Goal: Task Accomplishment & Management: Manage account settings

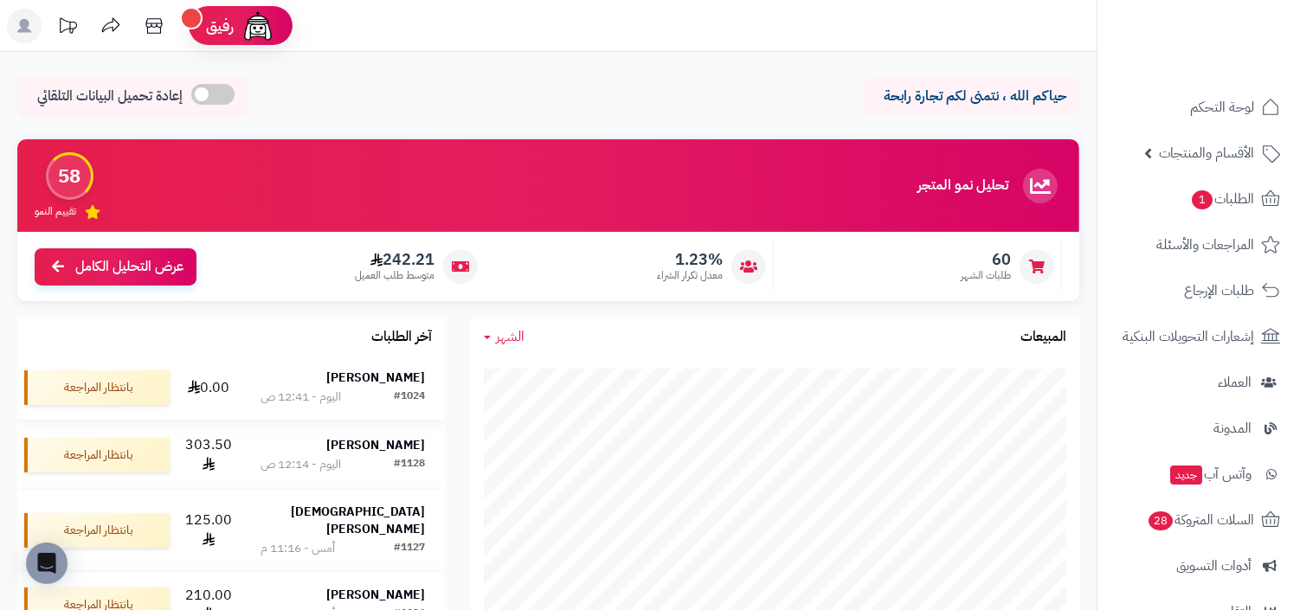
click at [384, 386] on strong "[PERSON_NAME]" at bounding box center [375, 378] width 99 height 18
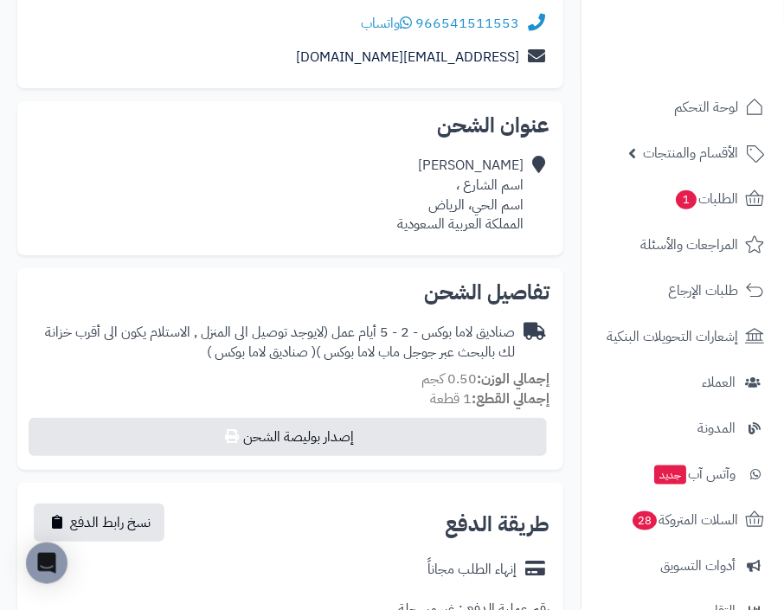
scroll to position [1073, 0]
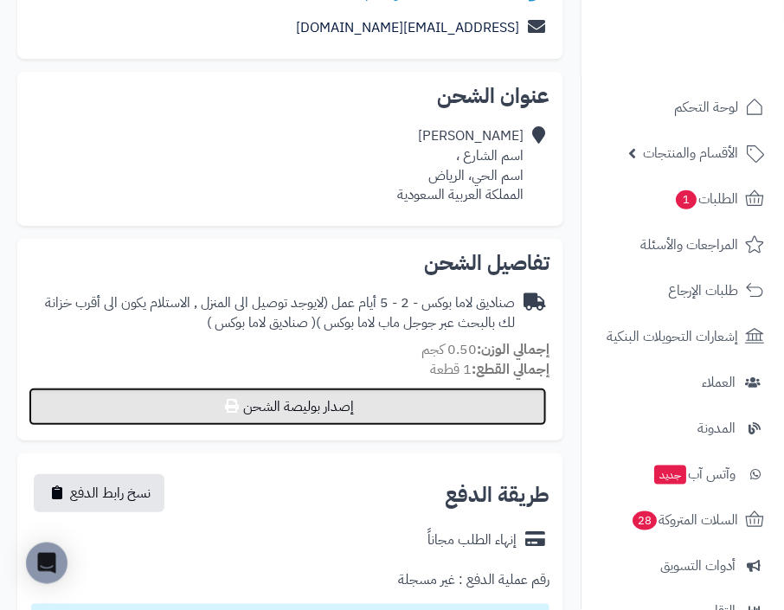
click at [393, 417] on button "إصدار بوليصة الشحن" at bounding box center [288, 407] width 518 height 38
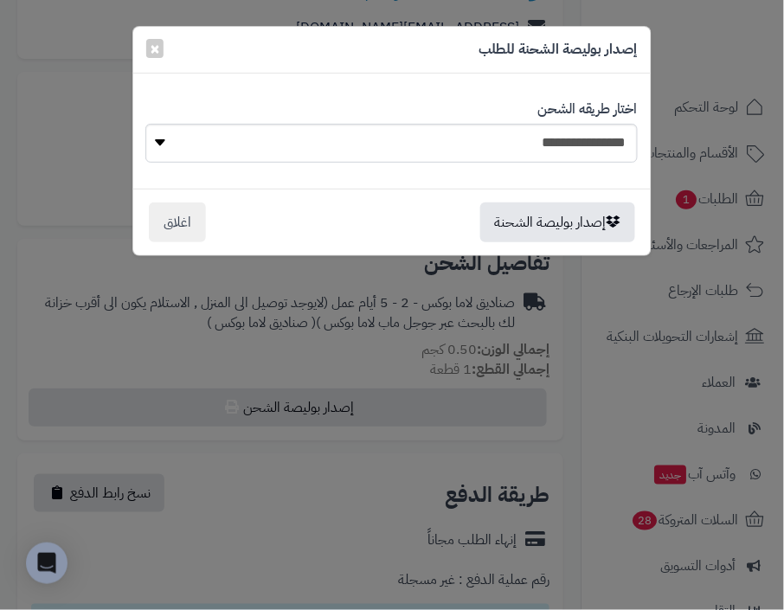
click at [583, 114] on label "اختار طريقه الشحن" at bounding box center [588, 110] width 100 height 20
click at [556, 133] on select "**********" at bounding box center [391, 143] width 493 height 39
click at [605, 225] on button "إصدار بوليصة الشحنة" at bounding box center [557, 222] width 155 height 40
click at [552, 219] on button "إصدار بوليصة الشحنة" at bounding box center [557, 222] width 155 height 40
click at [184, 214] on button "اغلاق" at bounding box center [177, 222] width 57 height 40
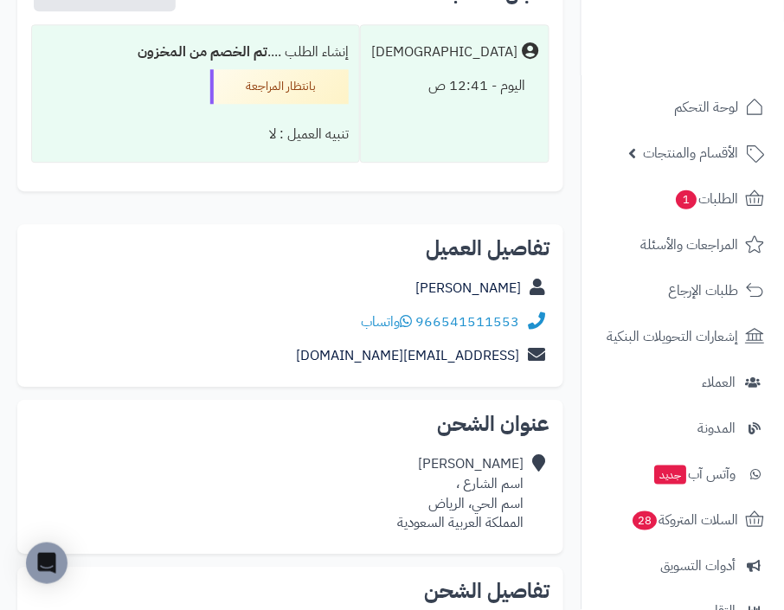
scroll to position [667, 0]
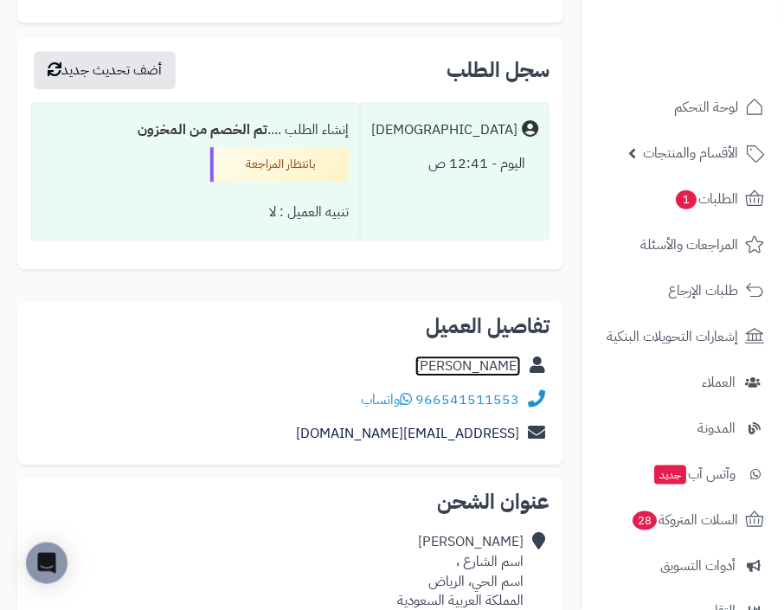
click at [487, 362] on link "دحيم اليافعي" at bounding box center [468, 366] width 106 height 21
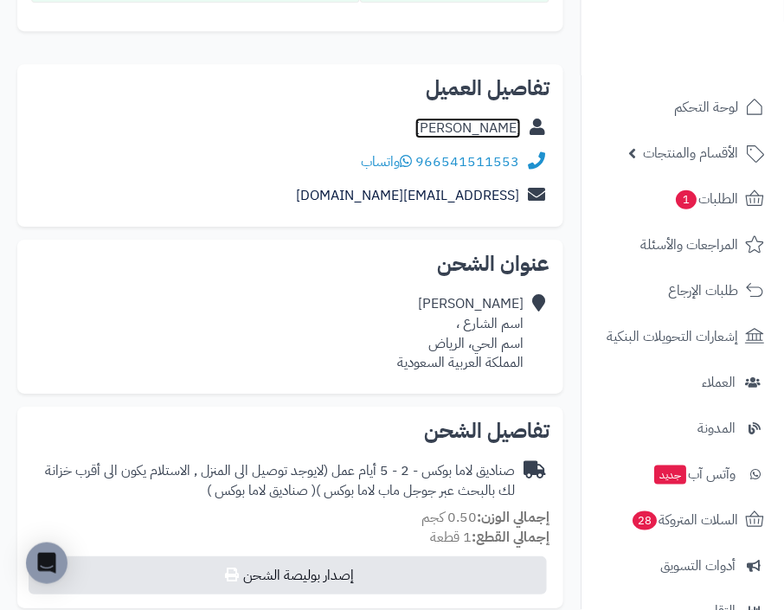
scroll to position [1007, 0]
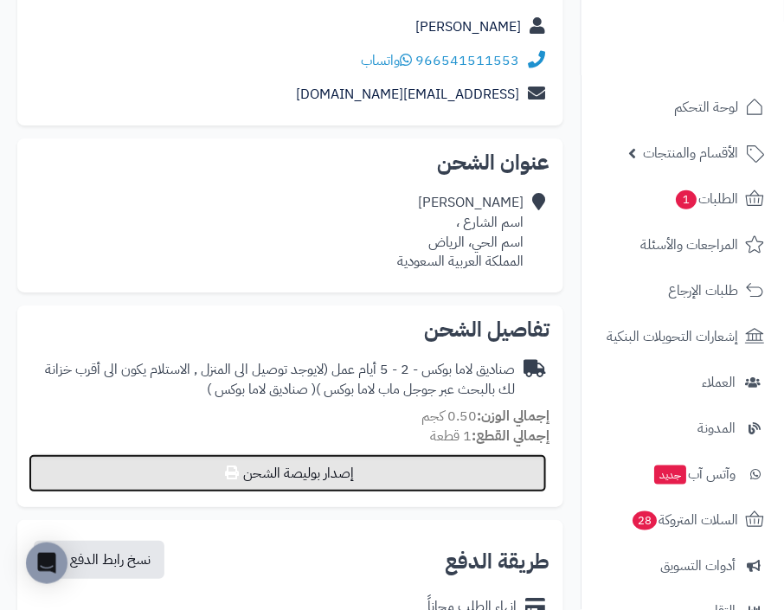
click at [437, 470] on button "إصدار بوليصة الشحن" at bounding box center [288, 473] width 518 height 38
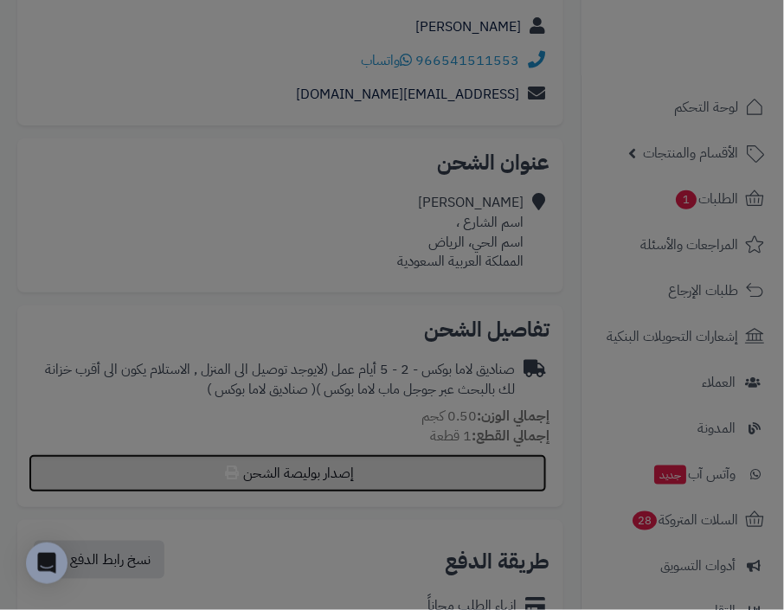
select select "*******"
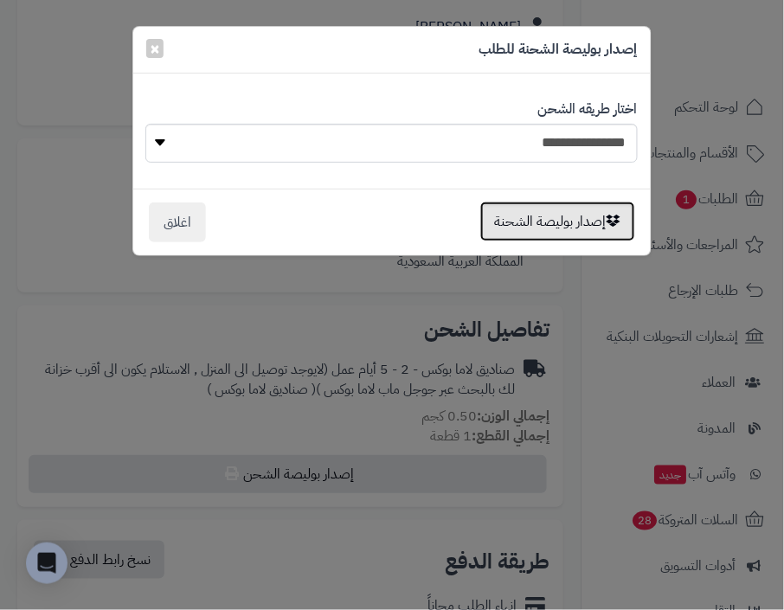
click at [583, 222] on button "إصدار بوليصة الشحنة" at bounding box center [557, 222] width 155 height 40
click at [699, 242] on div "**********" at bounding box center [392, 305] width 784 height 610
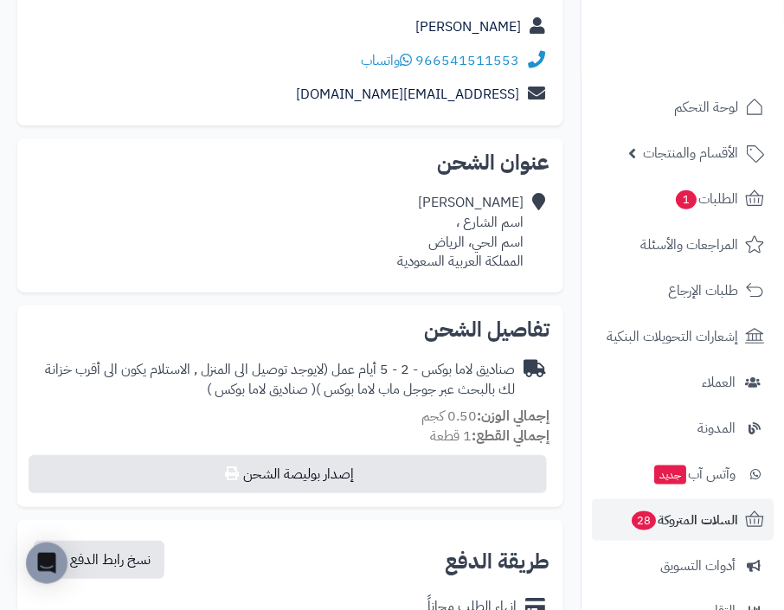
scroll to position [227, 0]
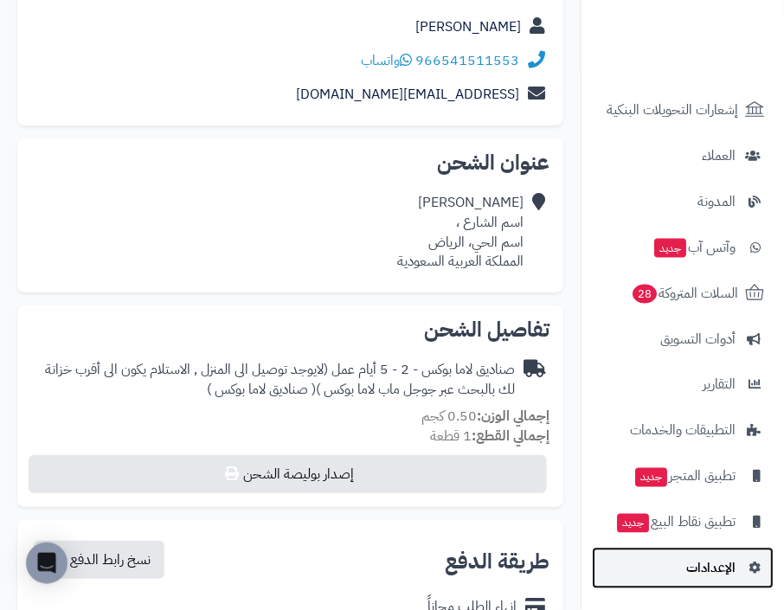
click at [727, 563] on span "الإعدادات" at bounding box center [710, 569] width 49 height 24
click at [398, 452] on div "تفاصيل الشحن صناديق لاما بوكس - 2 - 5 أيام عمل (لايوجد توصيل الى المنزل , الاست…" at bounding box center [290, 406] width 546 height 201
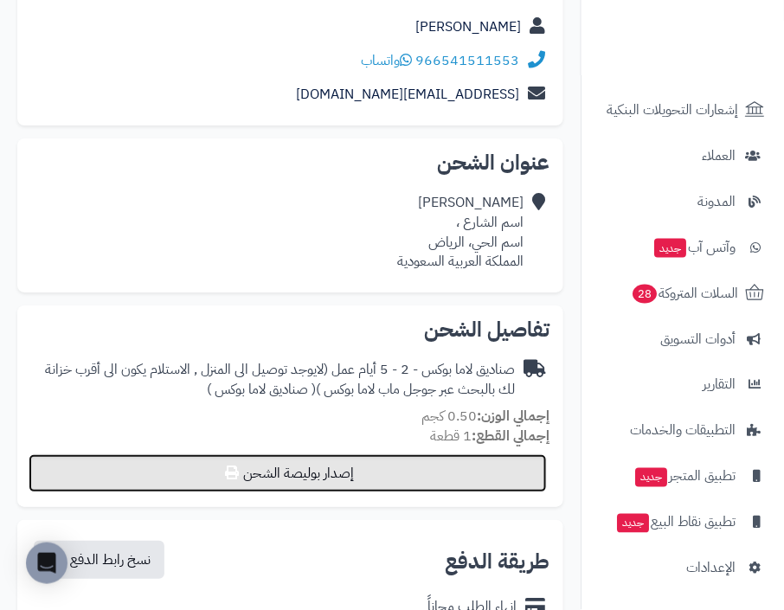
click at [399, 483] on button "إصدار بوليصة الشحن" at bounding box center [288, 473] width 518 height 38
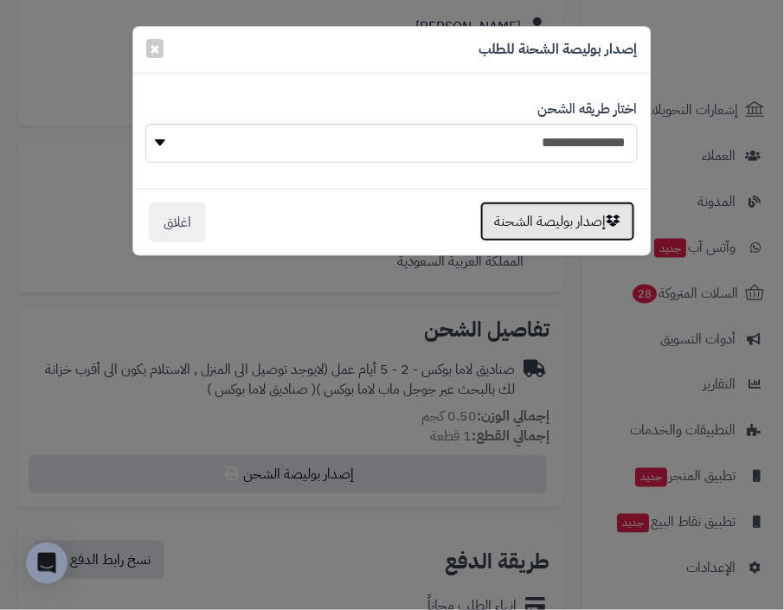
click at [582, 236] on button "إصدار بوليصة الشحنة" at bounding box center [557, 222] width 155 height 40
click at [712, 235] on div "**********" at bounding box center [392, 305] width 784 height 610
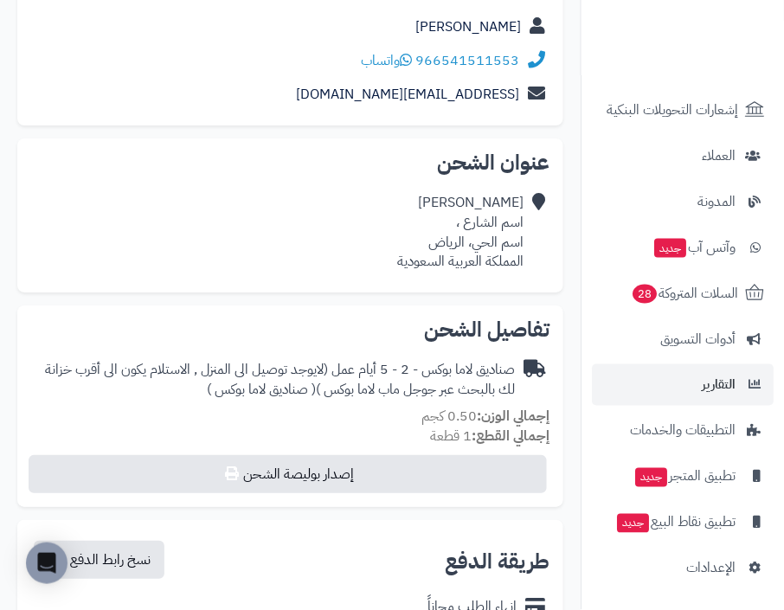
scroll to position [0, 0]
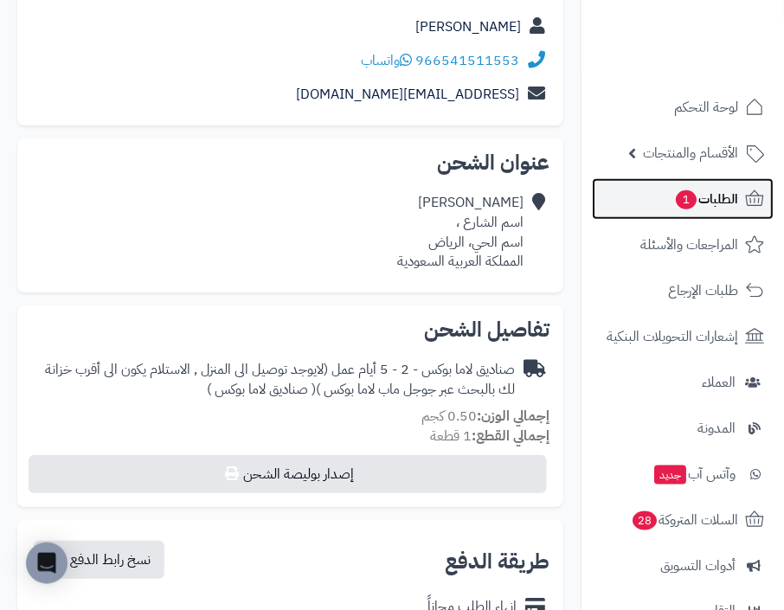
click at [742, 211] on link "الطلبات 1" at bounding box center [683, 199] width 182 height 42
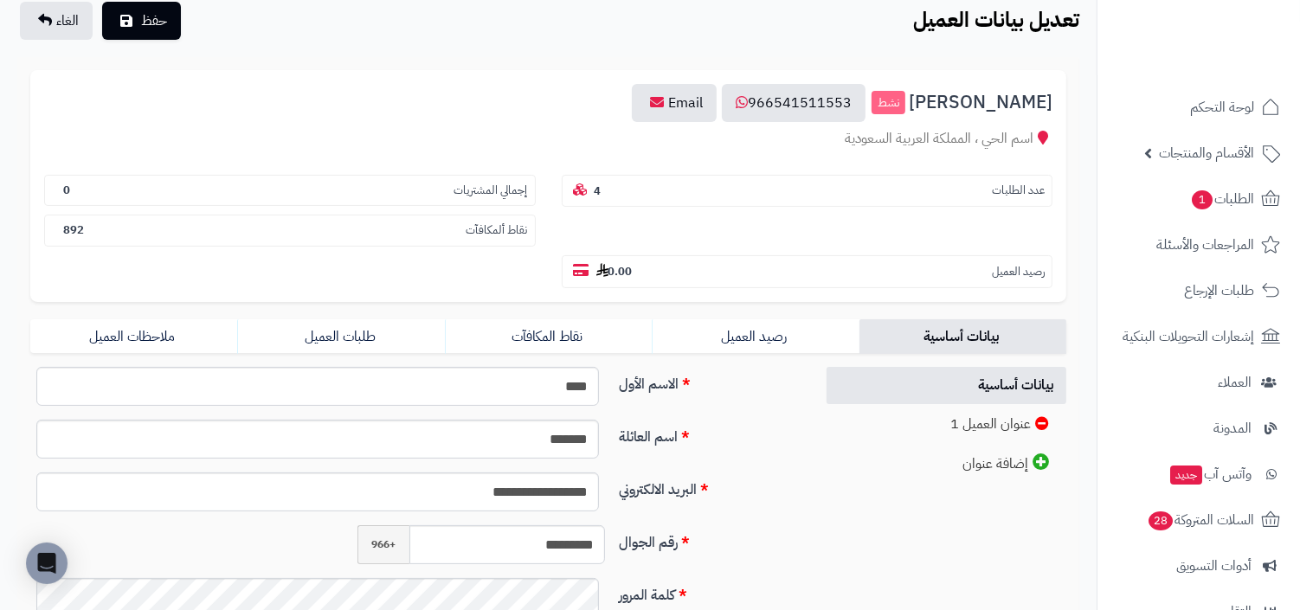
scroll to position [313, 0]
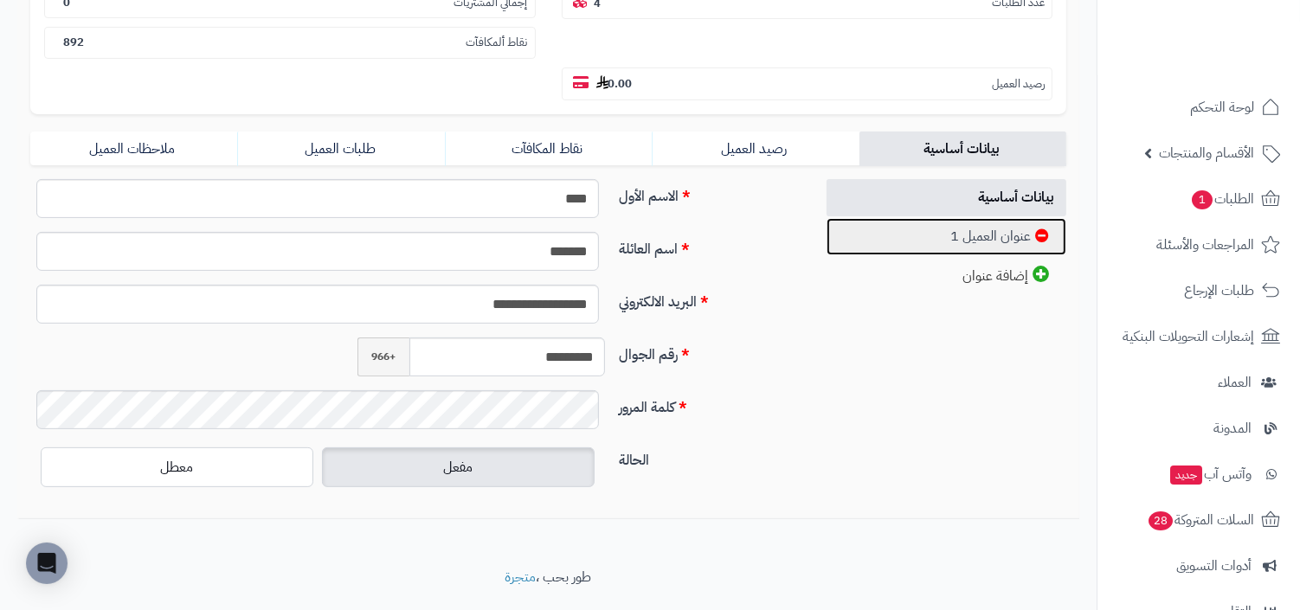
click at [946, 218] on link "عنوان العميل 1" at bounding box center [947, 236] width 240 height 37
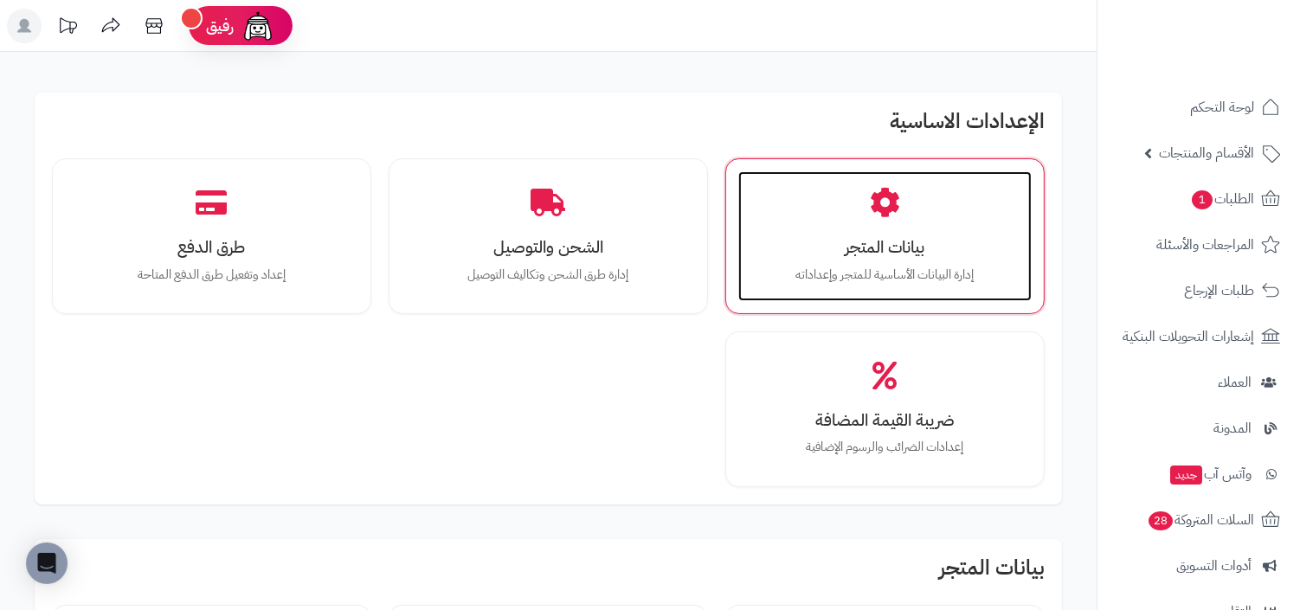
click at [892, 227] on div "بيانات المتجر إدارة البيانات الأساسية للمتجر وإعداداته" at bounding box center [884, 236] width 293 height 130
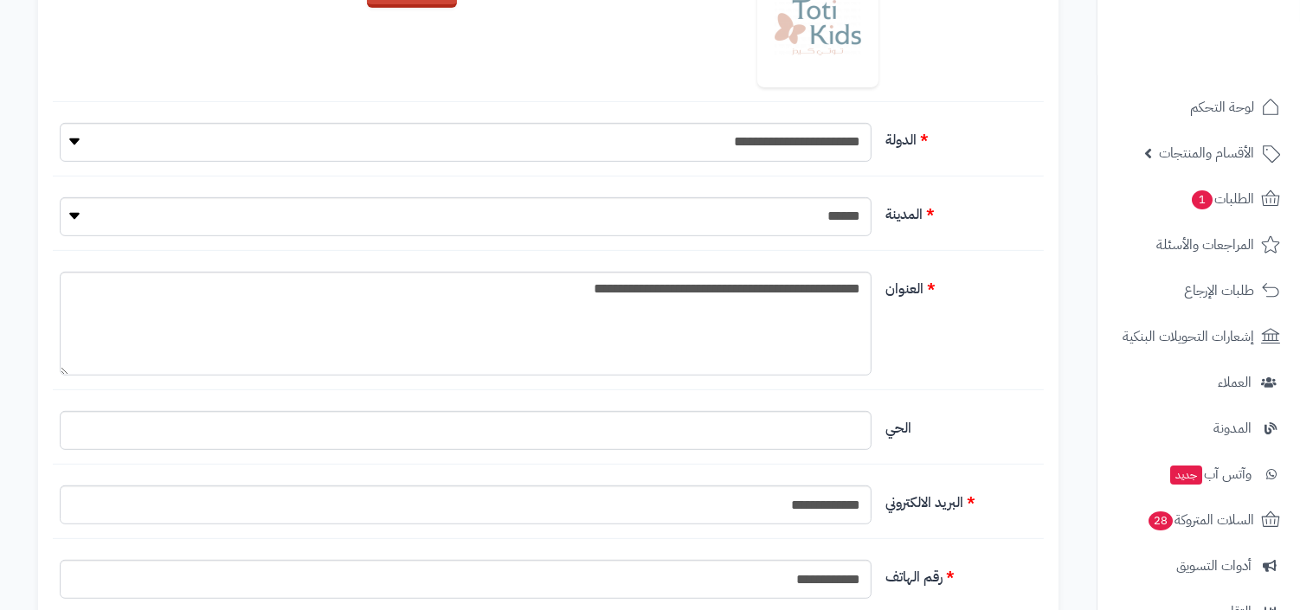
scroll to position [655, 0]
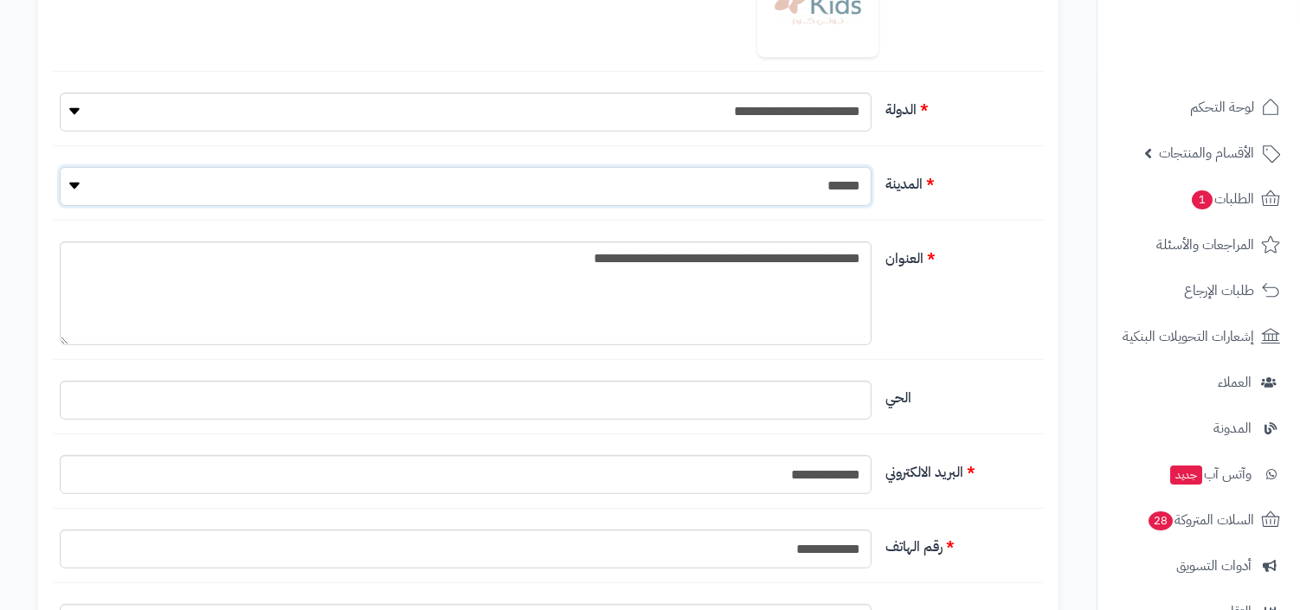
click at [826, 190] on select "**********" at bounding box center [466, 186] width 812 height 39
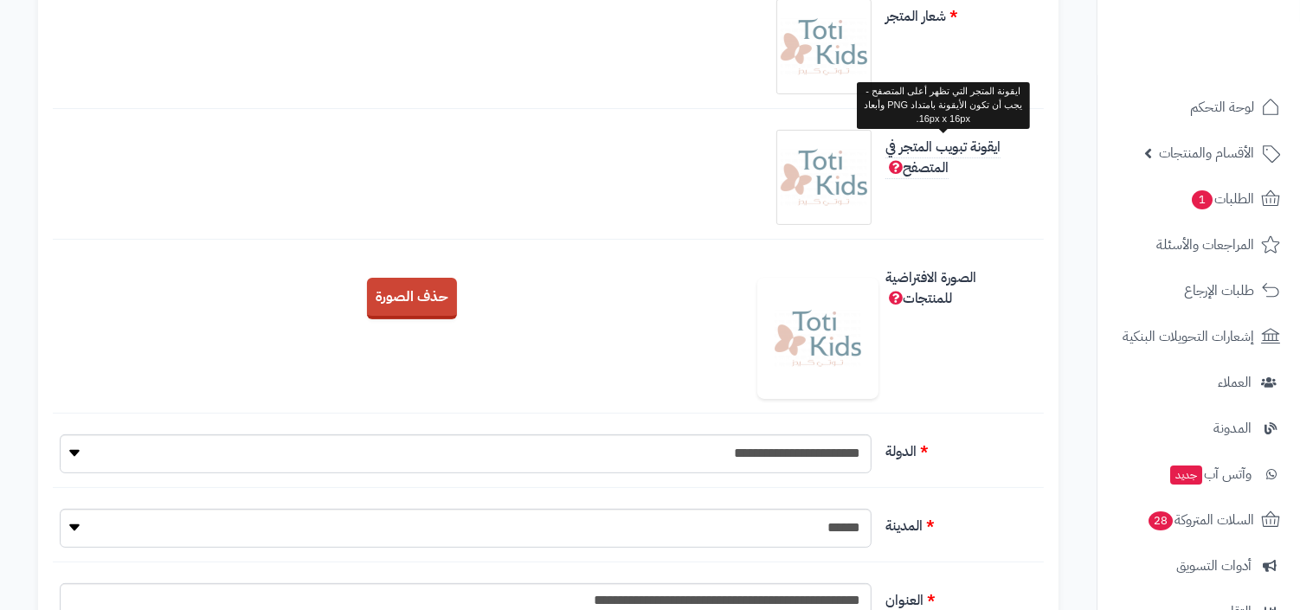
scroll to position [684, 0]
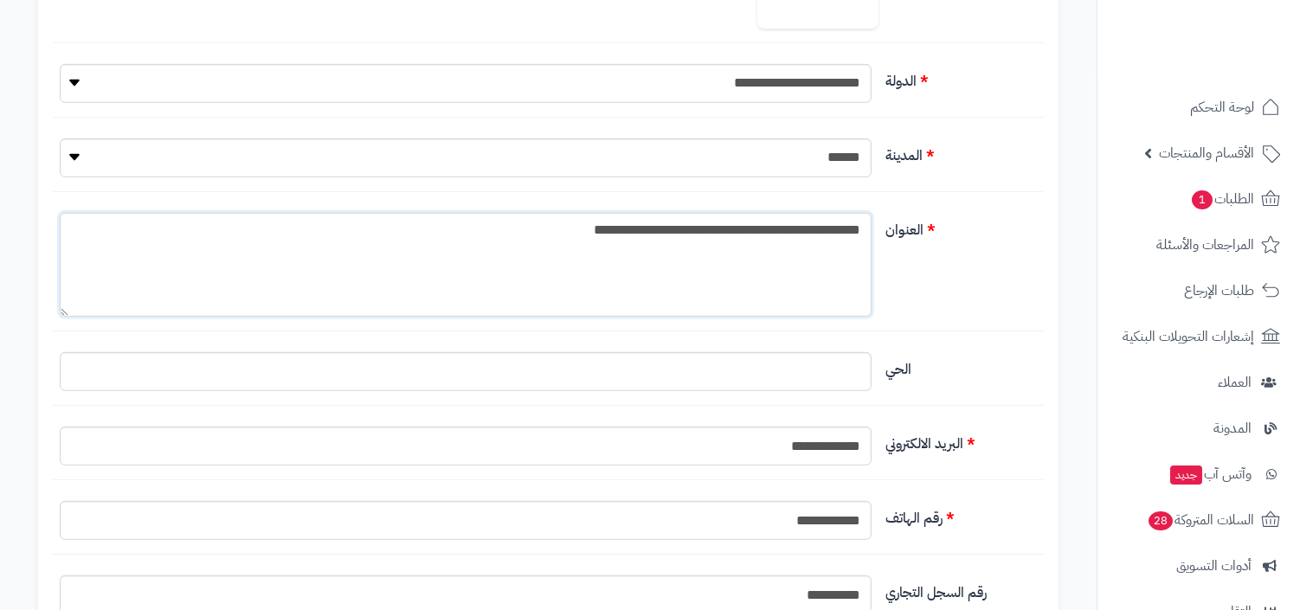
drag, startPoint x: 570, startPoint y: 229, endPoint x: 728, endPoint y: 230, distance: 157.5
click at [729, 231] on textarea "**********" at bounding box center [466, 265] width 812 height 104
click at [847, 372] on input "البريد الالكتروني" at bounding box center [466, 371] width 812 height 39
paste input "**********"
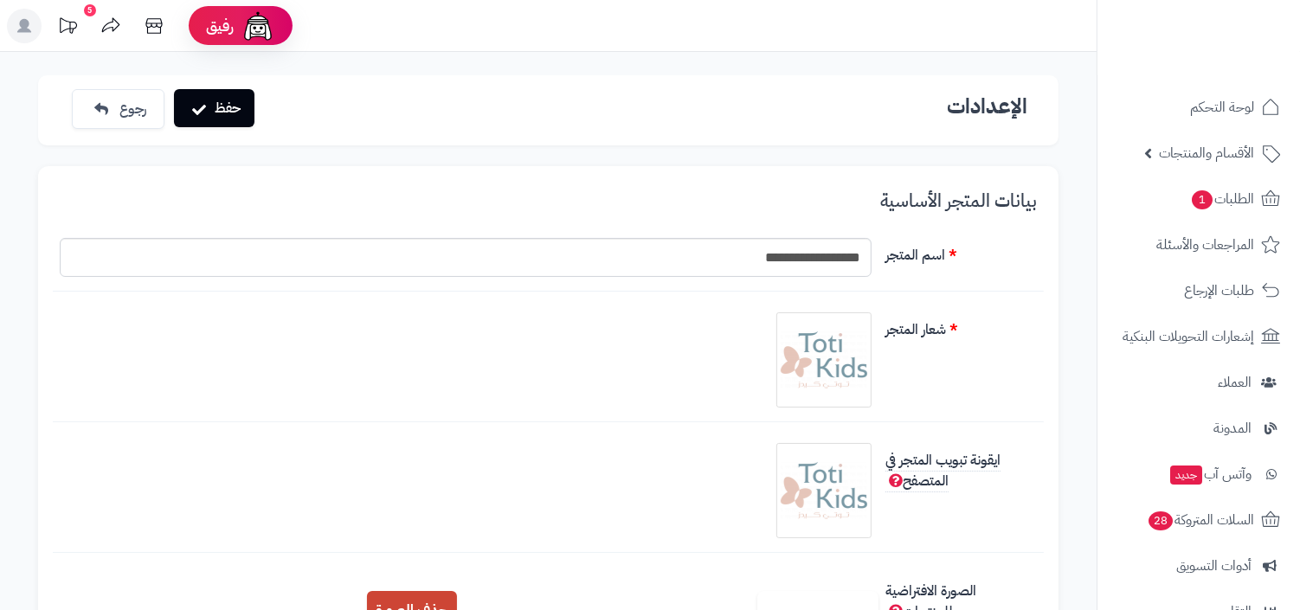
type input "**********"
click at [232, 93] on button "حفظ" at bounding box center [214, 108] width 81 height 38
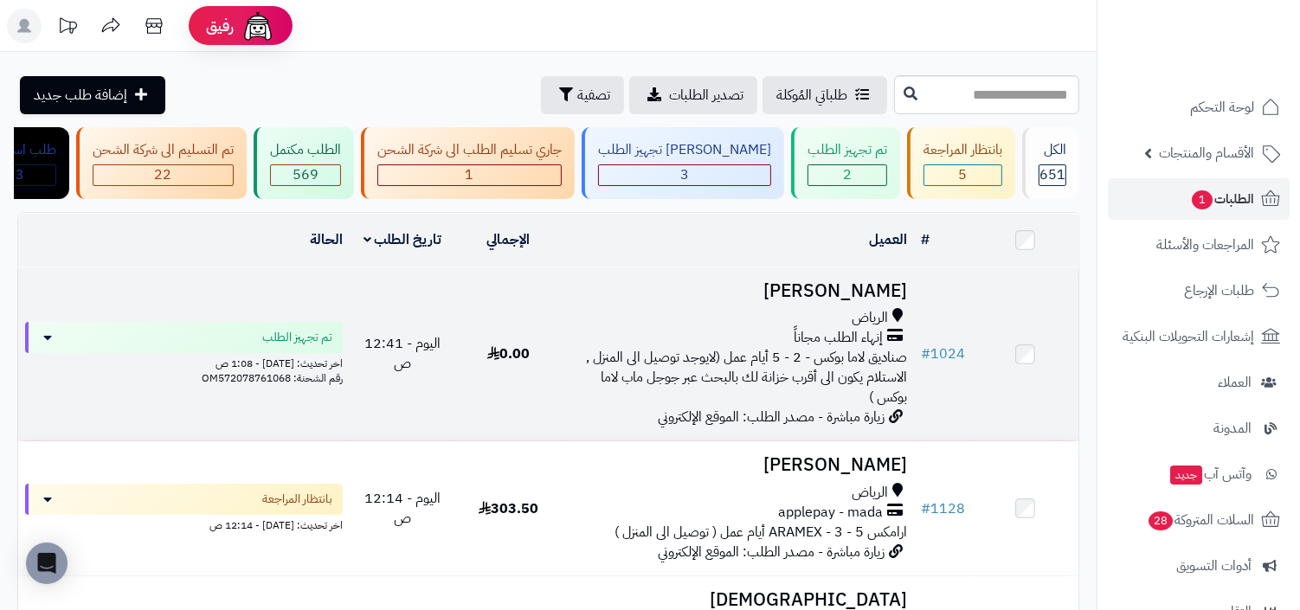
click at [783, 365] on span "صناديق لاما بوكس - 2 - 5 أيام عمل (لايوجد توصيل الى المنزل , الاستلام يكون الى …" at bounding box center [747, 377] width 321 height 61
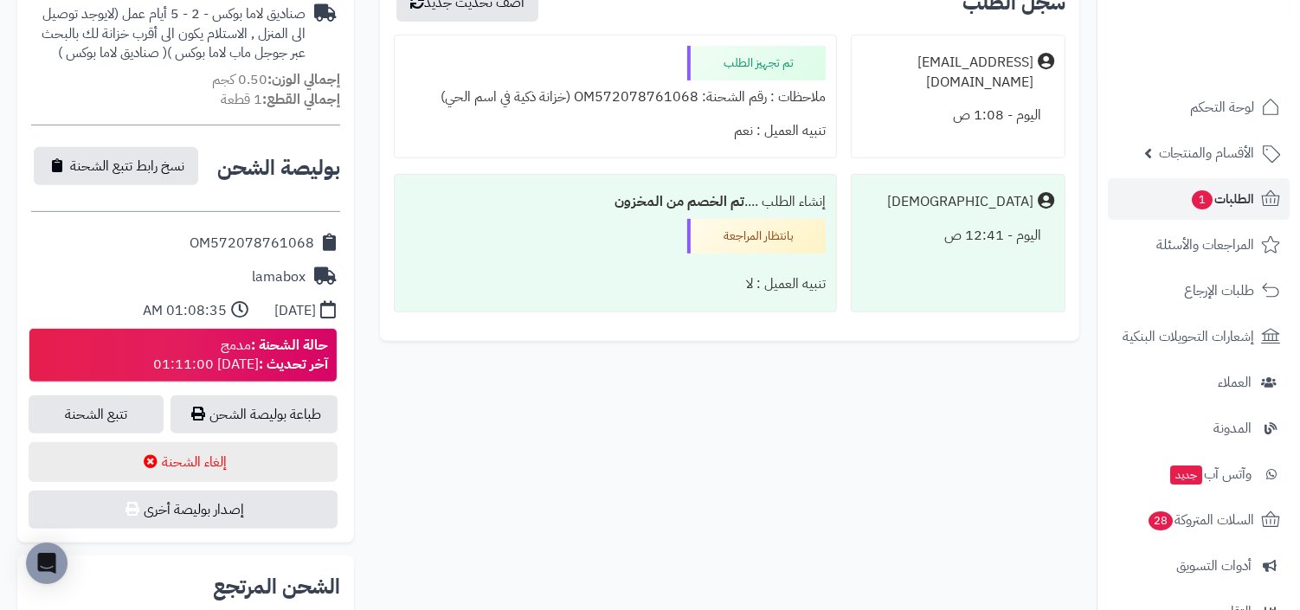
scroll to position [601, 0]
click at [622, 96] on div "ملاحظات : رقم الشحنة: OM572078761068 (خزانة ذكية في اسم الحي)" at bounding box center [615, 98] width 421 height 34
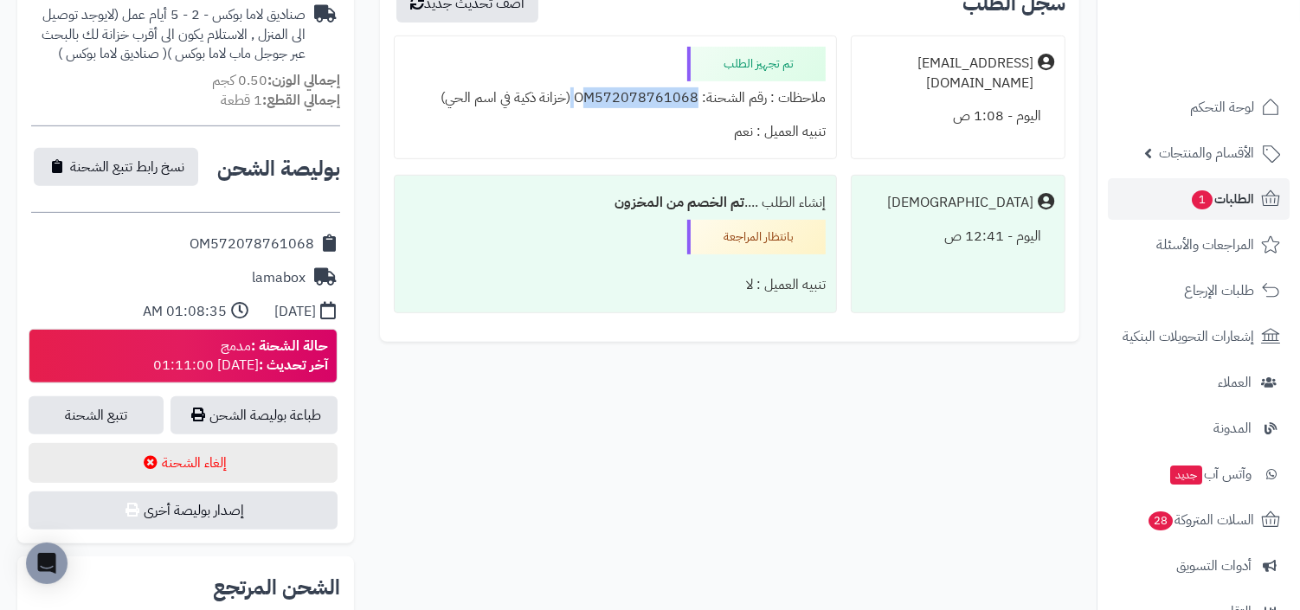
click at [541, 97] on div "ملاحظات : رقم الشحنة: OM572078761068 (خزانة ذكية في اسم الحي)" at bounding box center [615, 98] width 421 height 34
click at [443, 138] on div "تنبيه العميل : نعم" at bounding box center [615, 132] width 421 height 34
click at [147, 416] on link "تتبع الشحنة" at bounding box center [96, 415] width 135 height 38
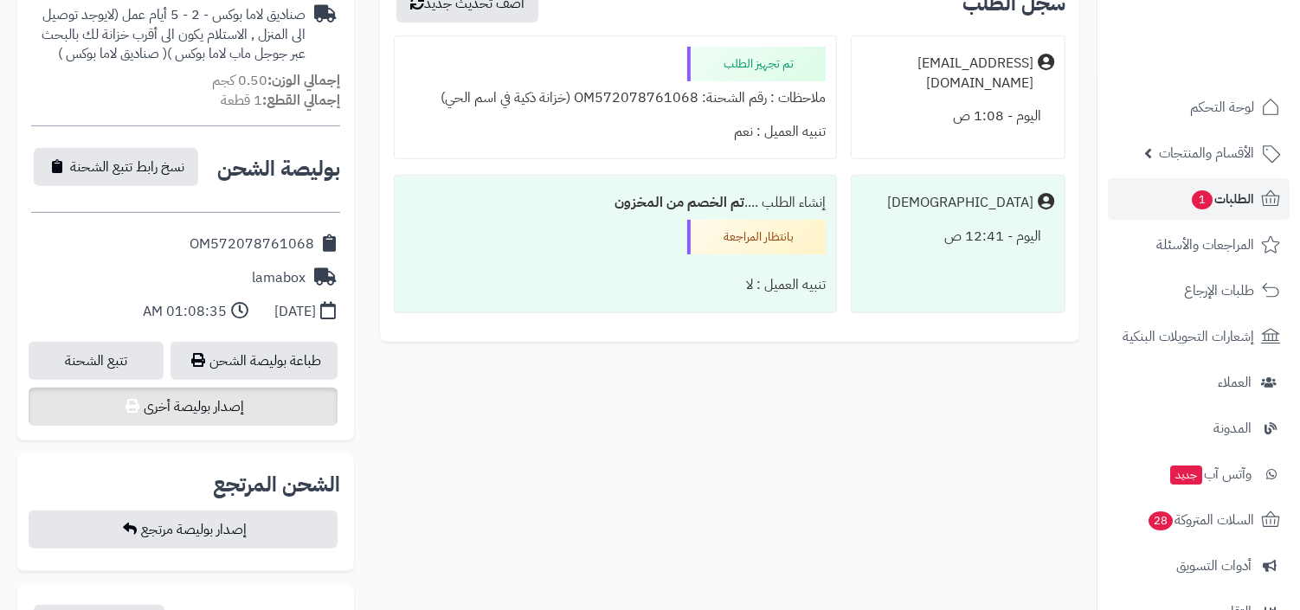
scroll to position [601, 0]
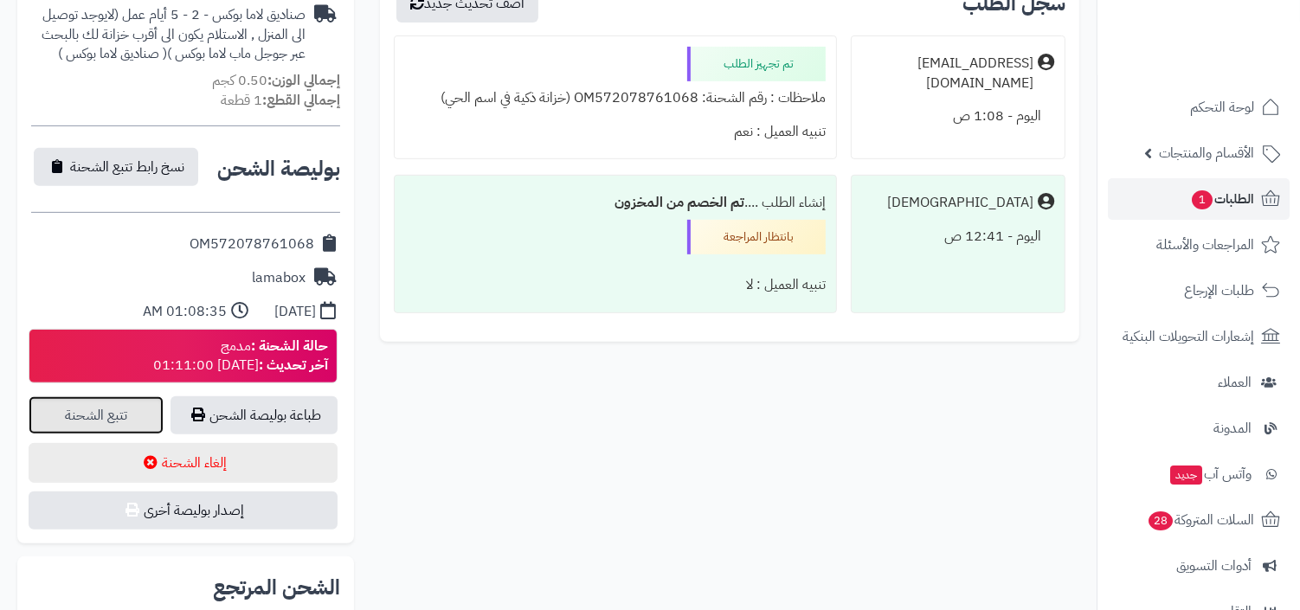
click at [131, 417] on link "تتبع الشحنة" at bounding box center [96, 415] width 135 height 38
click at [138, 406] on link "تتبع الشحنة" at bounding box center [96, 415] width 135 height 38
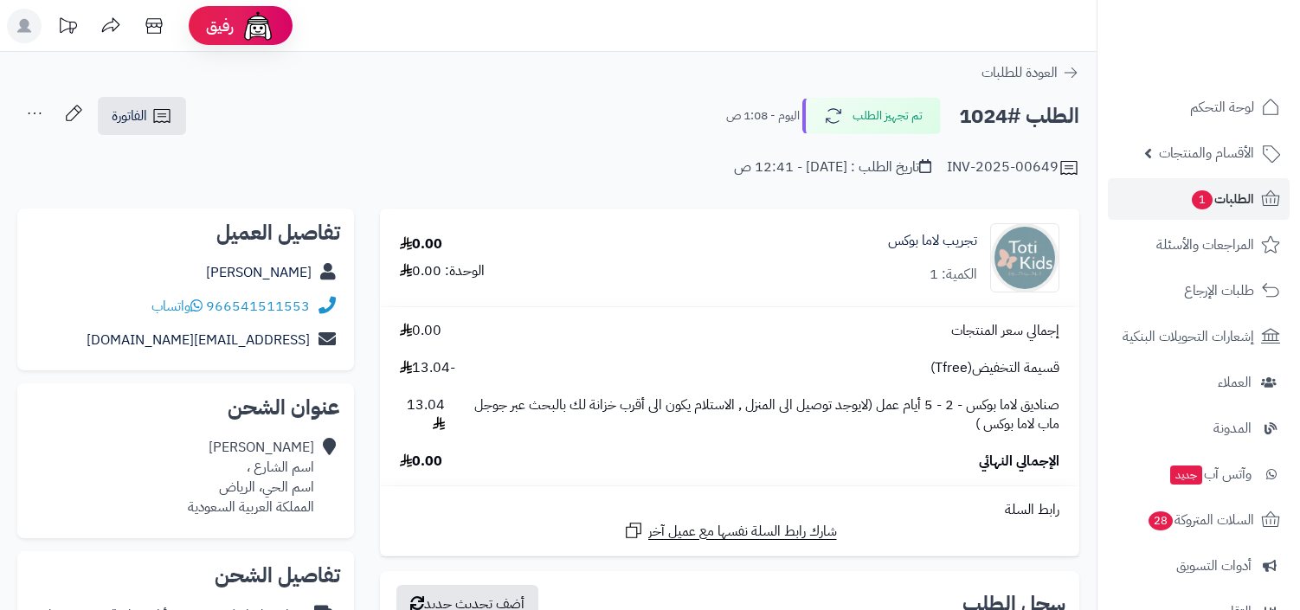
scroll to position [601, 0]
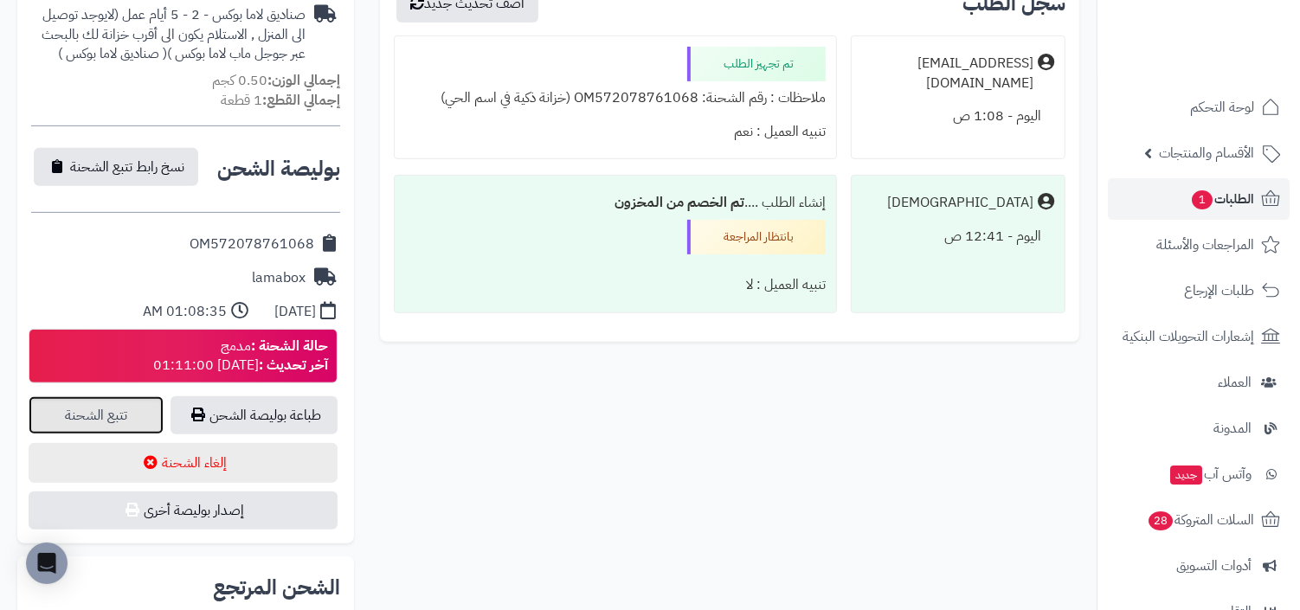
click at [101, 409] on link "تتبع الشحنة" at bounding box center [96, 415] width 135 height 38
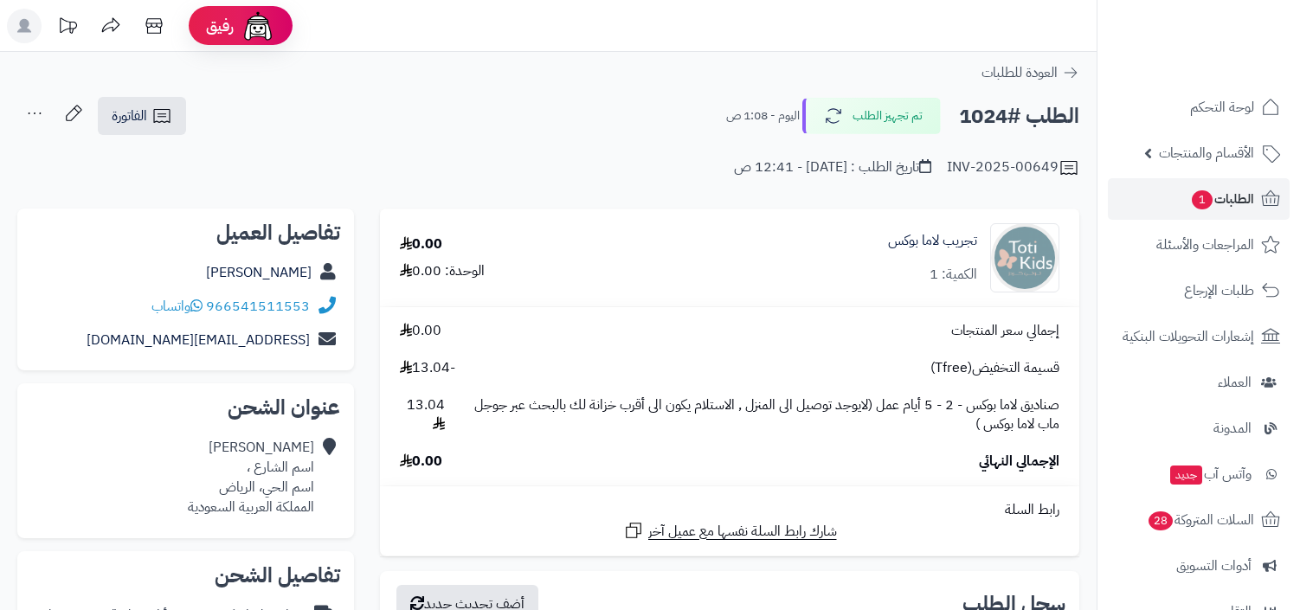
scroll to position [601, 0]
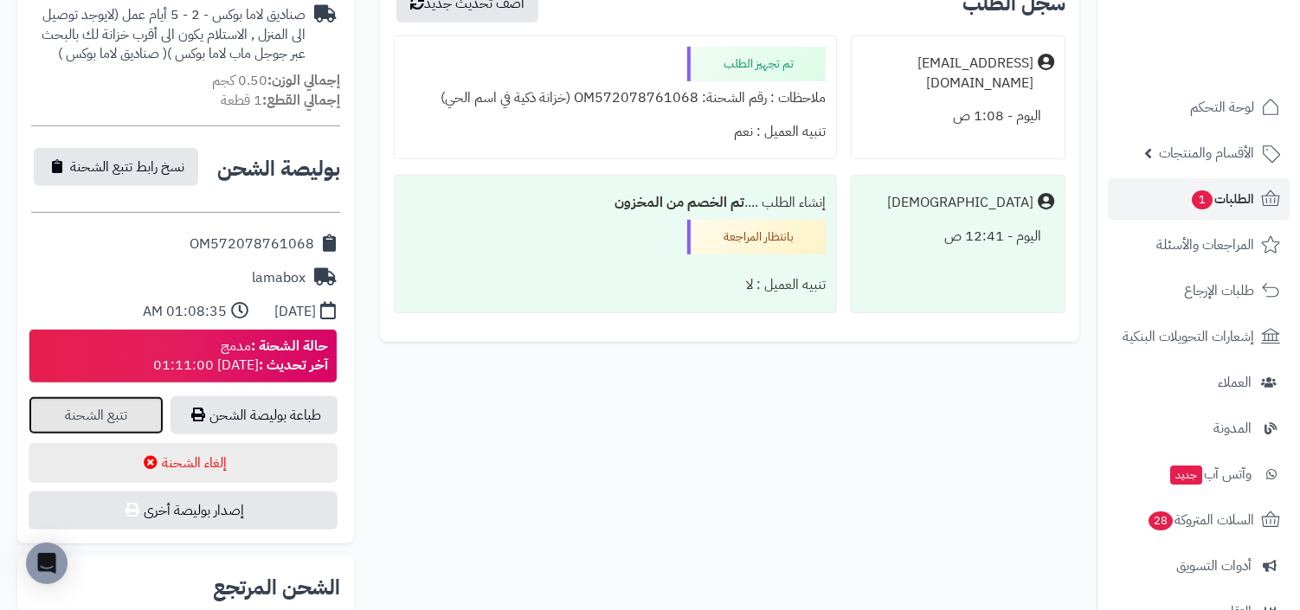
click at [126, 407] on link "تتبع الشحنة" at bounding box center [96, 415] width 135 height 38
click at [138, 405] on link "تتبع الشحنة" at bounding box center [96, 415] width 135 height 38
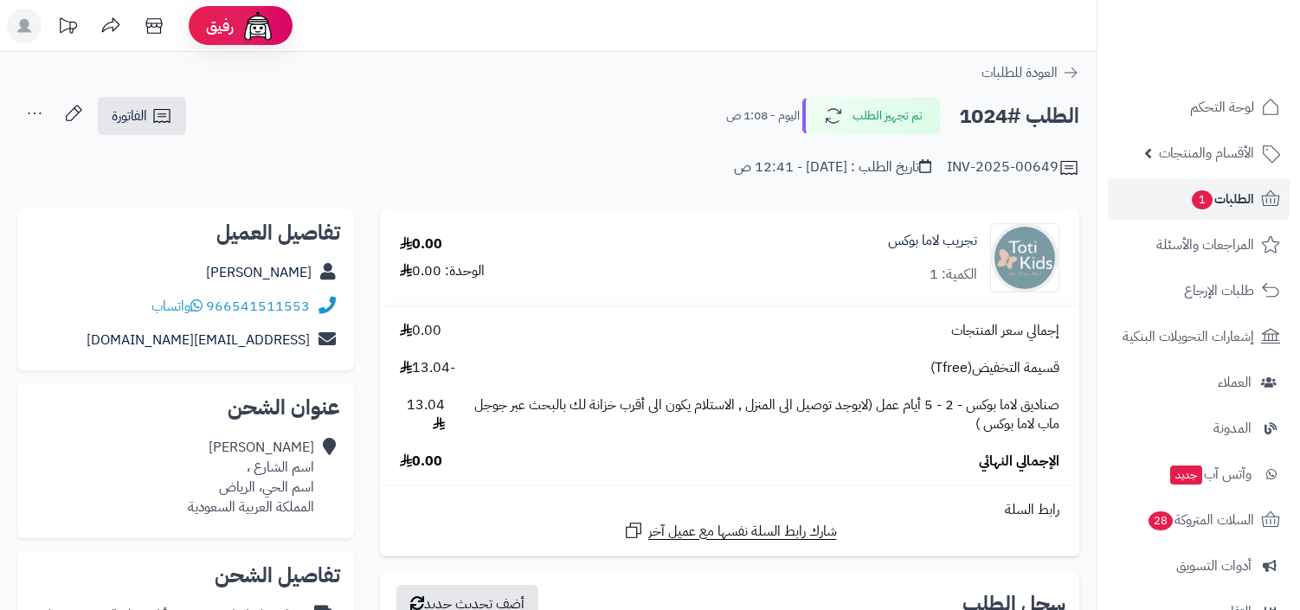
scroll to position [601, 0]
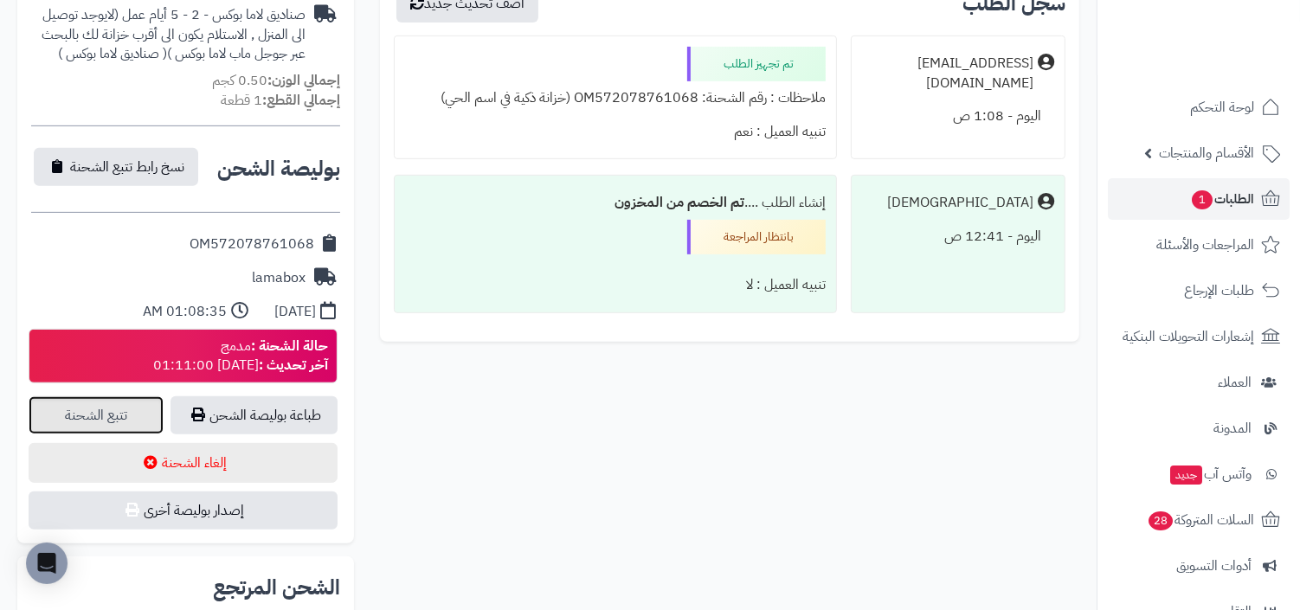
click at [126, 404] on link "تتبع الشحنة" at bounding box center [96, 415] width 135 height 38
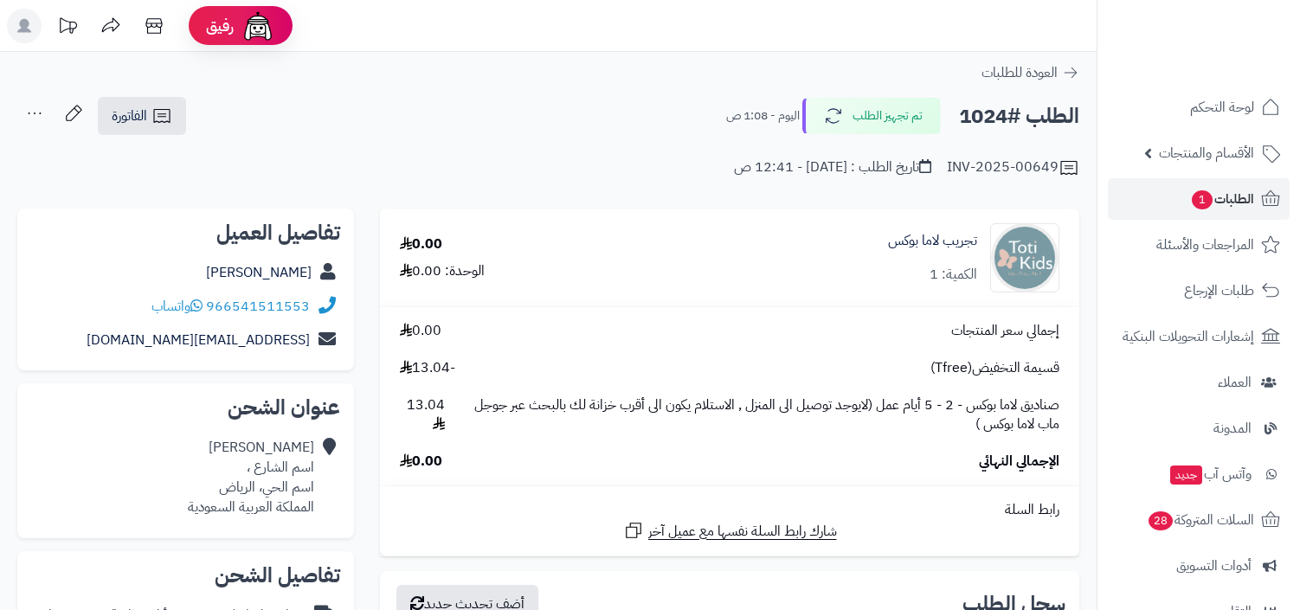
scroll to position [601, 0]
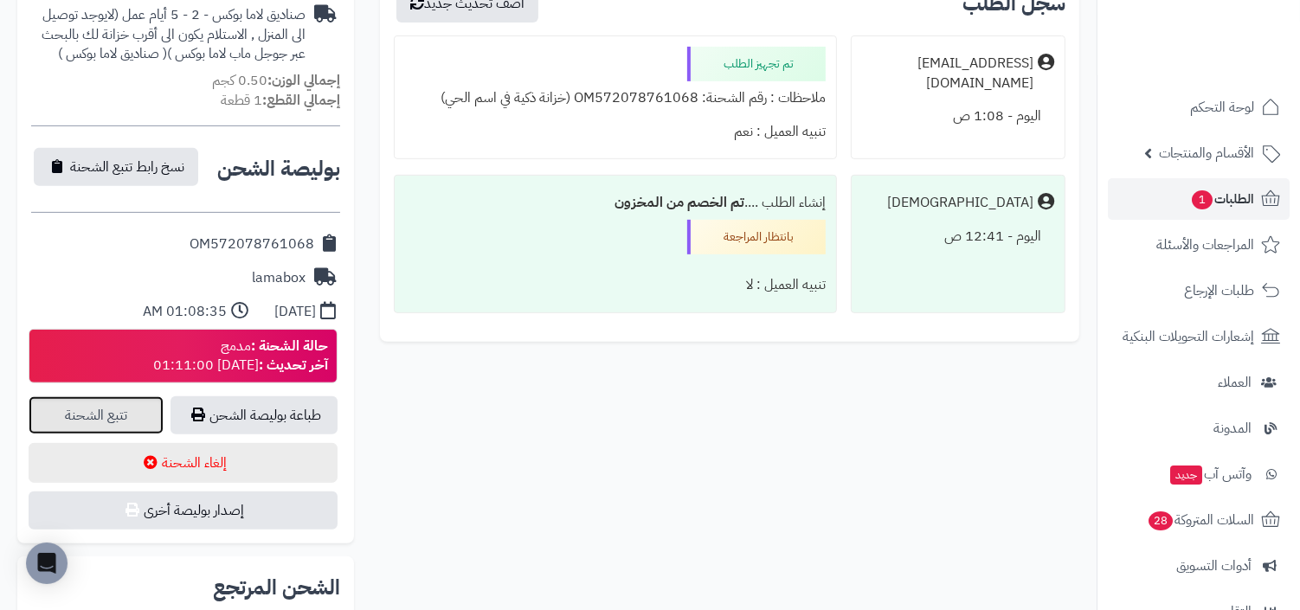
click at [127, 409] on link "تتبع الشحنة" at bounding box center [96, 415] width 135 height 38
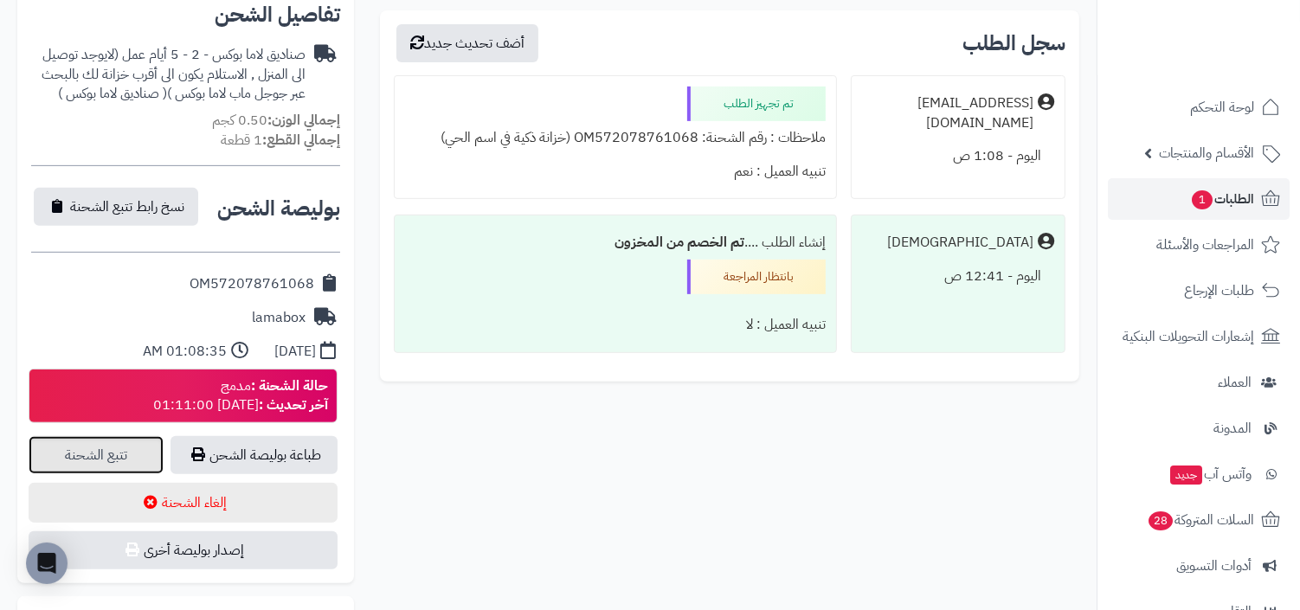
scroll to position [559, 0]
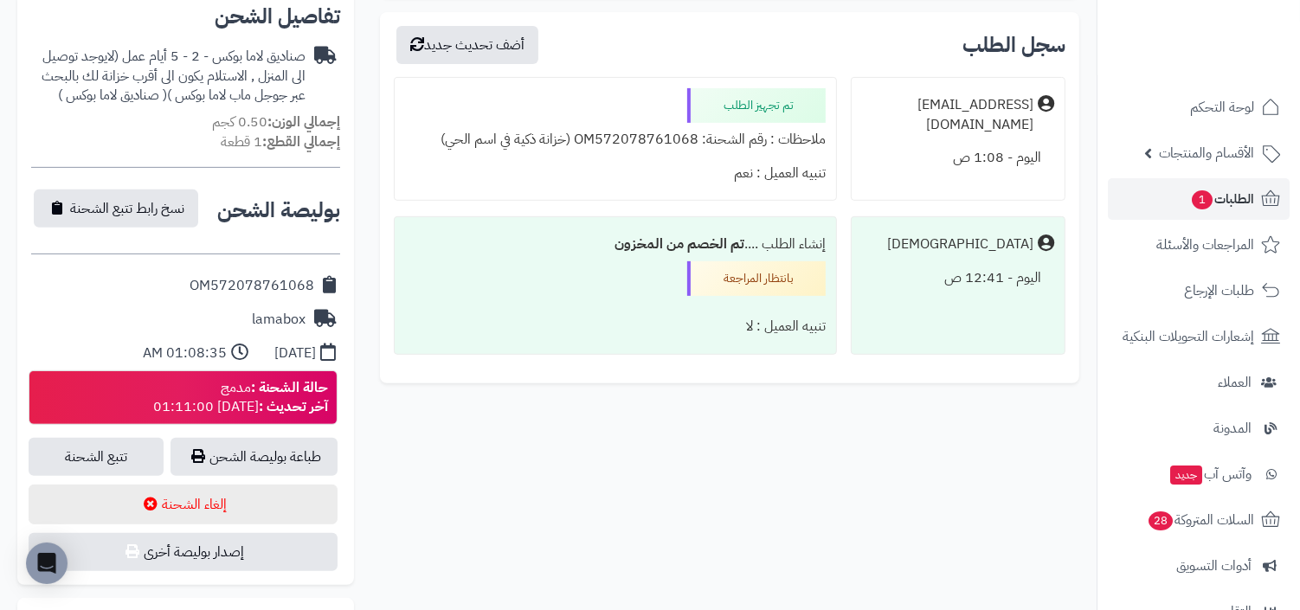
click at [238, 383] on div "حالة الشحنة : مدمج آخر تحديث : [DATE] 01:11:00" at bounding box center [240, 398] width 175 height 40
click at [235, 362] on div "2025/10/09 01:08:35 AM" at bounding box center [185, 354] width 309 height 34
click at [156, 214] on span "نسخ رابط تتبع الشحنة" at bounding box center [127, 207] width 114 height 21
click at [1105, 203] on li "الطلبات 1" at bounding box center [1199, 199] width 203 height 42
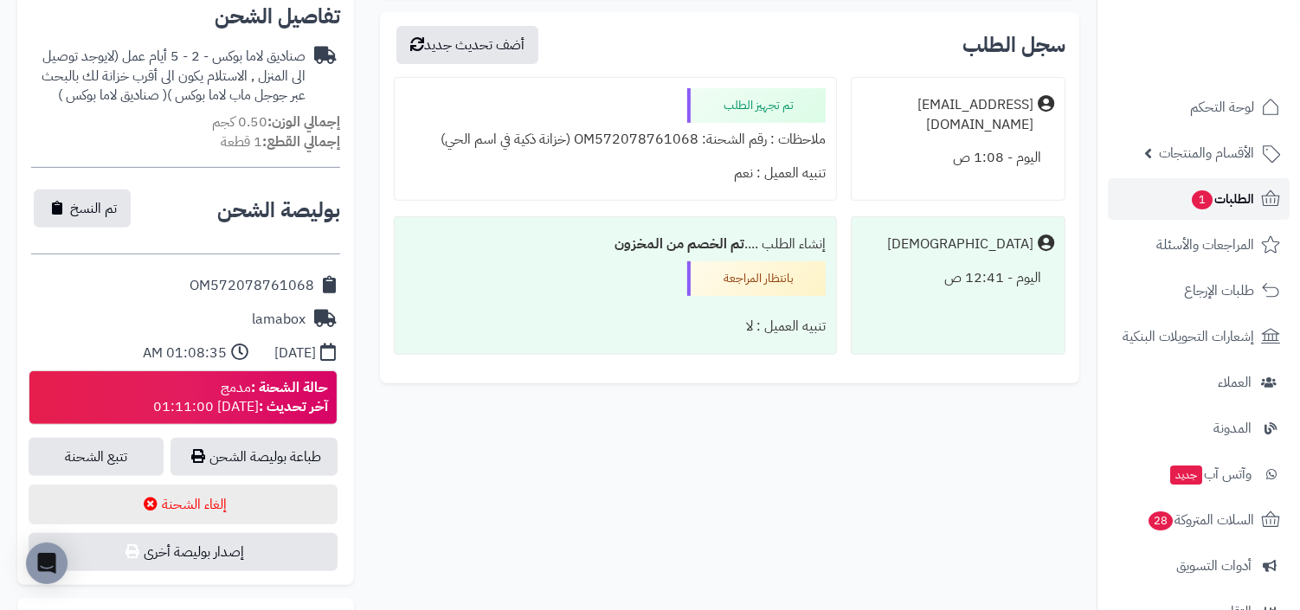
click at [1147, 203] on link "الطلبات 1" at bounding box center [1199, 199] width 182 height 42
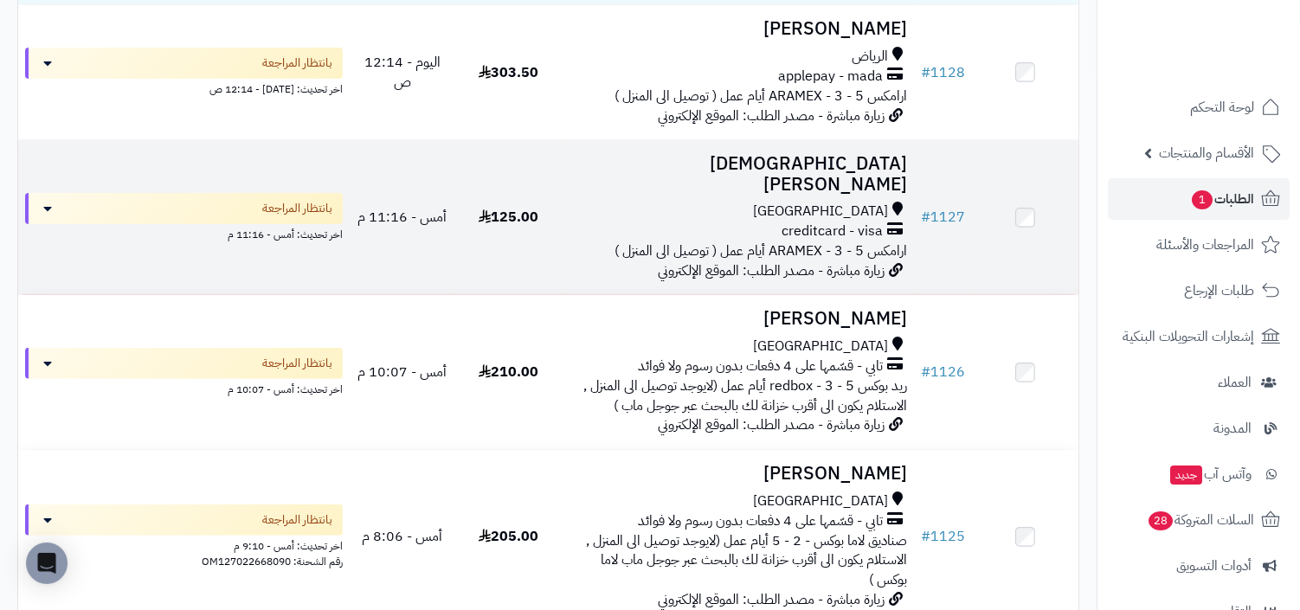
scroll to position [499, 0]
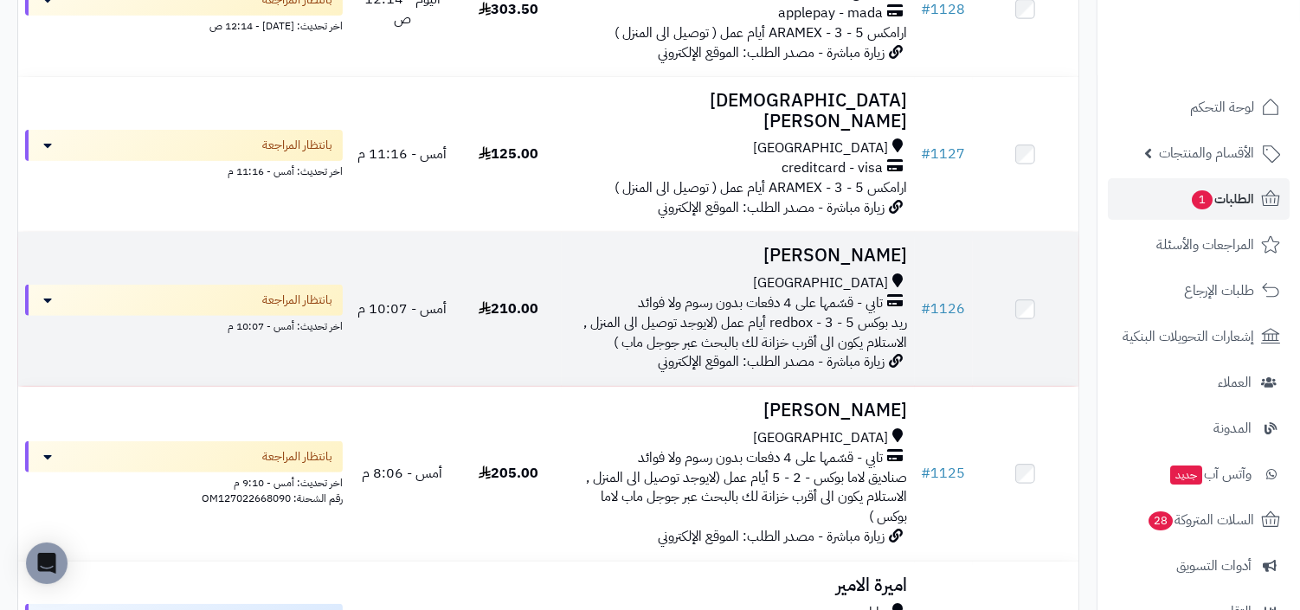
click at [857, 321] on span "ريد بوكس redbox - 3 - 5 أيام عمل (لايوجد توصيل الى المنزل , الاستلام يكون الى أ…" at bounding box center [746, 332] width 324 height 41
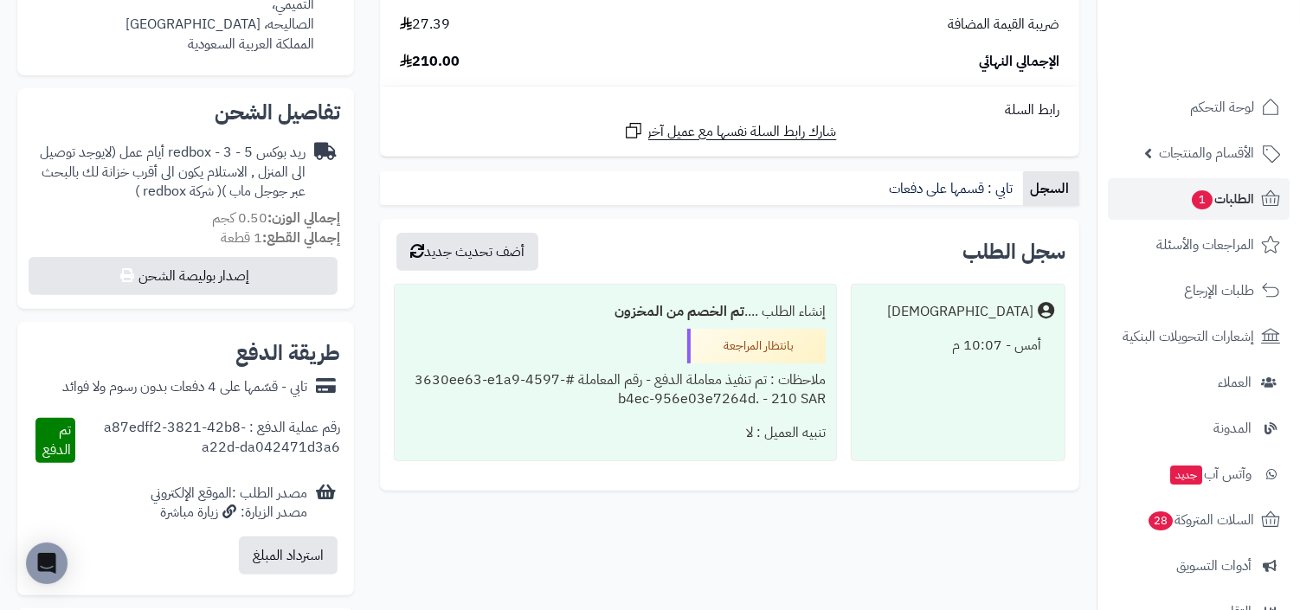
scroll to position [628, 0]
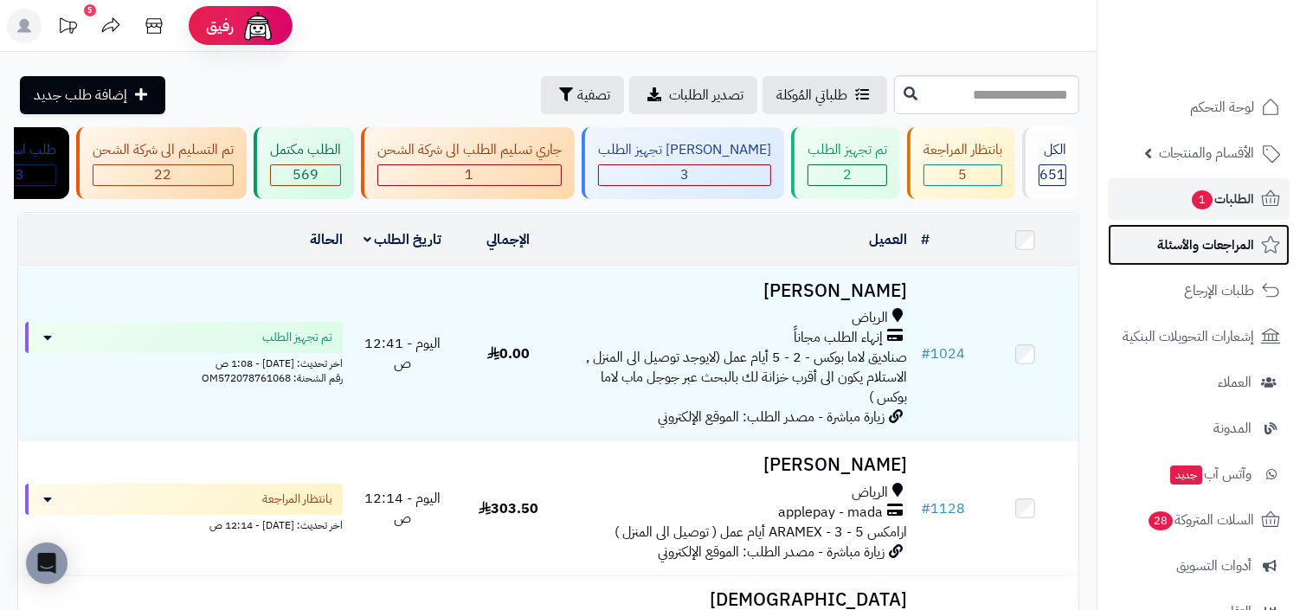
click at [1209, 246] on span "المراجعات والأسئلة" at bounding box center [1205, 245] width 97 height 24
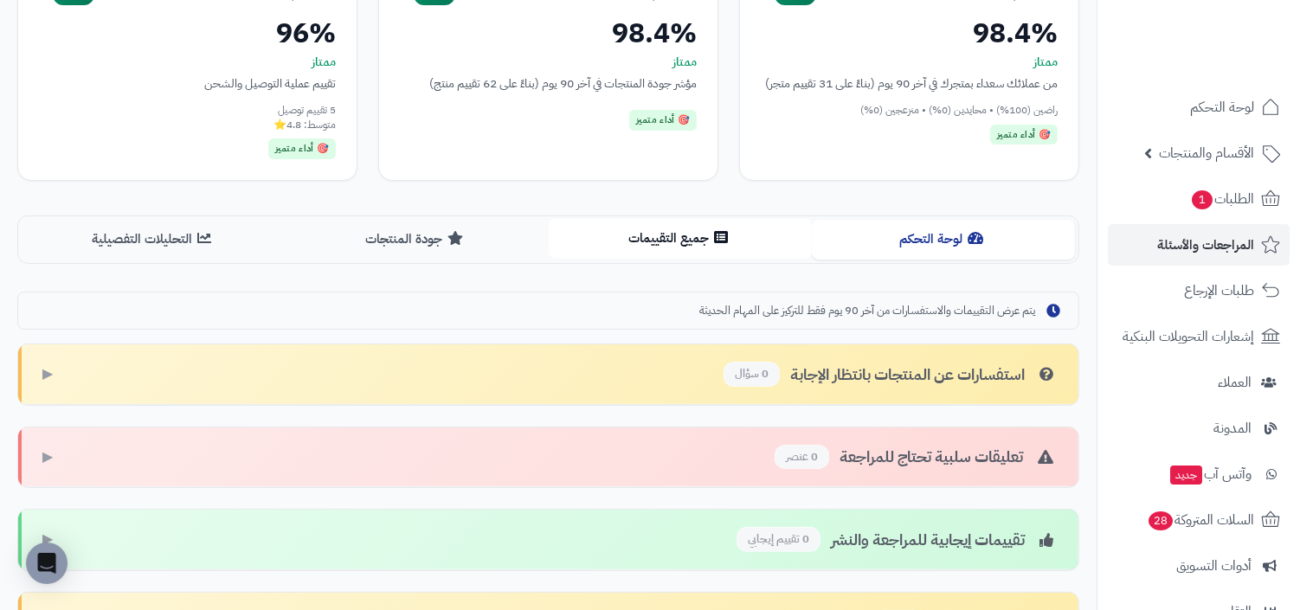
click at [713, 252] on button "جميع التقييمات" at bounding box center [680, 238] width 263 height 39
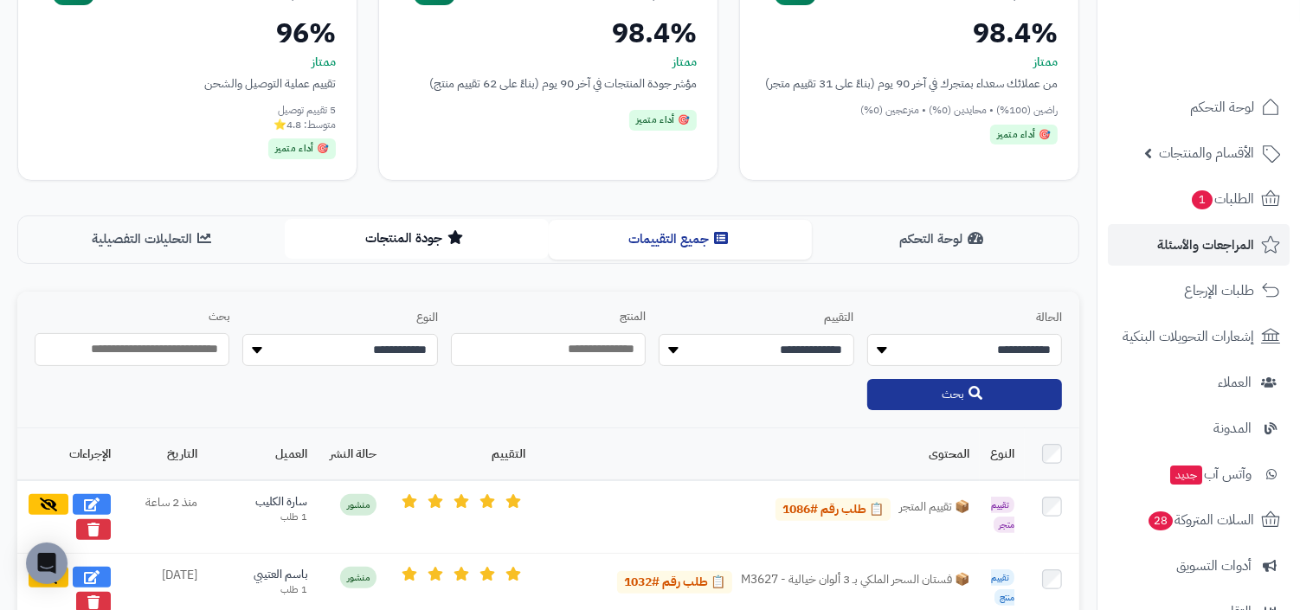
click at [448, 228] on button "جودة المنتجات" at bounding box center [416, 238] width 263 height 39
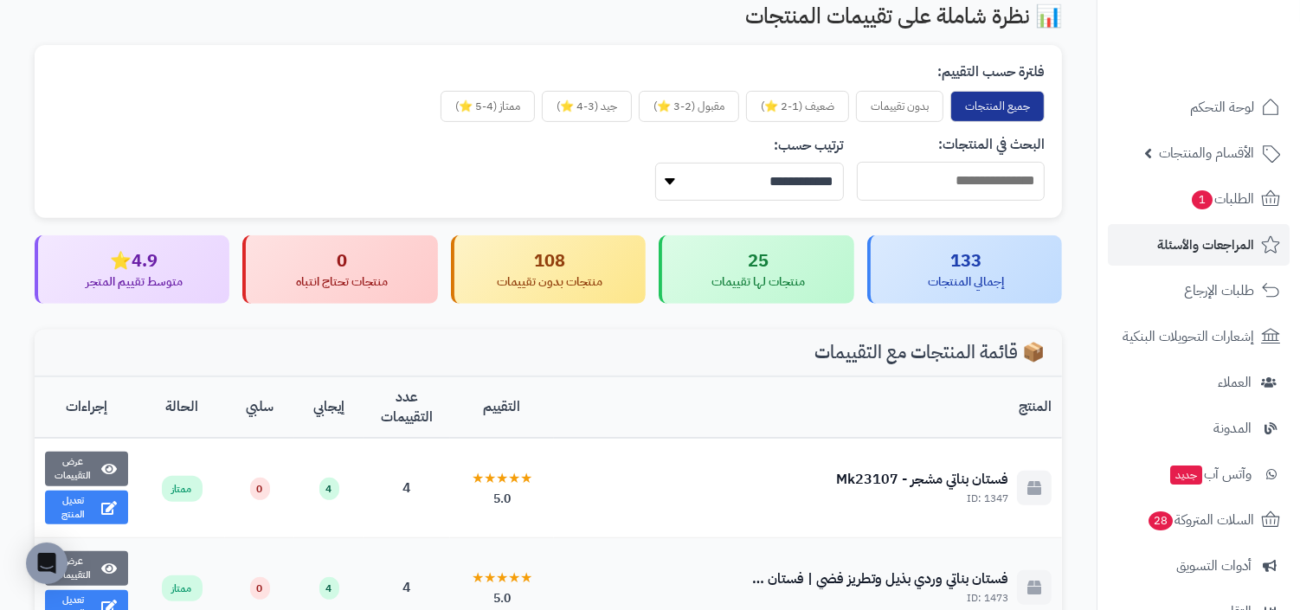
scroll to position [525, 0]
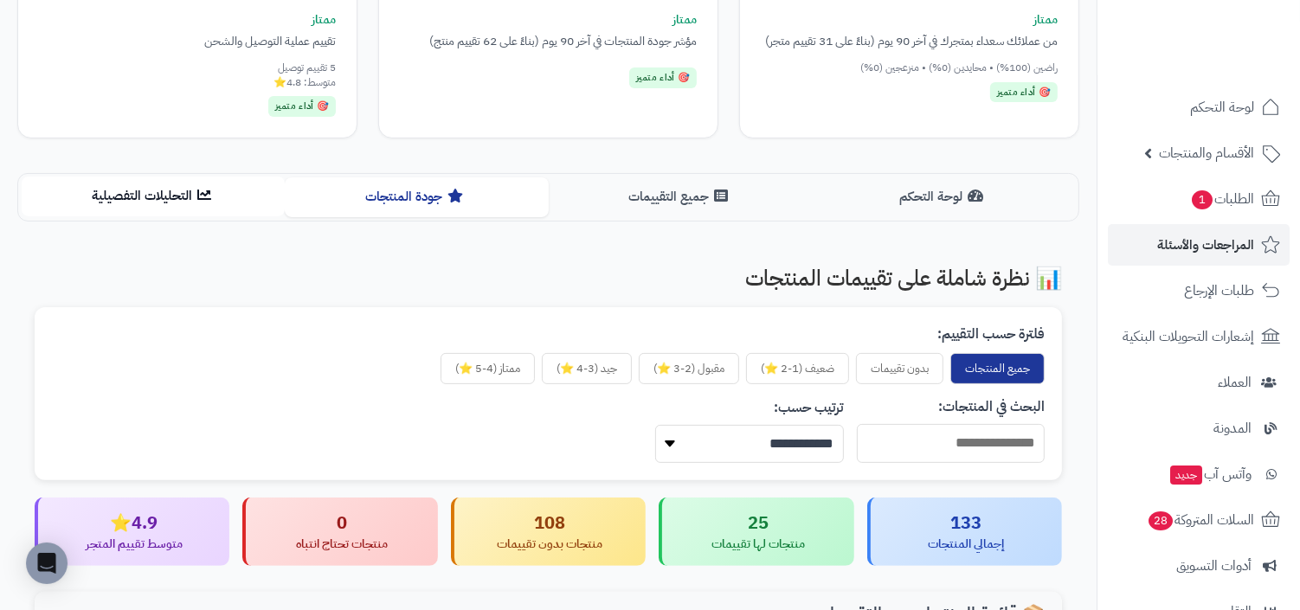
click at [216, 203] on button "التحليلات التفصيلية" at bounding box center [153, 196] width 263 height 39
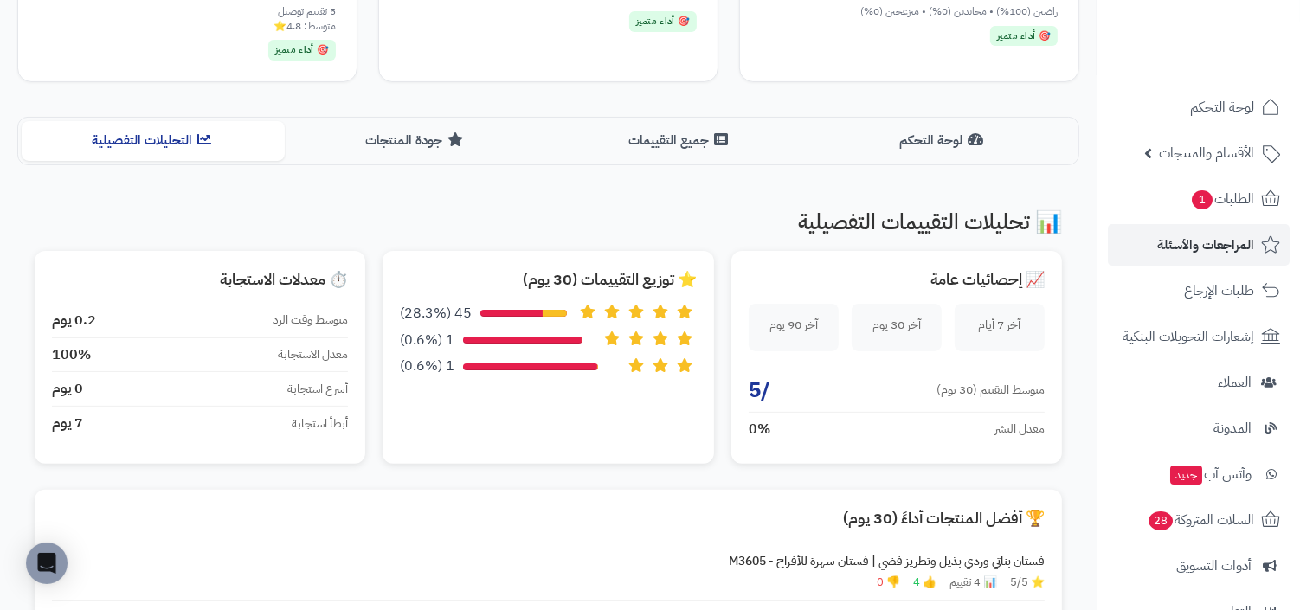
scroll to position [0, 0]
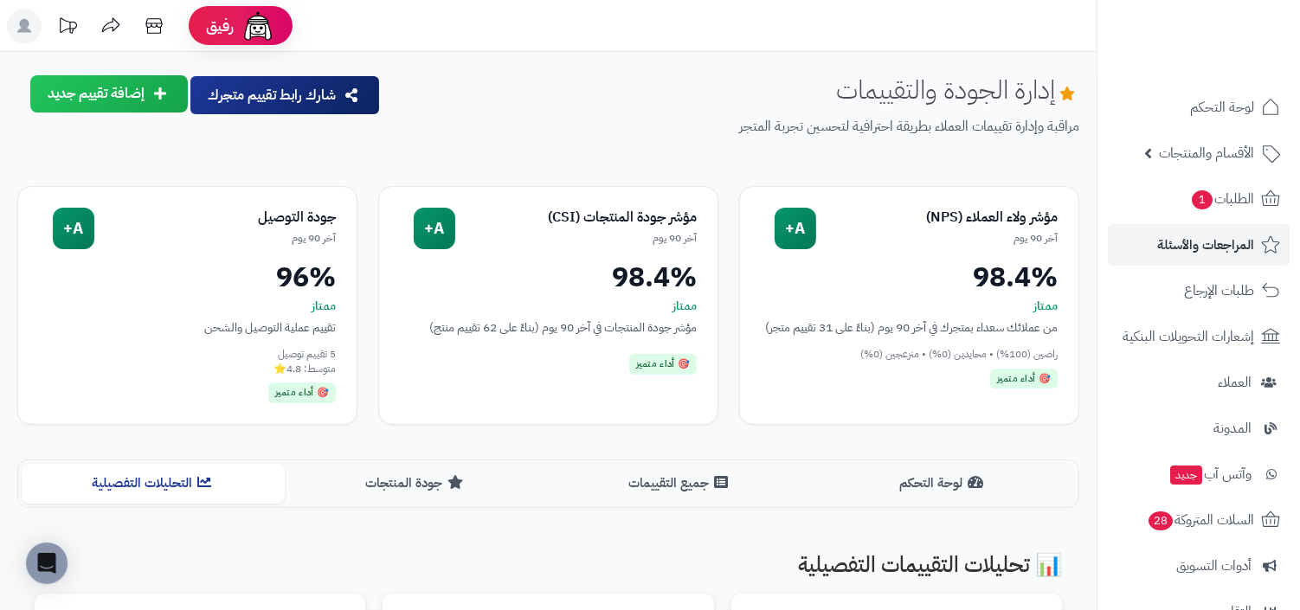
click at [1221, 144] on span "الأقسام والمنتجات" at bounding box center [1206, 153] width 95 height 24
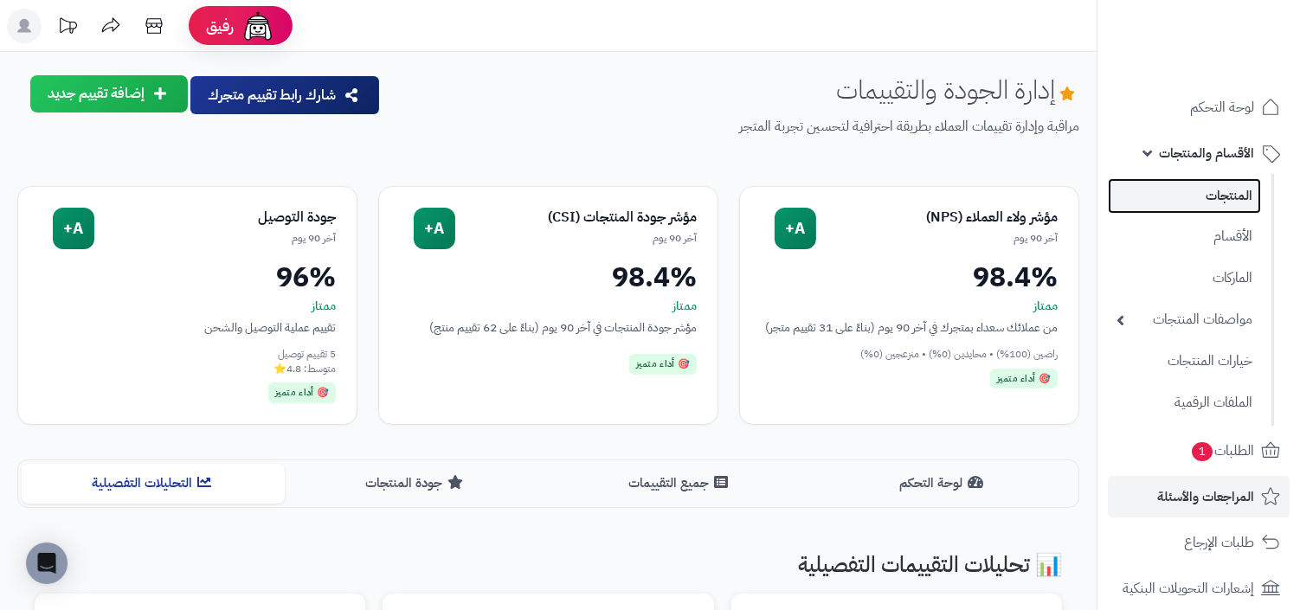
click at [1213, 180] on link "المنتجات" at bounding box center [1184, 195] width 153 height 35
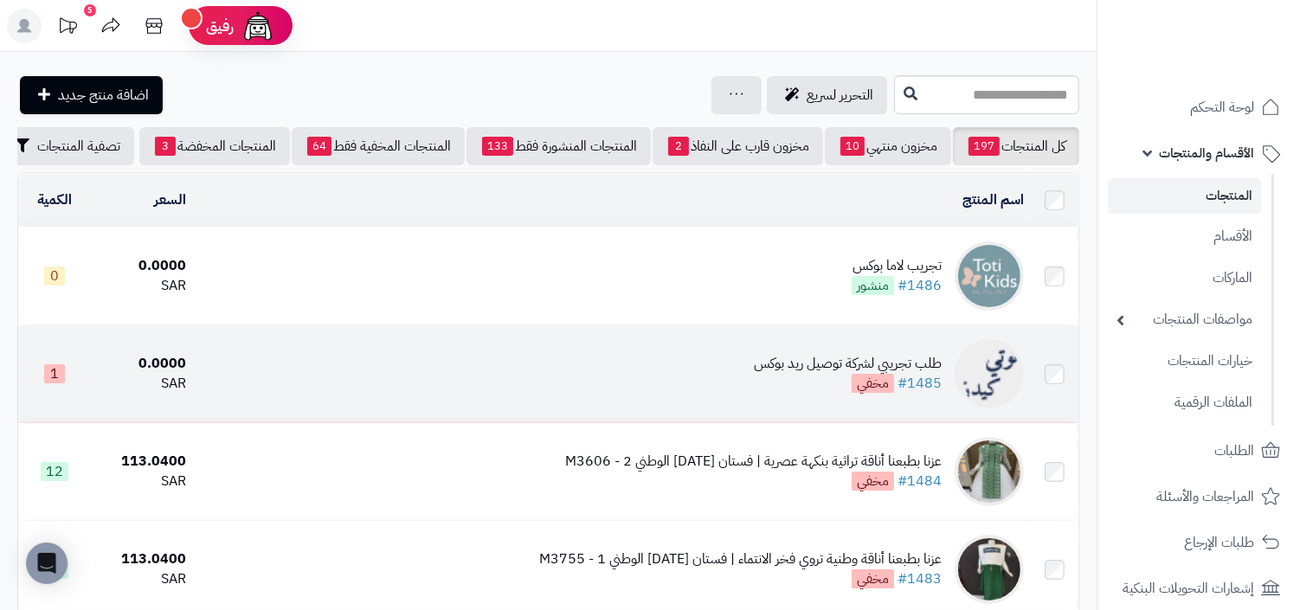
click at [918, 363] on div "طلب تجريبي لشركة توصيل ريد بوكس" at bounding box center [848, 364] width 188 height 20
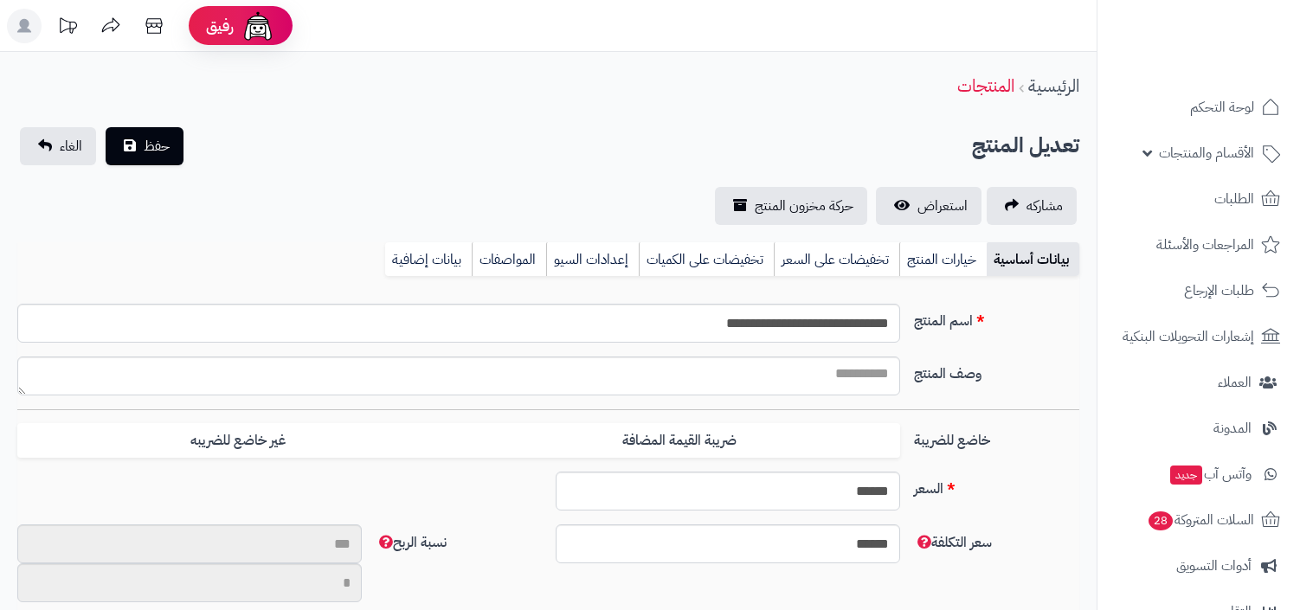
select select
type input "****"
type input "********"
type input "****"
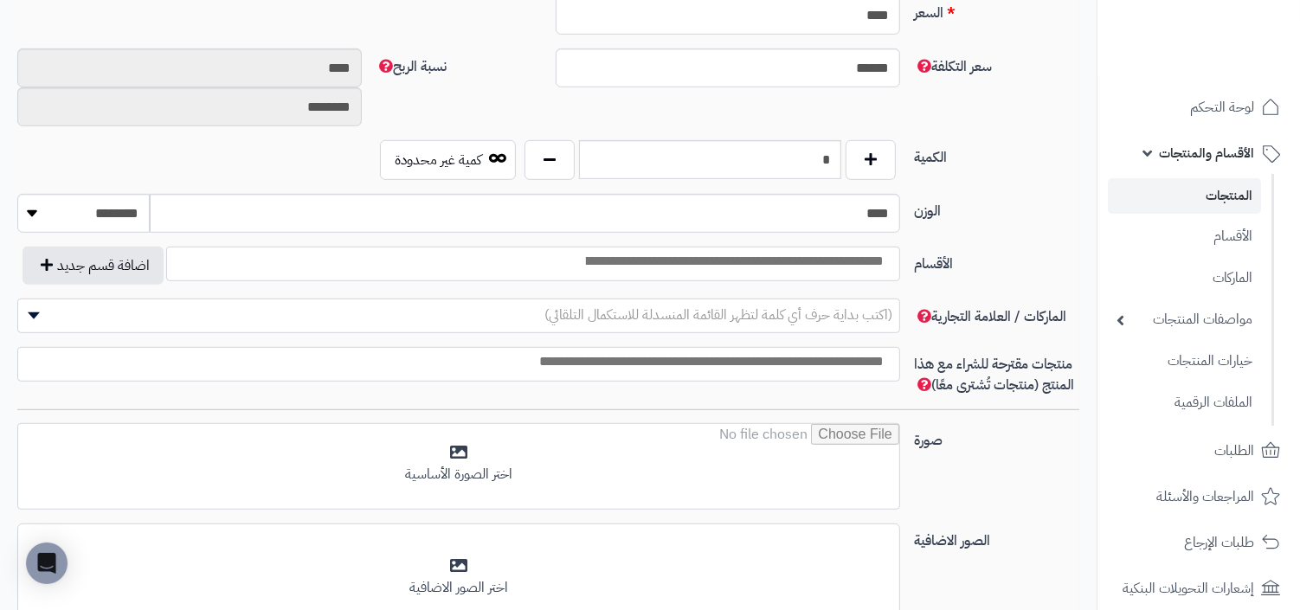
scroll to position [881, 0]
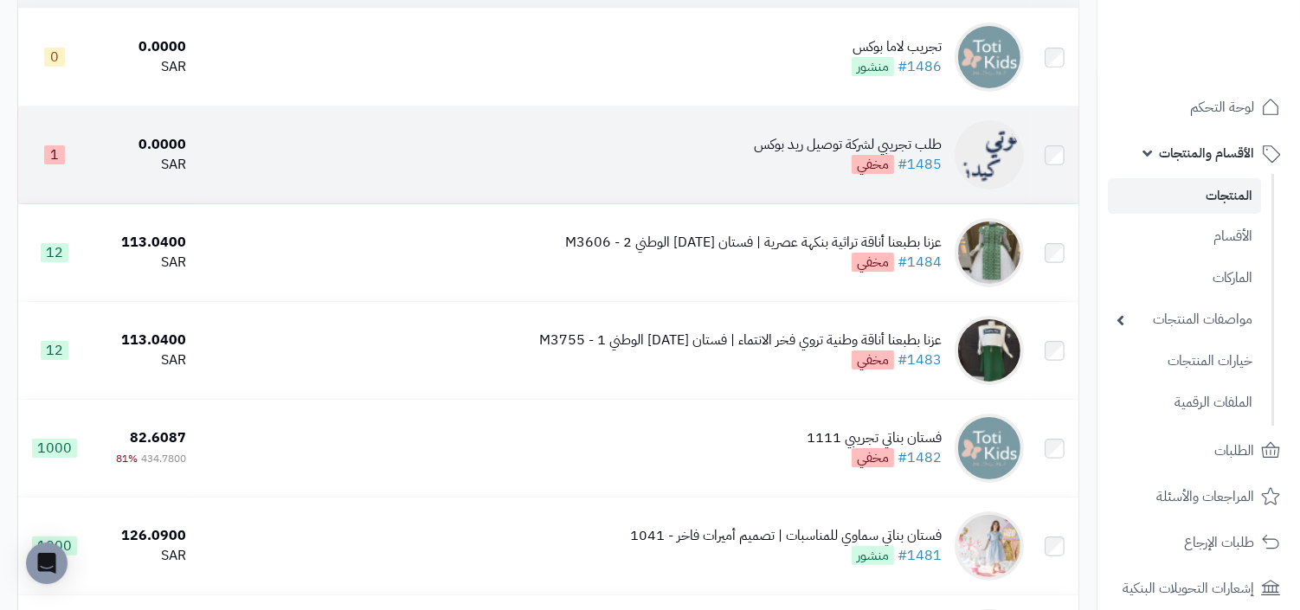
scroll to position [312, 0]
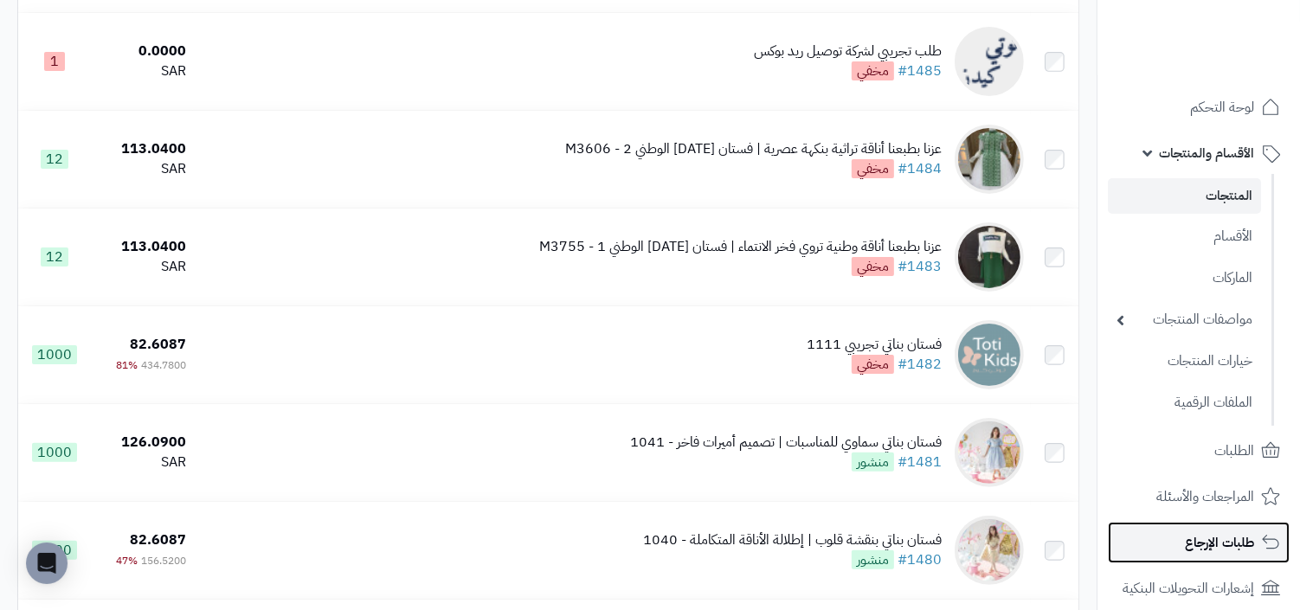
click at [1199, 535] on span "طلبات الإرجاع" at bounding box center [1219, 543] width 69 height 24
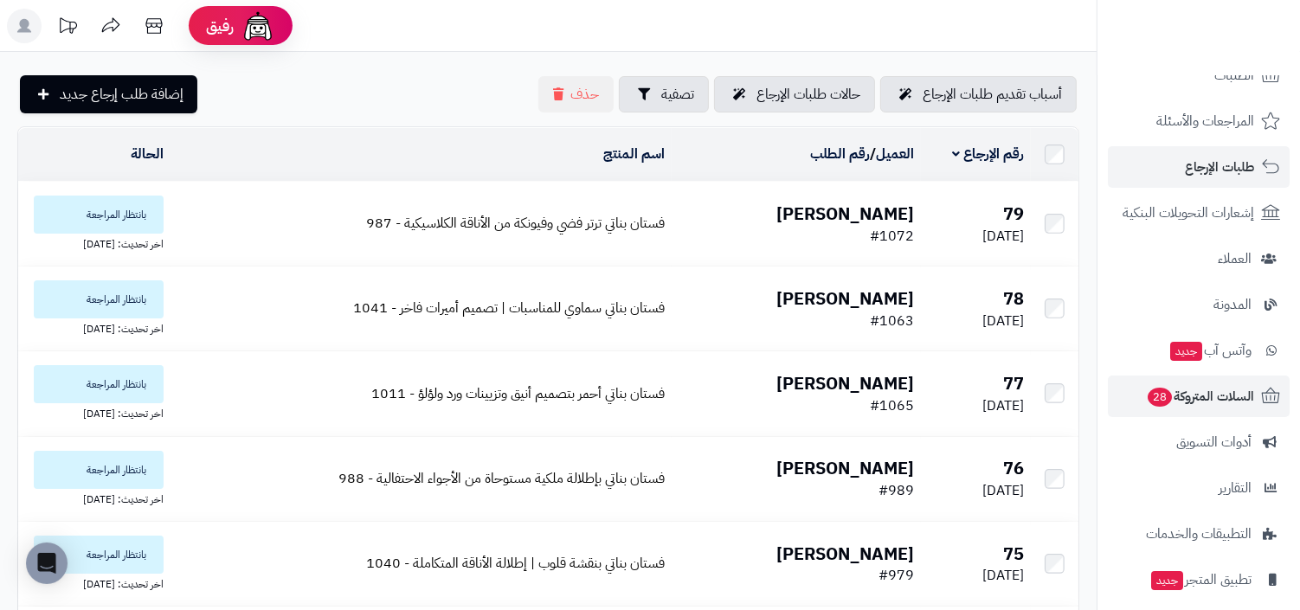
scroll to position [227, 0]
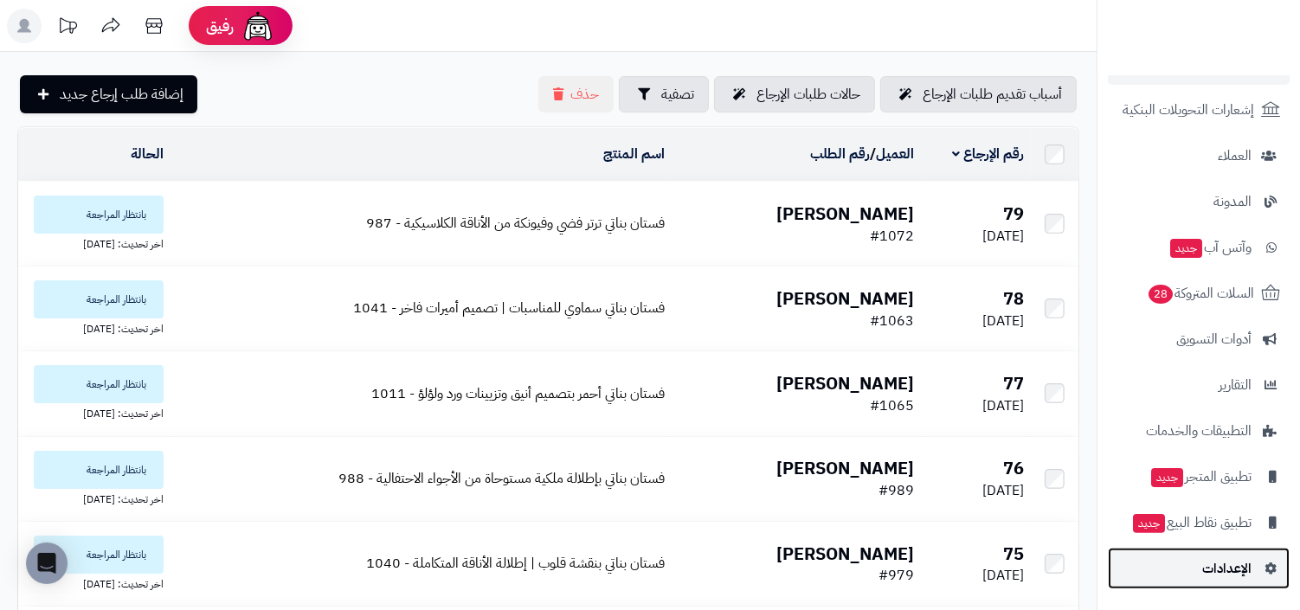
click at [1198, 550] on link "الإعدادات" at bounding box center [1199, 569] width 182 height 42
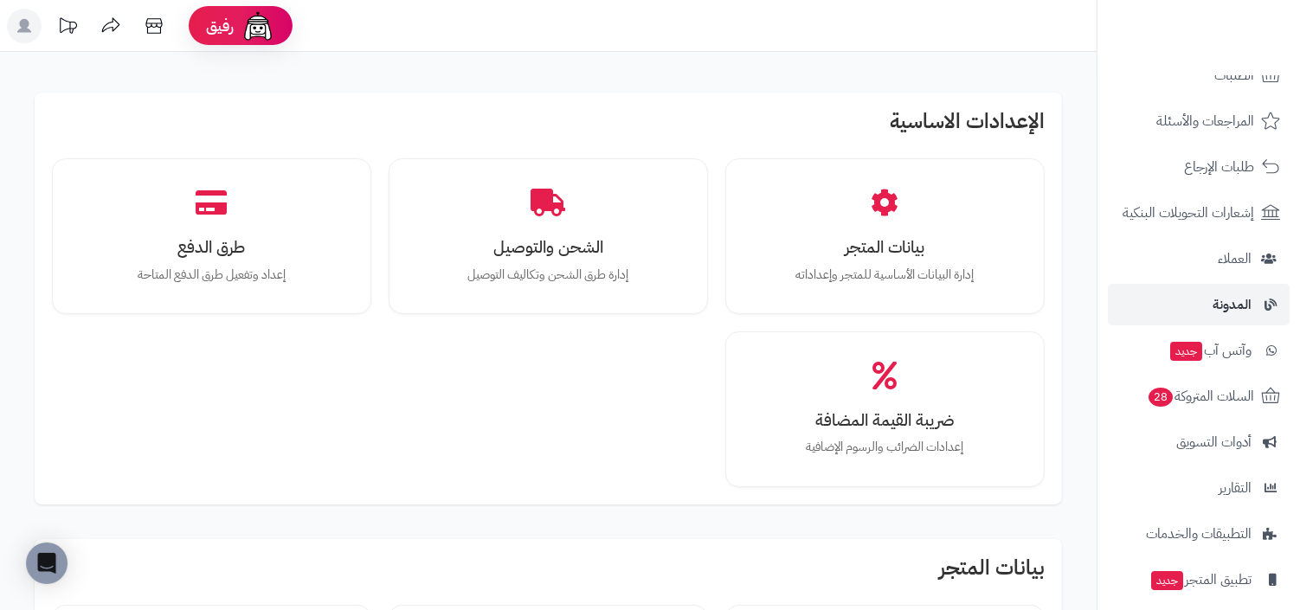
scroll to position [227, 0]
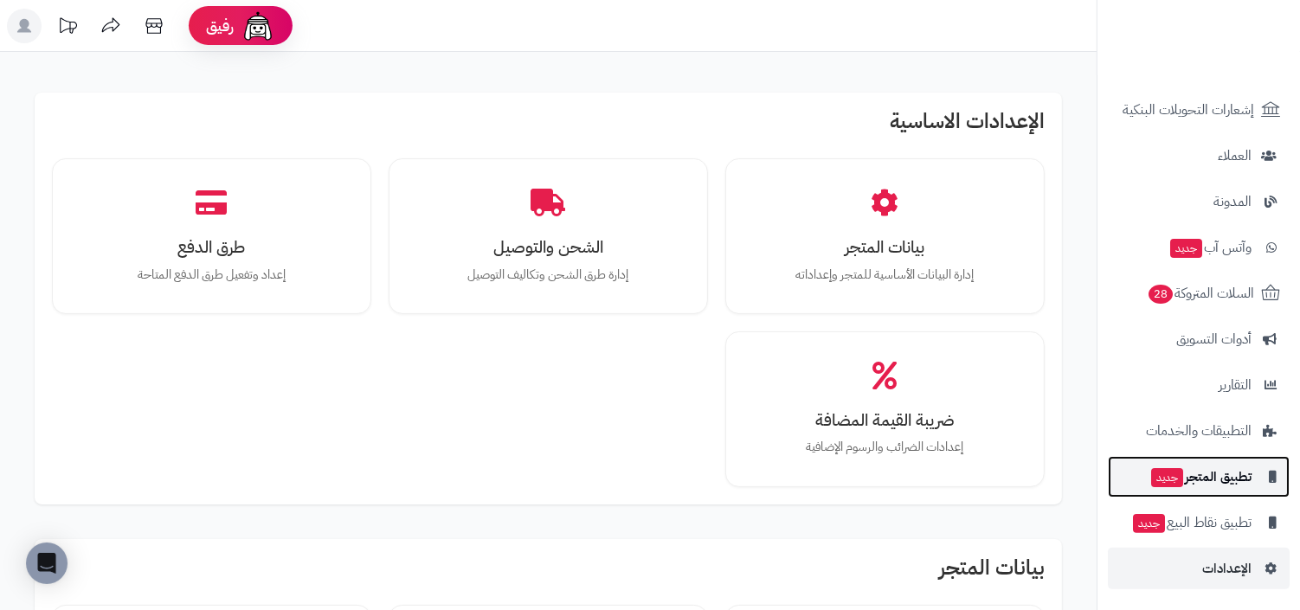
click at [1201, 478] on span "تطبيق المتجر جديد" at bounding box center [1201, 477] width 102 height 24
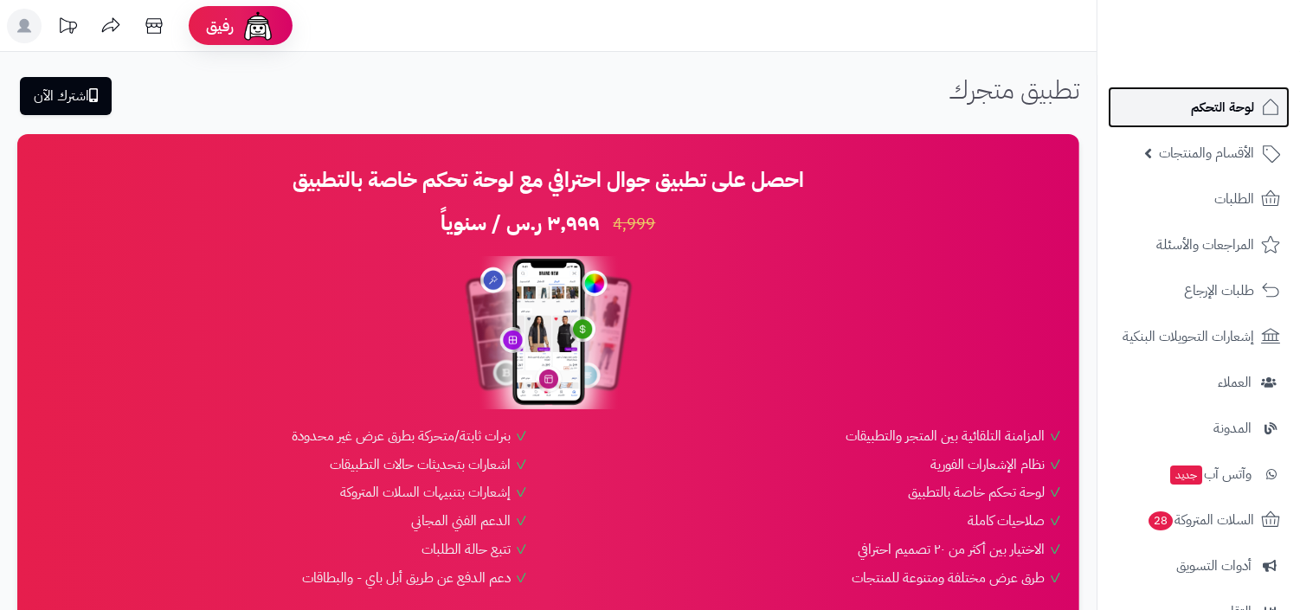
click at [1236, 87] on link "لوحة التحكم" at bounding box center [1199, 108] width 182 height 42
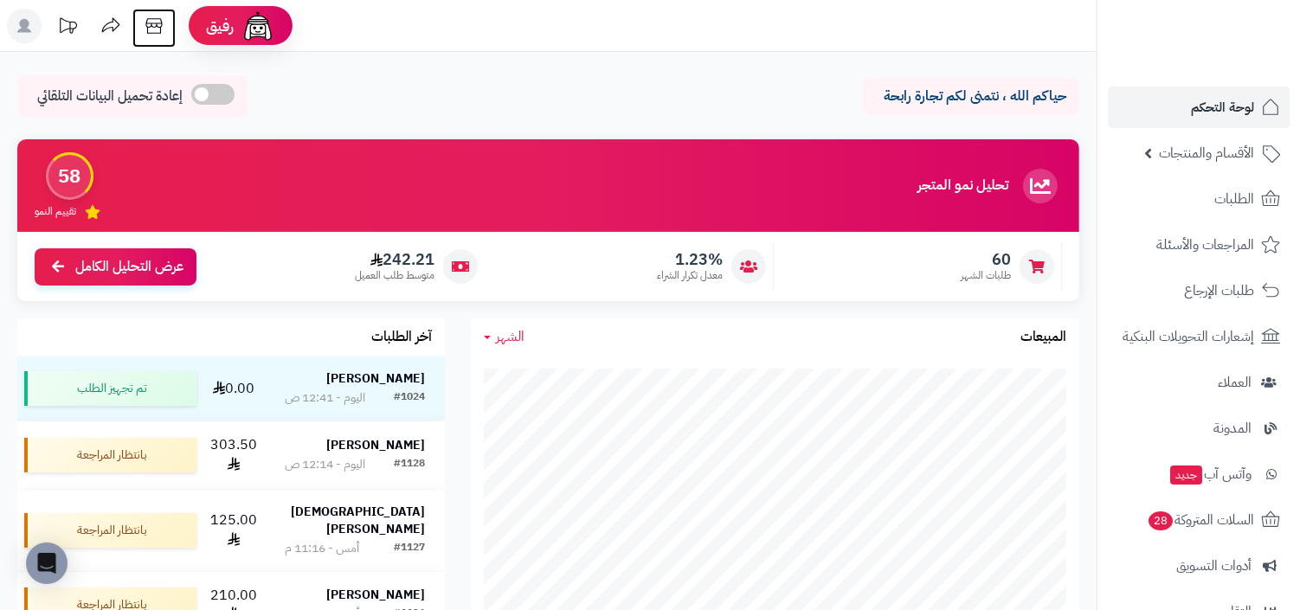
click at [151, 30] on icon at bounding box center [154, 26] width 35 height 35
click at [42, 32] on link at bounding box center [24, 28] width 43 height 39
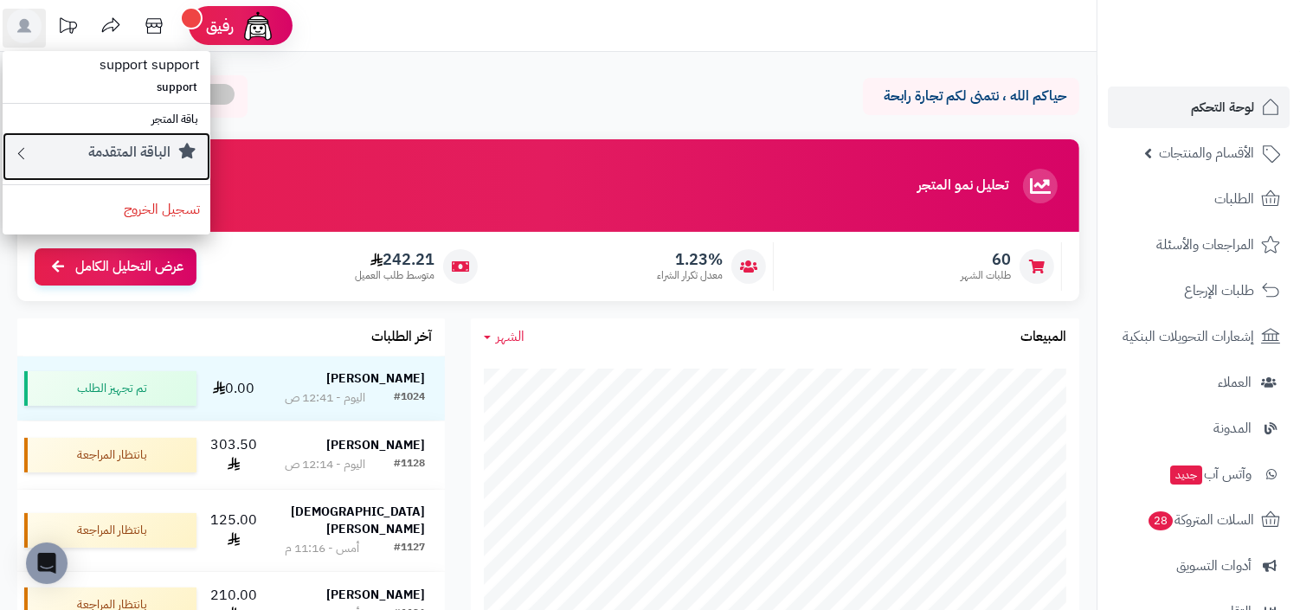
click at [114, 135] on link "الباقة المتقدمة" at bounding box center [107, 156] width 208 height 48
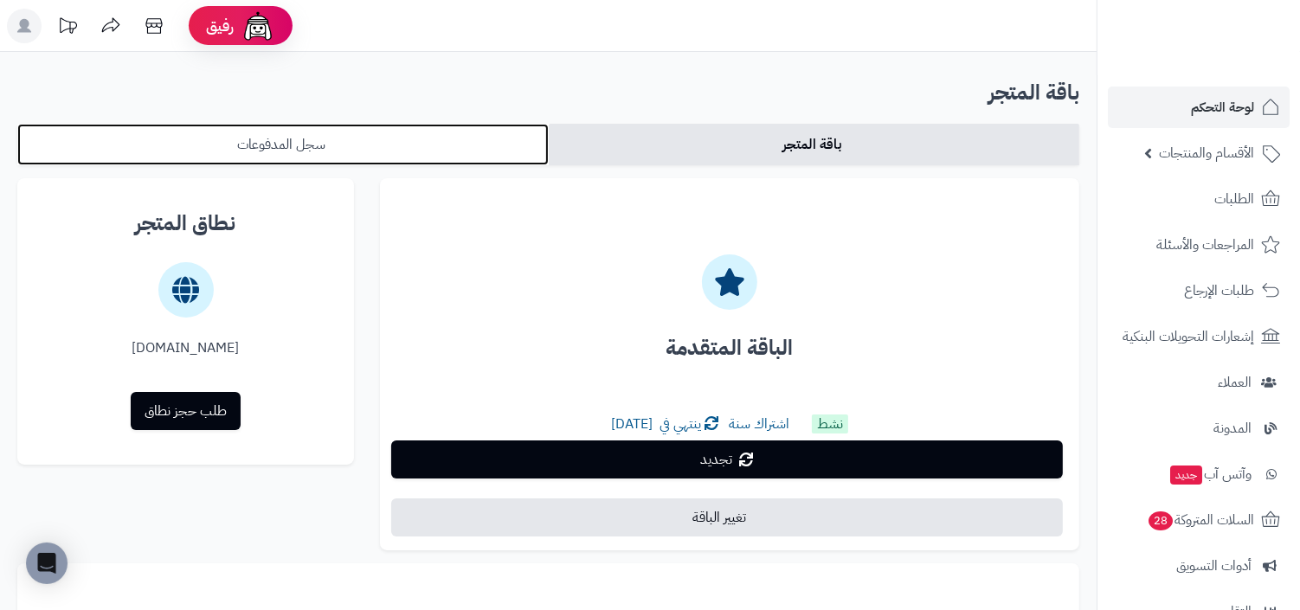
click at [486, 158] on link "سجل المدفوعات" at bounding box center [282, 145] width 531 height 42
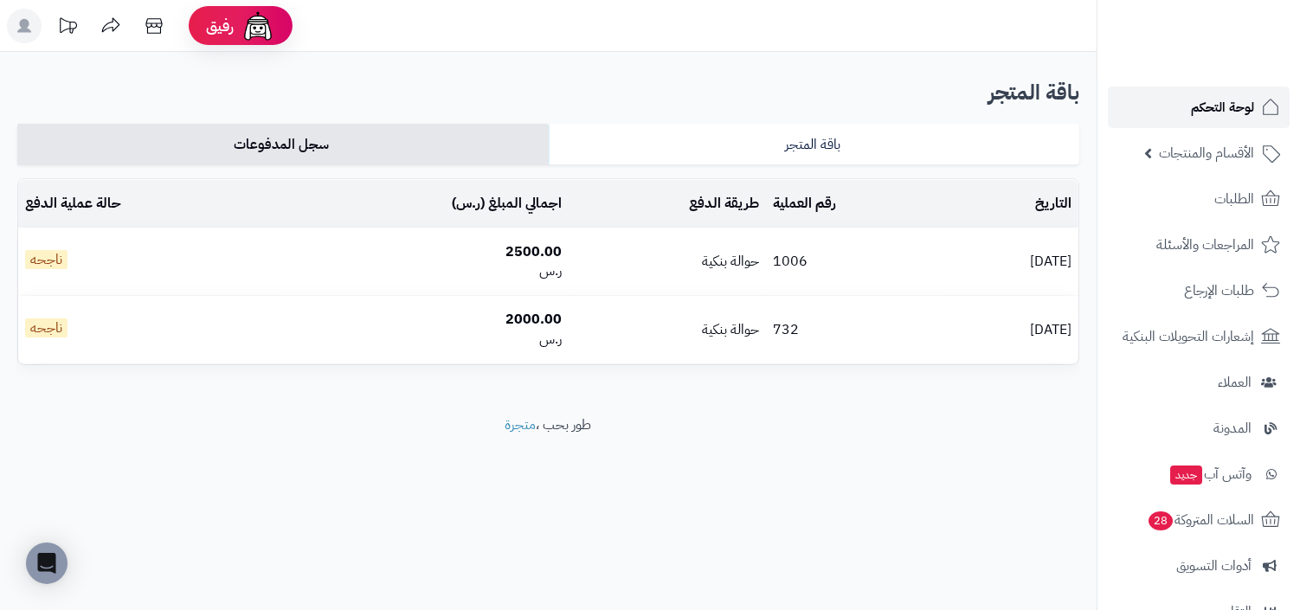
click at [1227, 97] on span "لوحة التحكم" at bounding box center [1222, 107] width 63 height 24
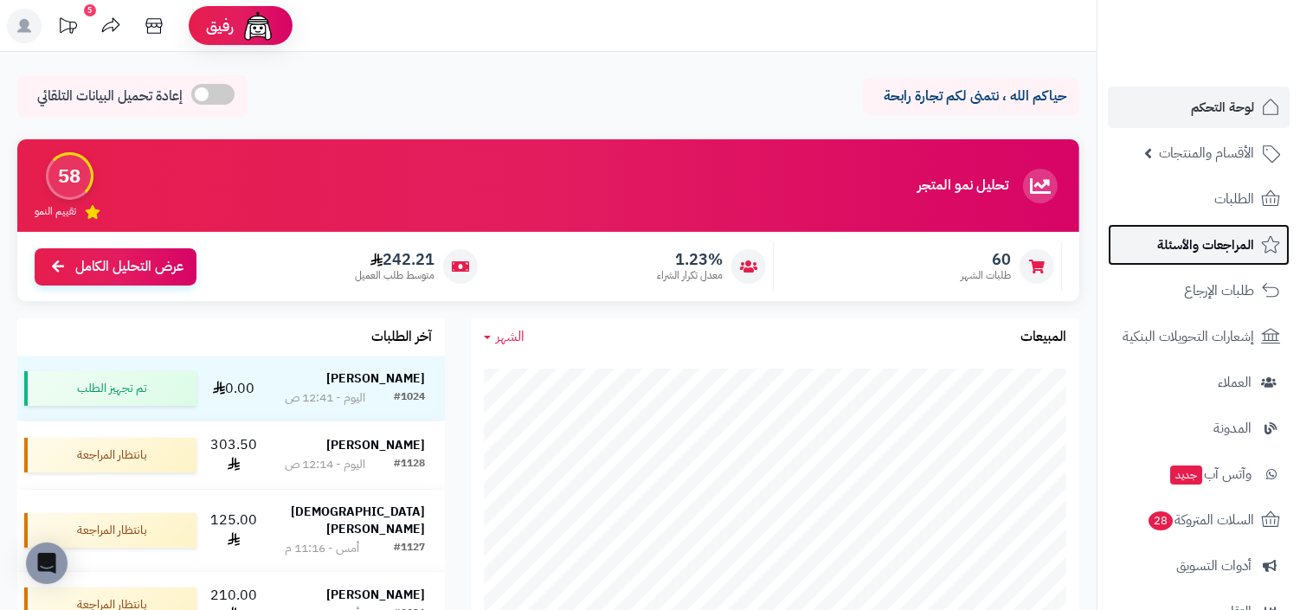
click at [1213, 235] on span "المراجعات والأسئلة" at bounding box center [1205, 245] width 97 height 24
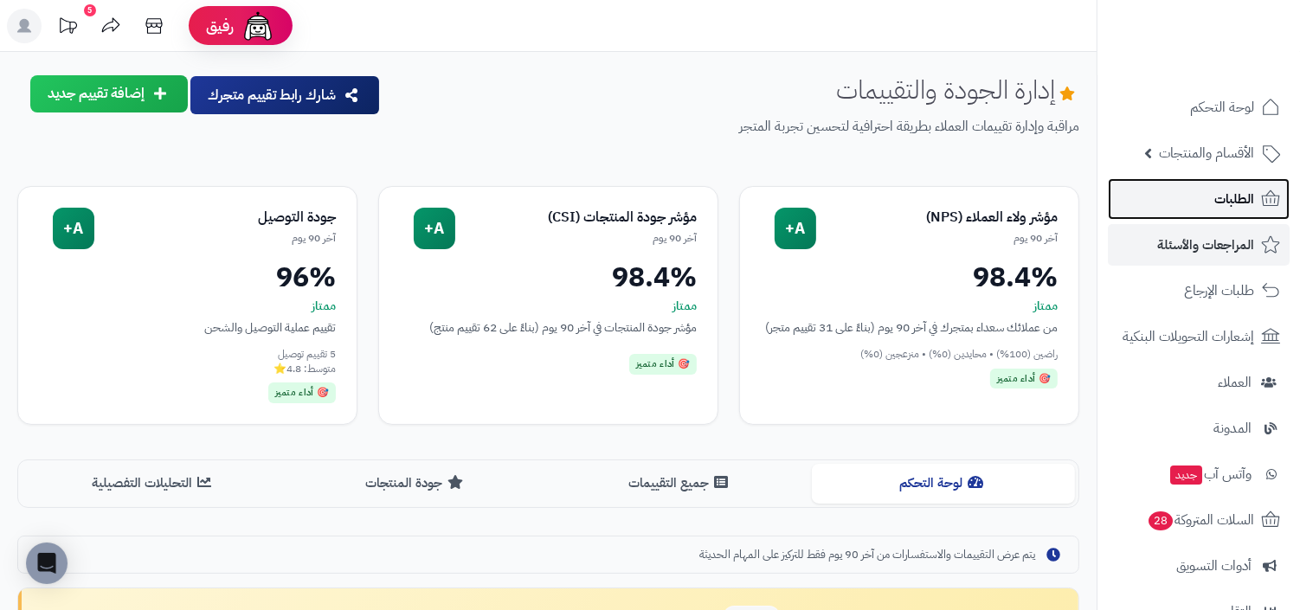
click at [1206, 193] on link "الطلبات" at bounding box center [1199, 199] width 182 height 42
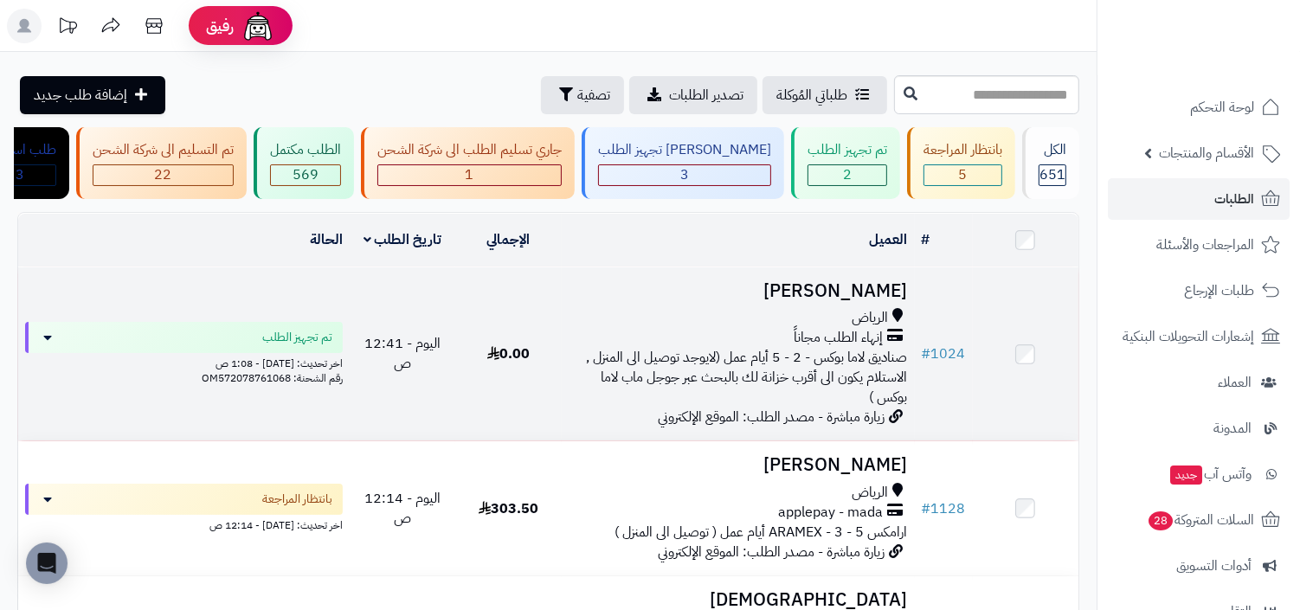
click at [809, 347] on span "صناديق لاما بوكس - 2 - 5 أيام عمل (لايوجد توصيل الى المنزل , الاستلام يكون الى …" at bounding box center [747, 377] width 321 height 61
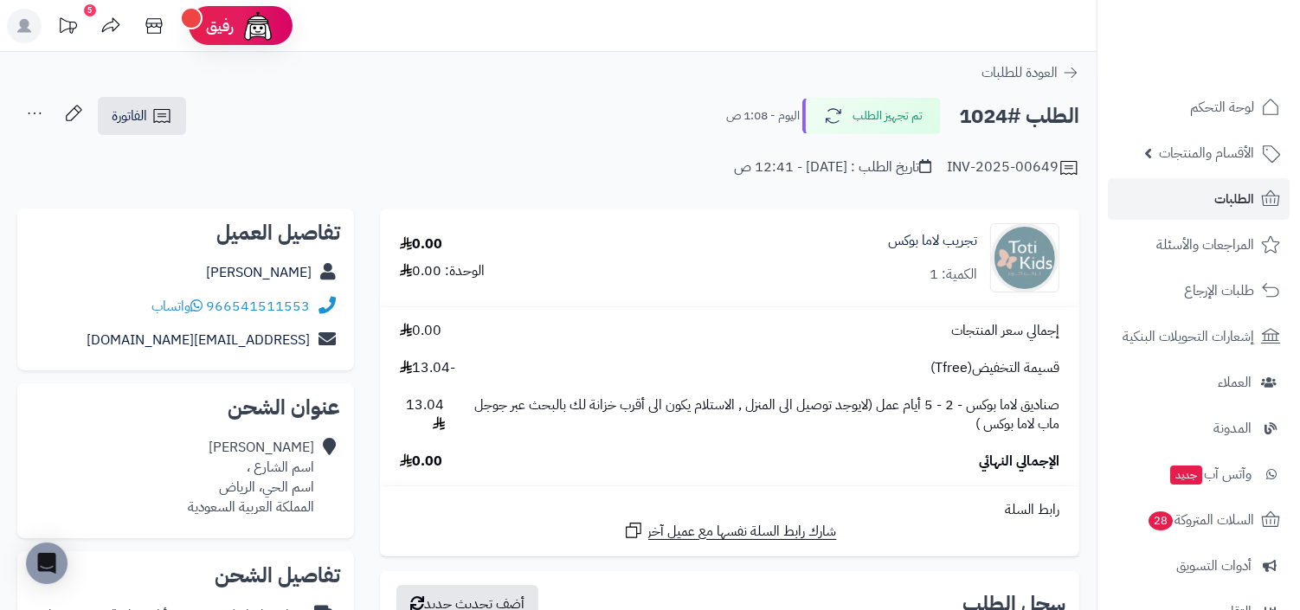
click at [994, 171] on div "INV-2025-00649" at bounding box center [1013, 168] width 132 height 21
click at [835, 170] on div "تاريخ الطلب : اليوم - 12:41 ص" at bounding box center [832, 168] width 197 height 20
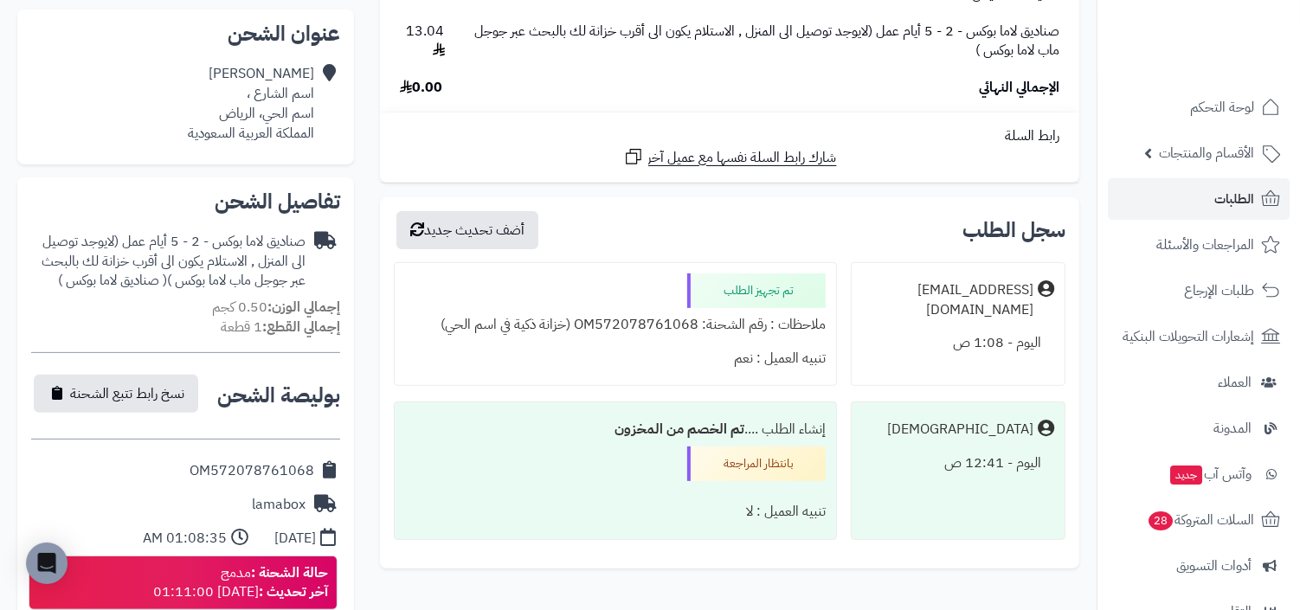
scroll to position [356, 0]
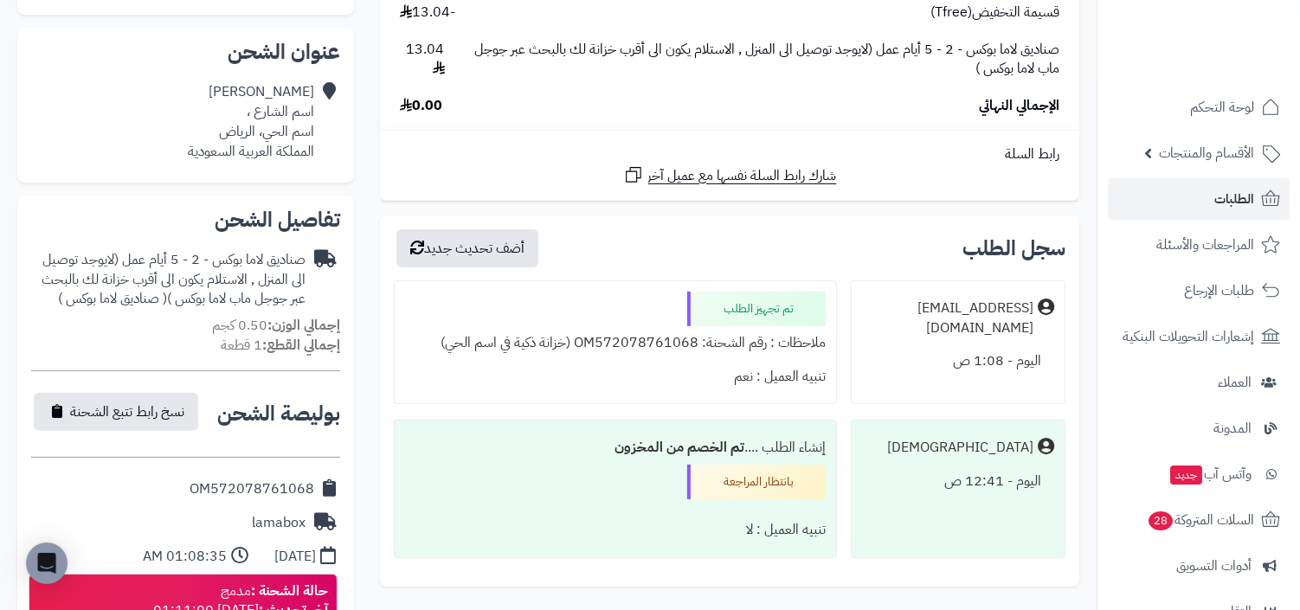
click at [750, 185] on td "رابط السلة شارك رابط السلة نفسها مع عميل آخر" at bounding box center [729, 165] width 699 height 69
click at [762, 175] on span "شارك رابط السلة نفسها مع عميل آخر" at bounding box center [742, 176] width 189 height 20
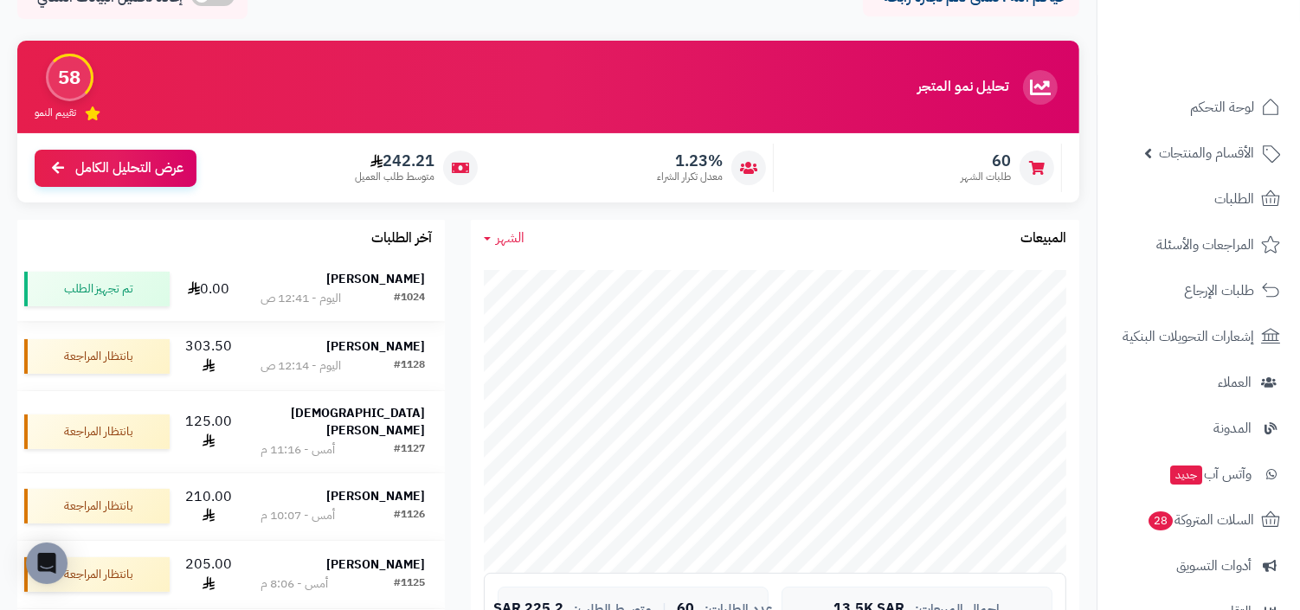
scroll to position [115, 0]
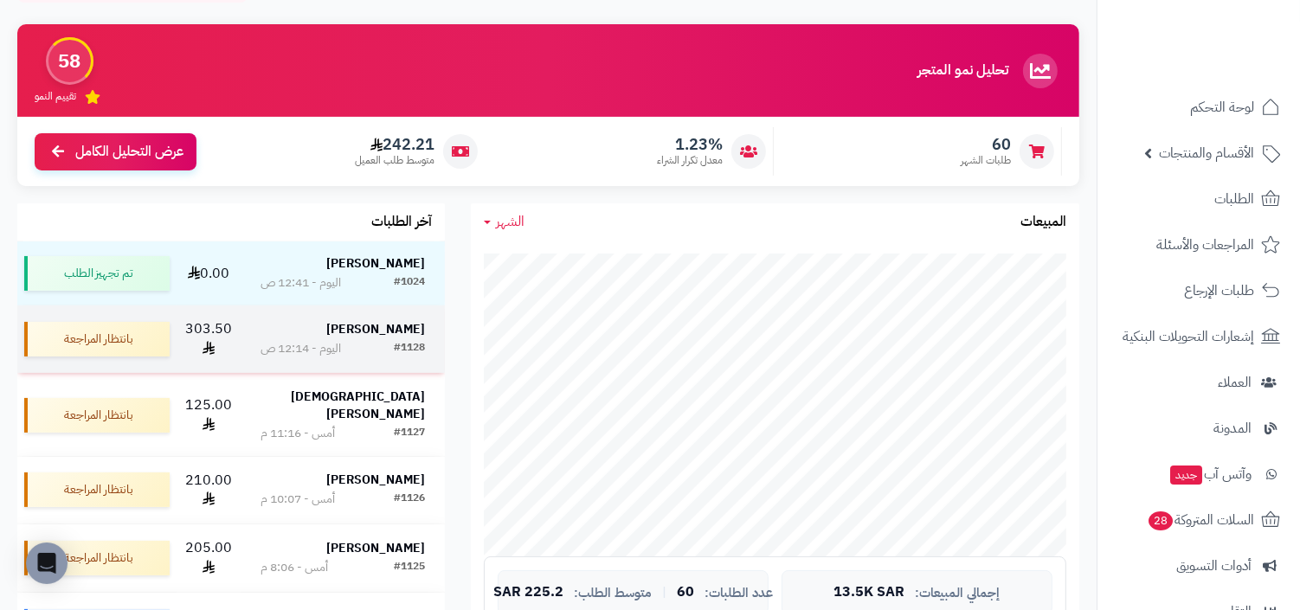
click at [379, 340] on div "#1128 اليوم - 12:14 ص" at bounding box center [343, 348] width 164 height 17
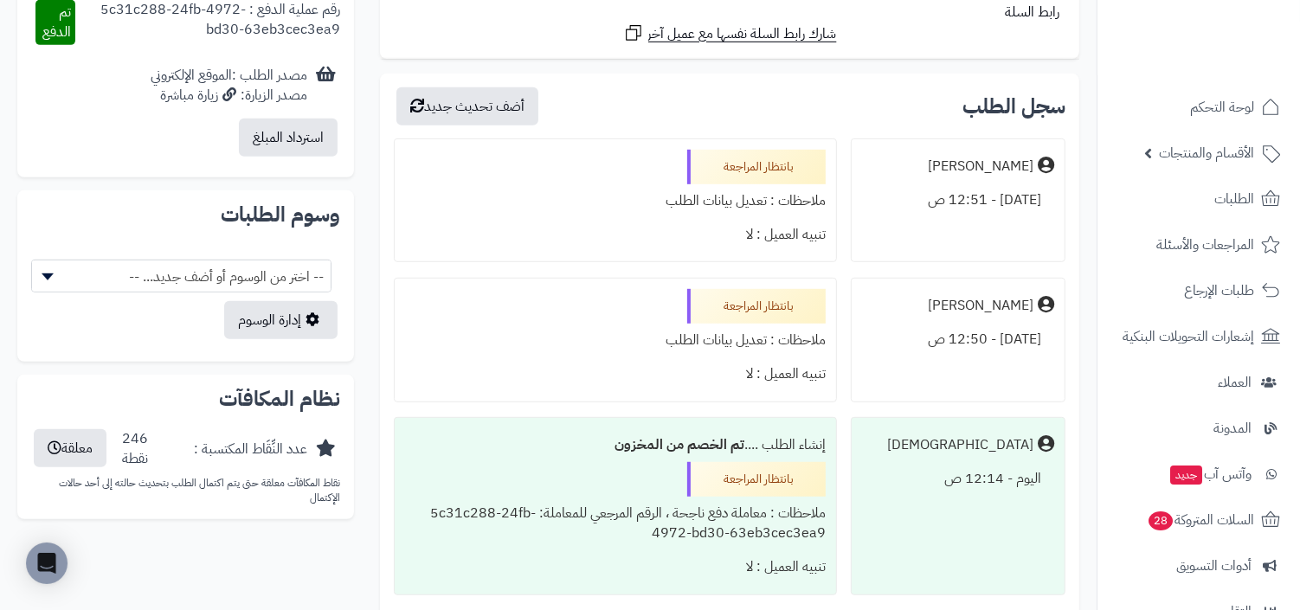
scroll to position [938, 0]
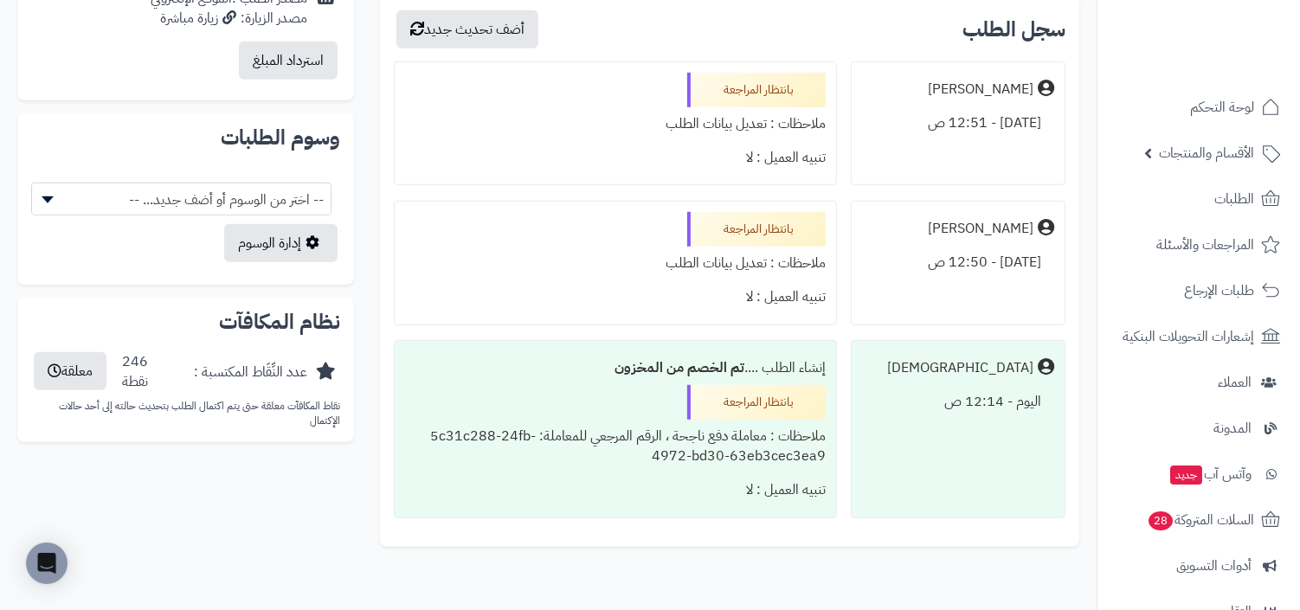
click at [696, 452] on div "ملاحظات : معاملة دفع ناجحة ، الرقم المرجعي للمعاملة: 5c31c288-24fb-4972-bd30-63…" at bounding box center [615, 447] width 421 height 54
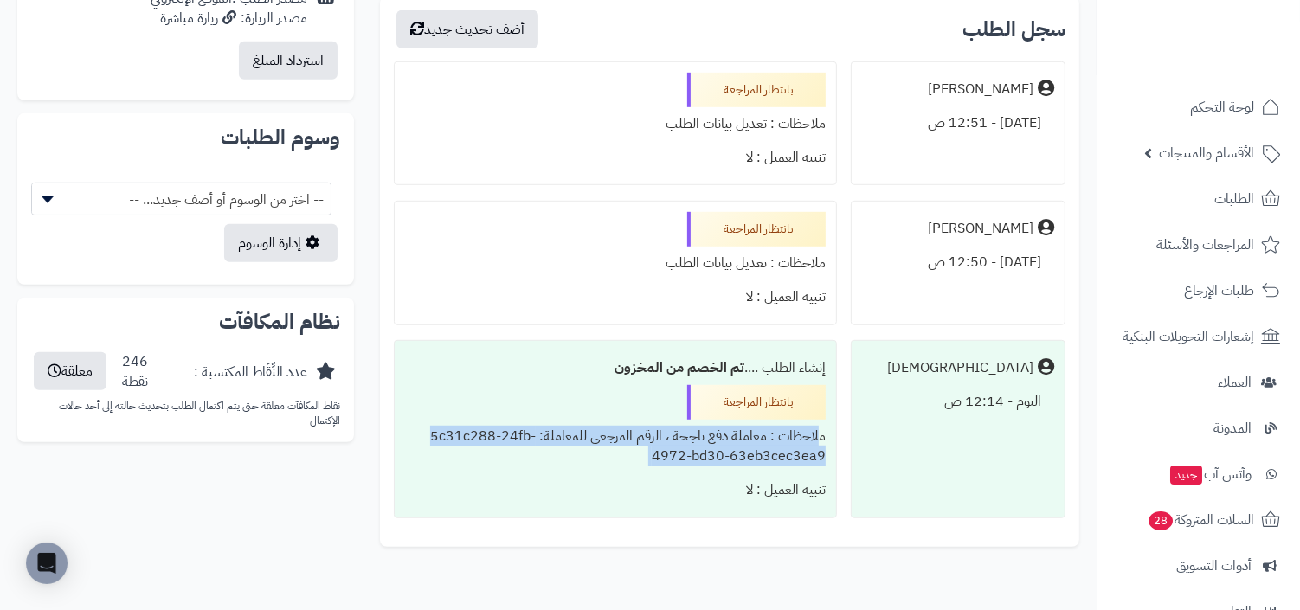
click at [600, 334] on ul "دحيم اليافعي اليوم - 12:51 ص بانتظار المراجعة ملاحظات : تعديل بيانات الطلب تنبي…" at bounding box center [730, 289] width 672 height 457
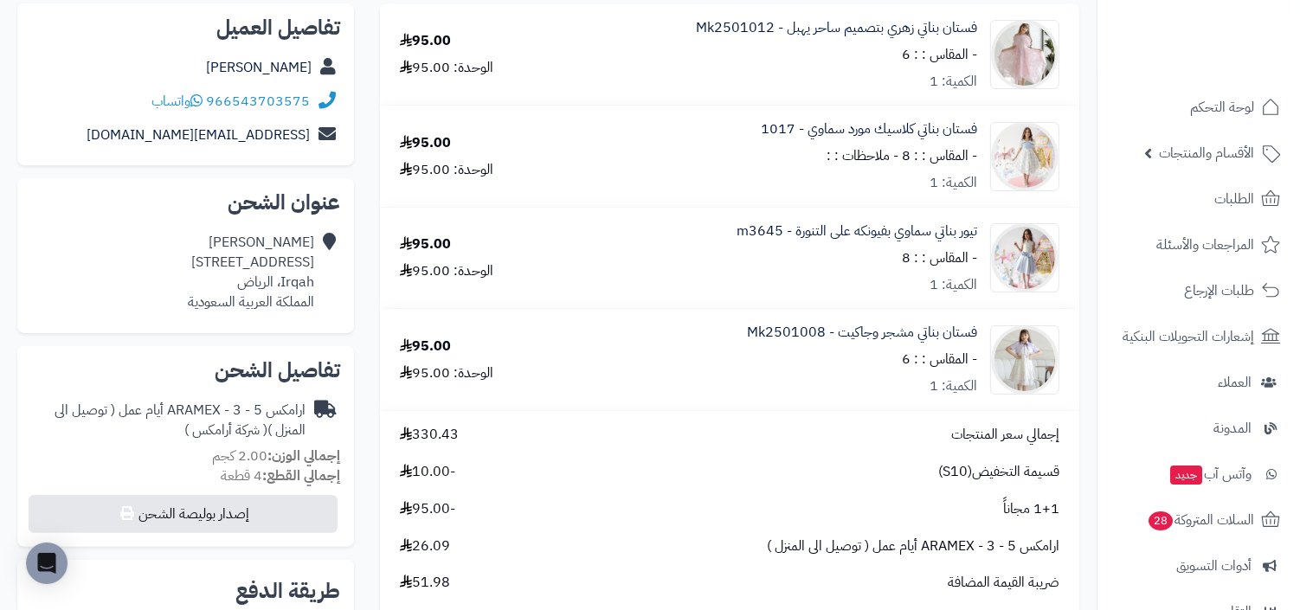
scroll to position [119, 0]
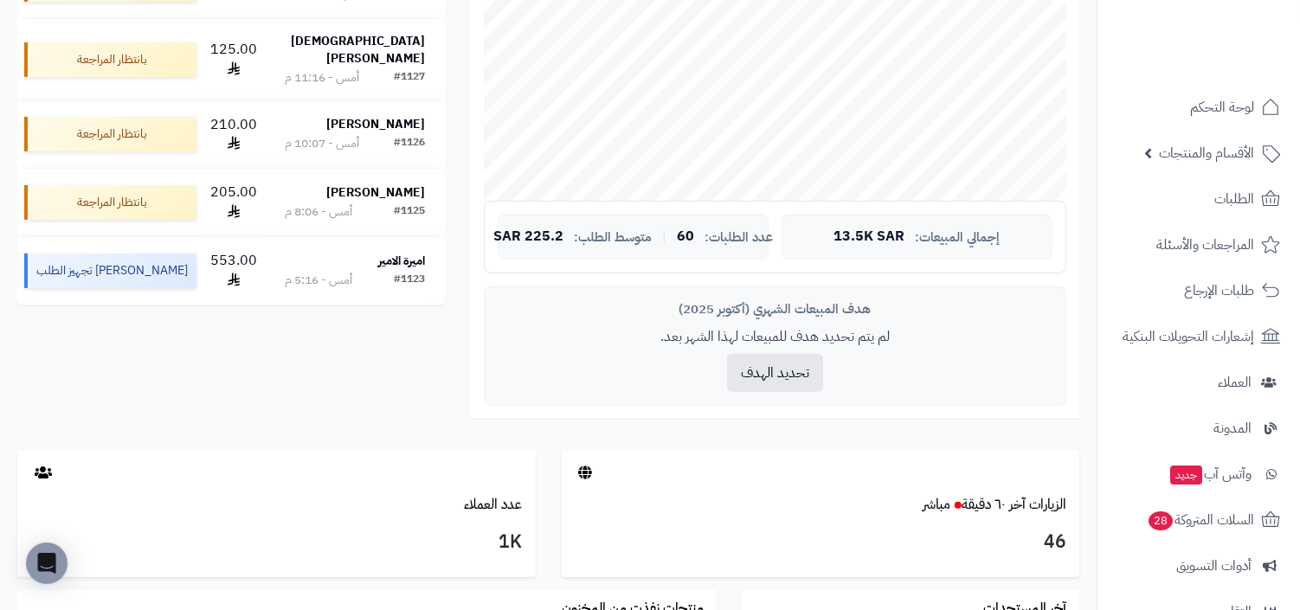
scroll to position [555, 0]
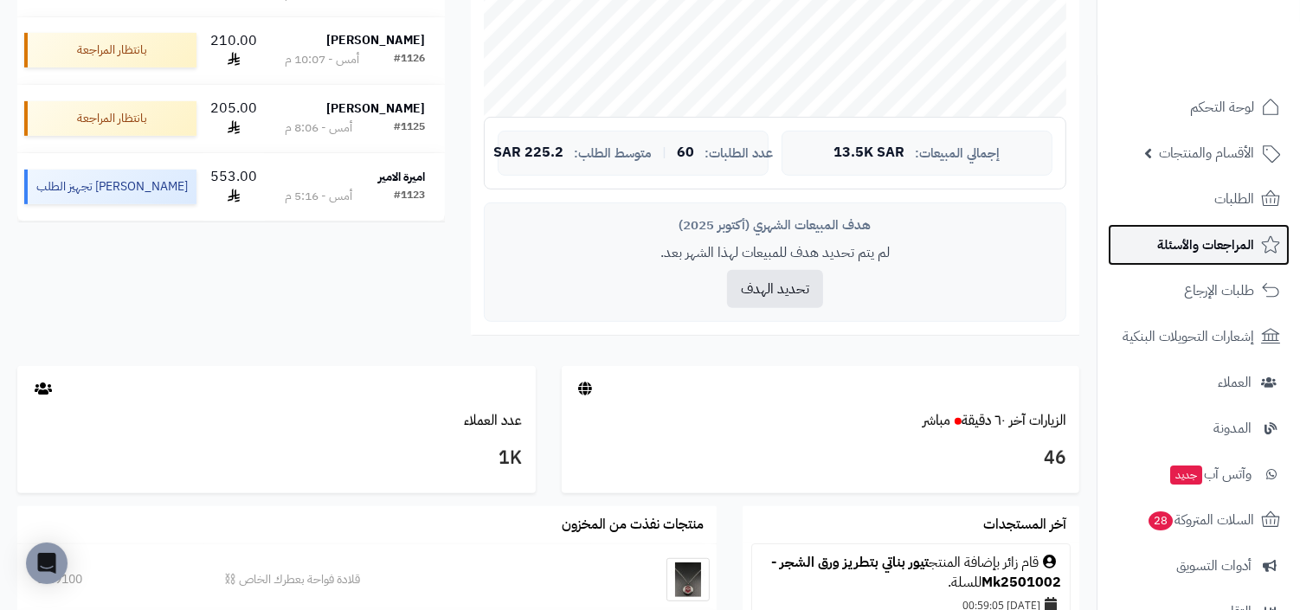
click at [1239, 224] on link "المراجعات والأسئلة" at bounding box center [1199, 245] width 182 height 42
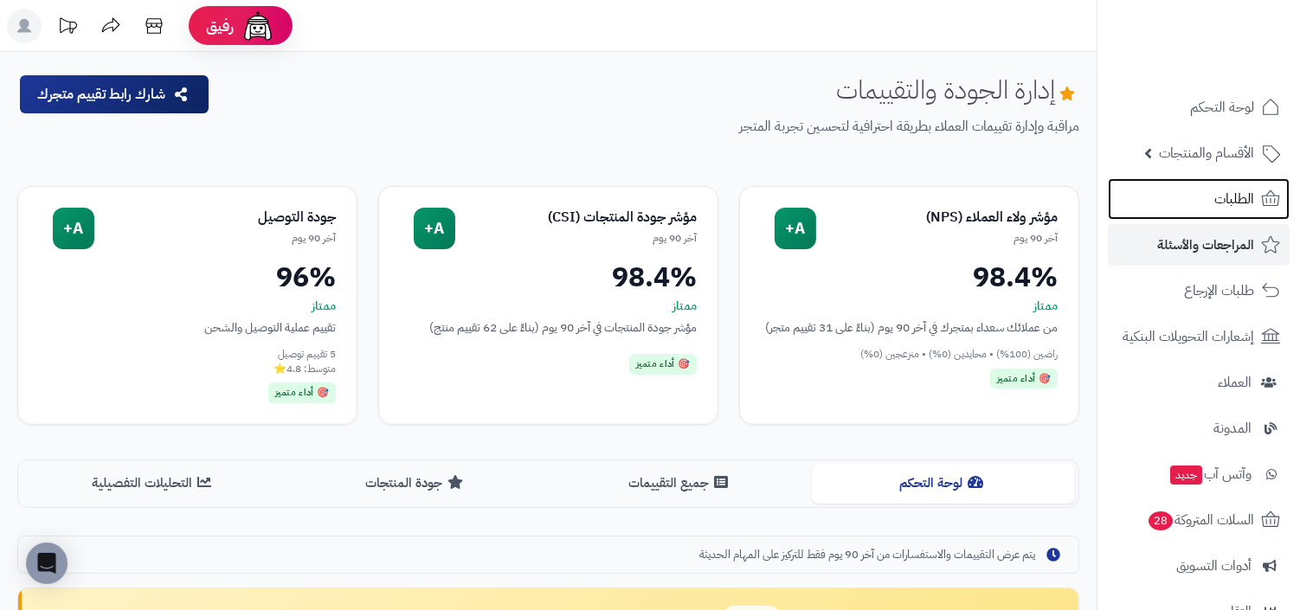
click at [1220, 203] on span "الطلبات" at bounding box center [1234, 199] width 40 height 24
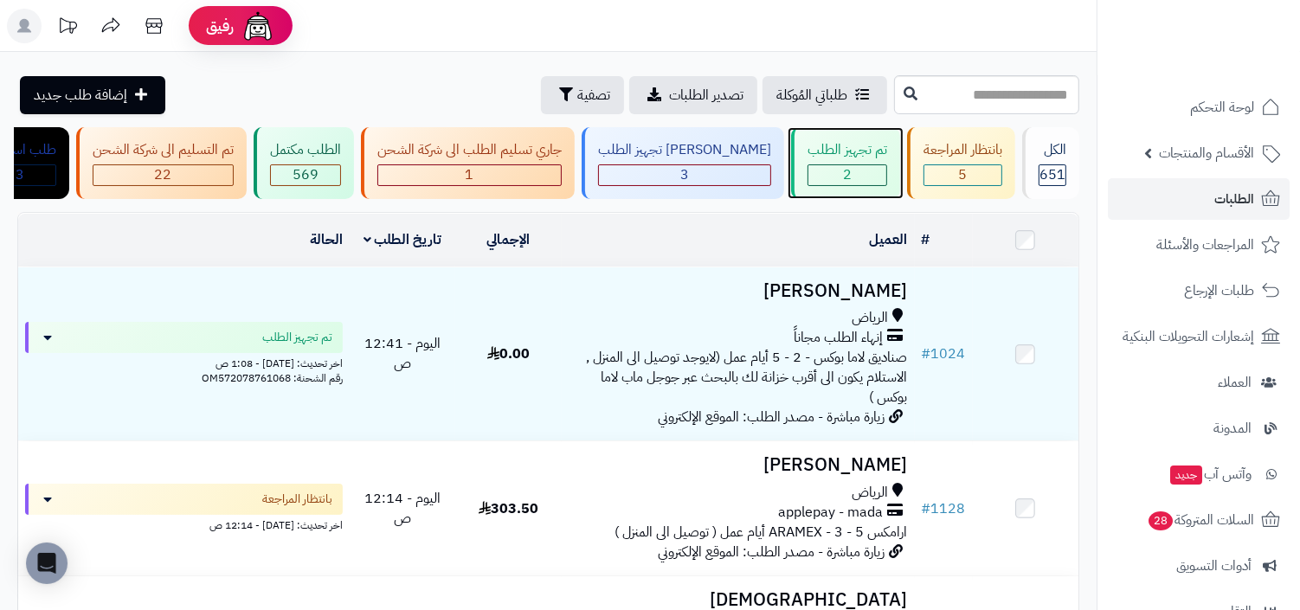
click at [838, 175] on div "2" at bounding box center [847, 175] width 78 height 20
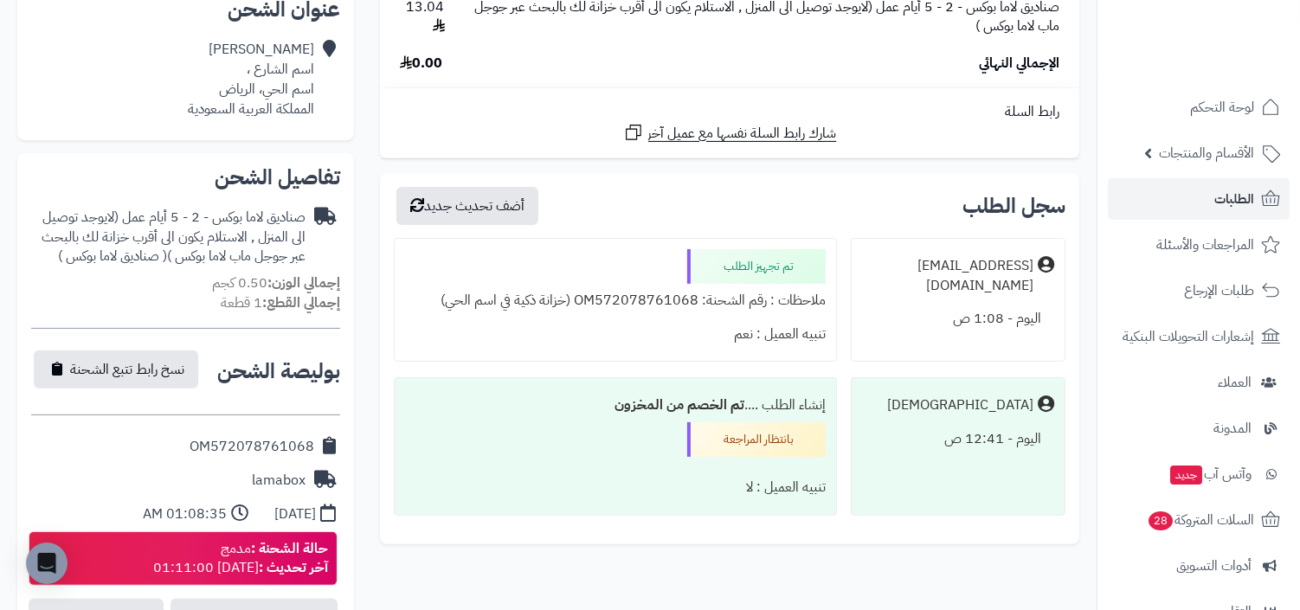
scroll to position [417, 0]
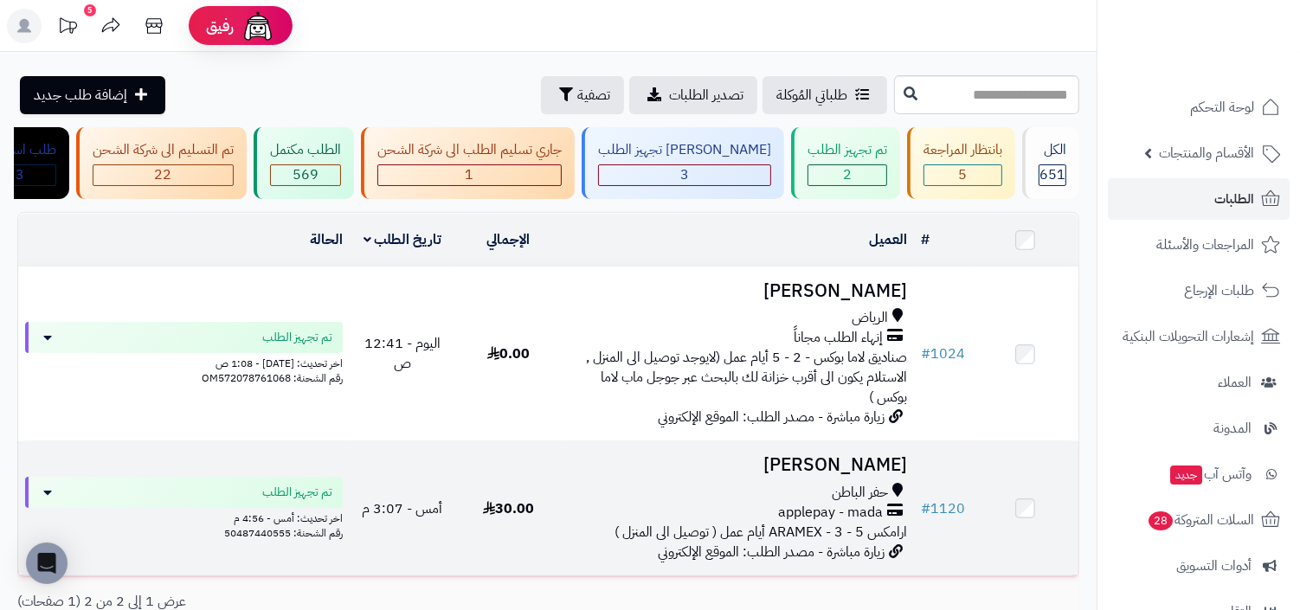
click at [841, 495] on span "حفر الباطن" at bounding box center [861, 493] width 56 height 20
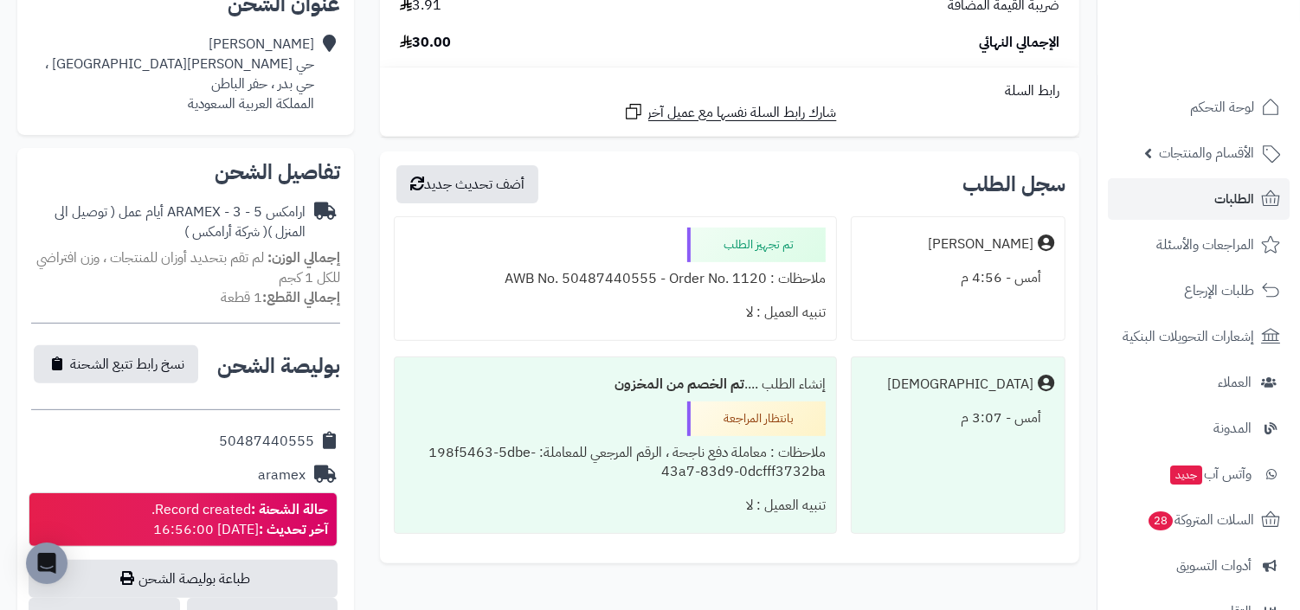
scroll to position [498, 0]
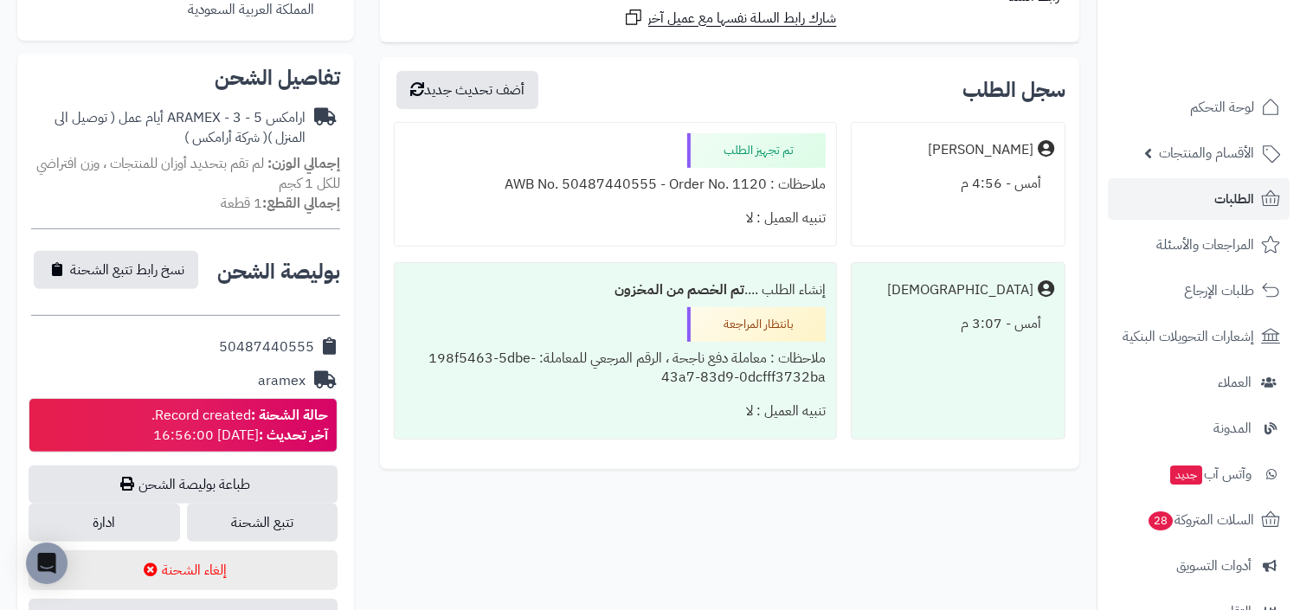
click at [704, 185] on div "ملاحظات : AWB No. 50487440555 - Order No. 1120" at bounding box center [615, 185] width 421 height 34
click at [625, 178] on div "ملاحظات : AWB No. 50487440555 - Order No. 1120" at bounding box center [615, 185] width 421 height 34
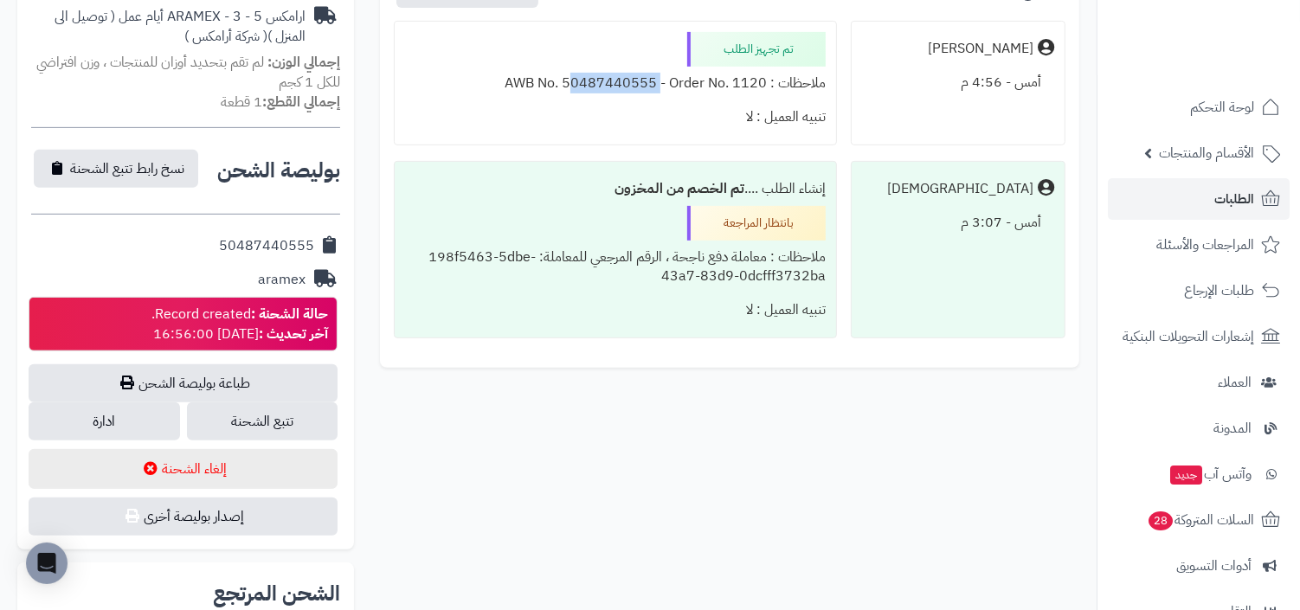
scroll to position [615, 0]
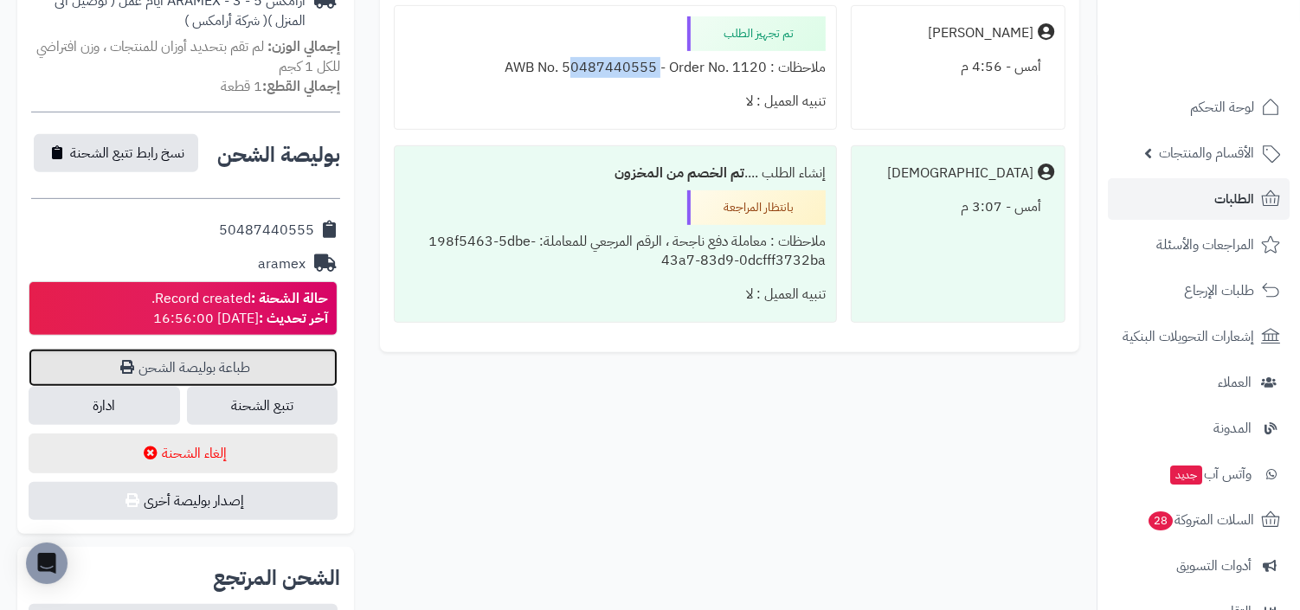
click at [235, 352] on link "طباعة بوليصة الشحن" at bounding box center [183, 368] width 309 height 38
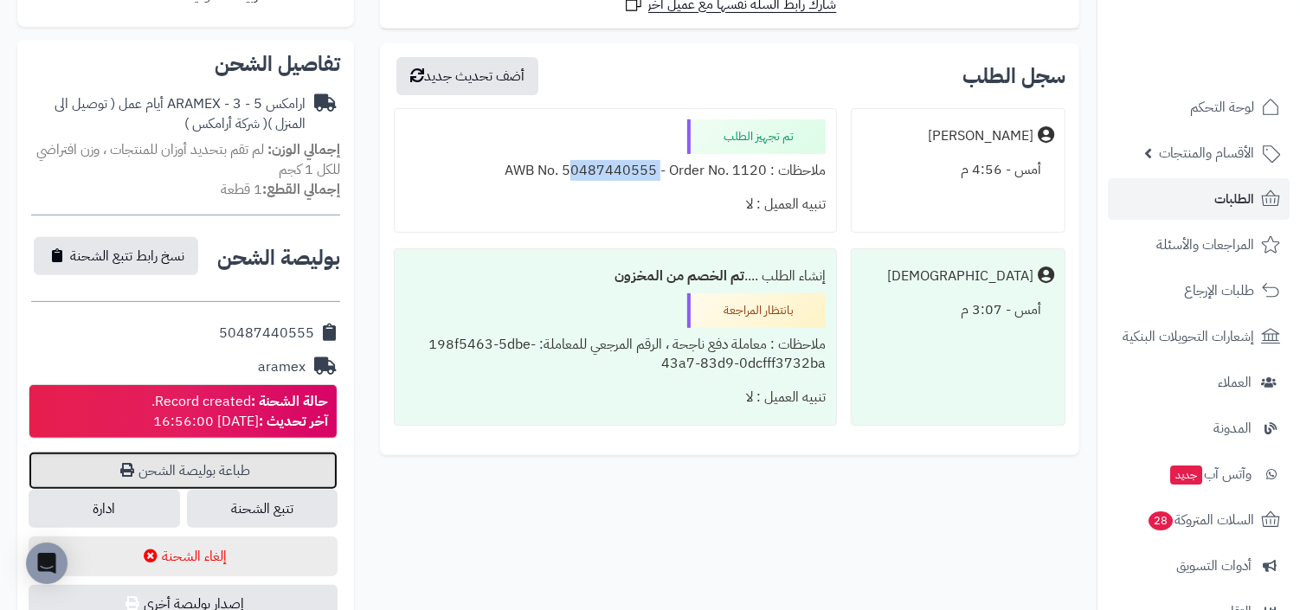
scroll to position [502, 0]
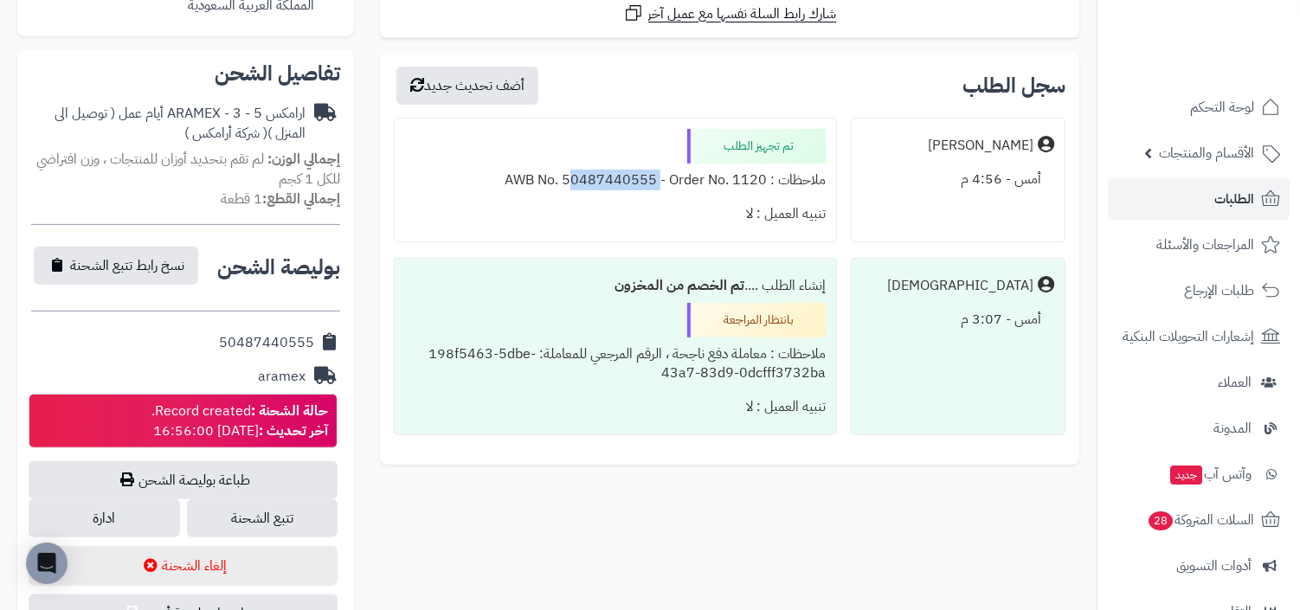
click at [720, 225] on div "تنبيه العميل : لا" at bounding box center [615, 214] width 421 height 34
drag, startPoint x: 506, startPoint y: 179, endPoint x: 560, endPoint y: 171, distance: 55.1
click at [560, 171] on div "ملاحظات : AWB No. 50487440555 - Order No. 1120" at bounding box center [615, 181] width 421 height 34
copy div "AWB No"
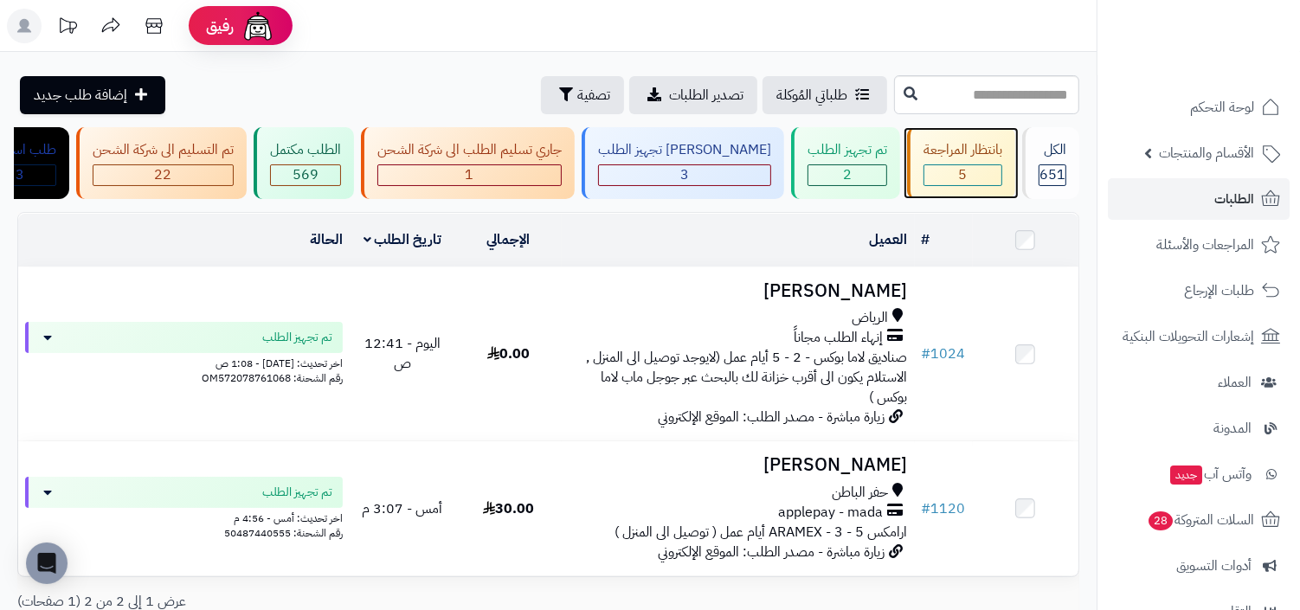
click at [976, 158] on div "بانتظار المراجعة" at bounding box center [963, 150] width 79 height 20
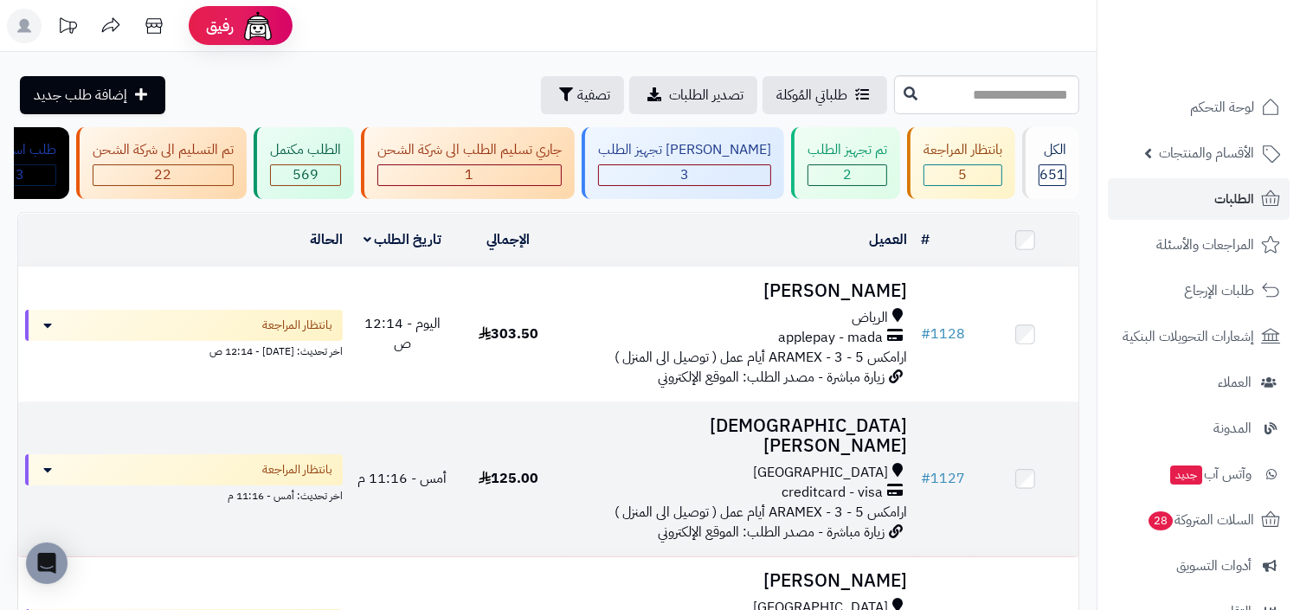
click at [847, 483] on span "creditcard - visa" at bounding box center [833, 493] width 101 height 20
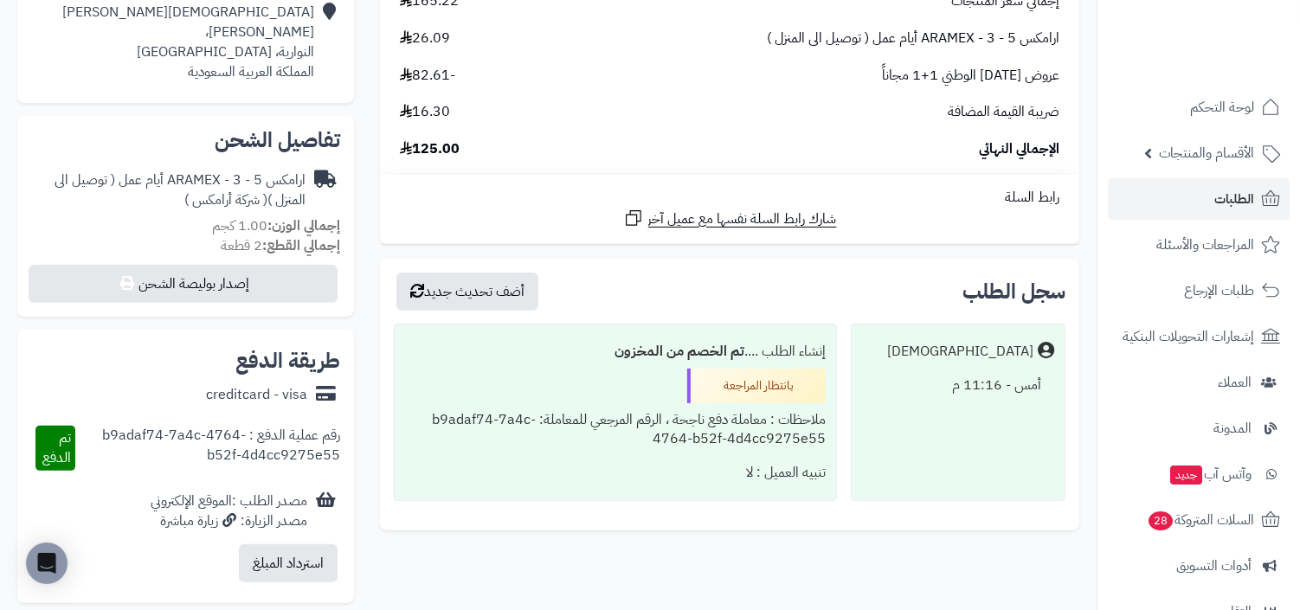
scroll to position [464, 0]
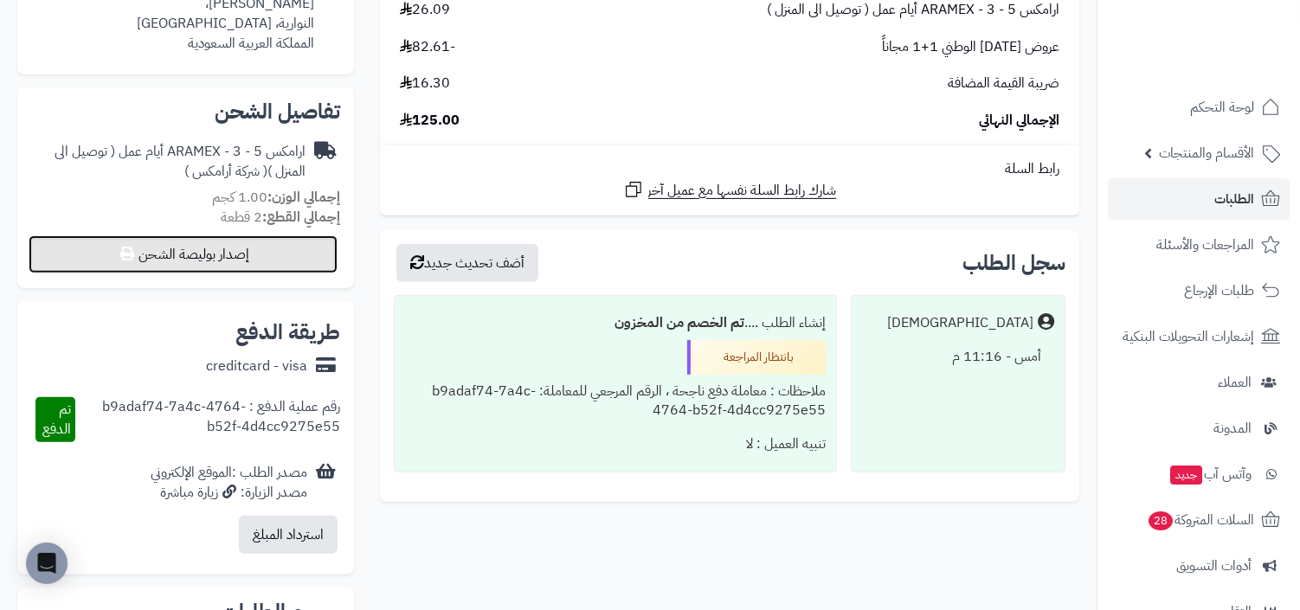
click at [213, 248] on button "إصدار بوليصة الشحن" at bounding box center [183, 254] width 309 height 38
select select "******"
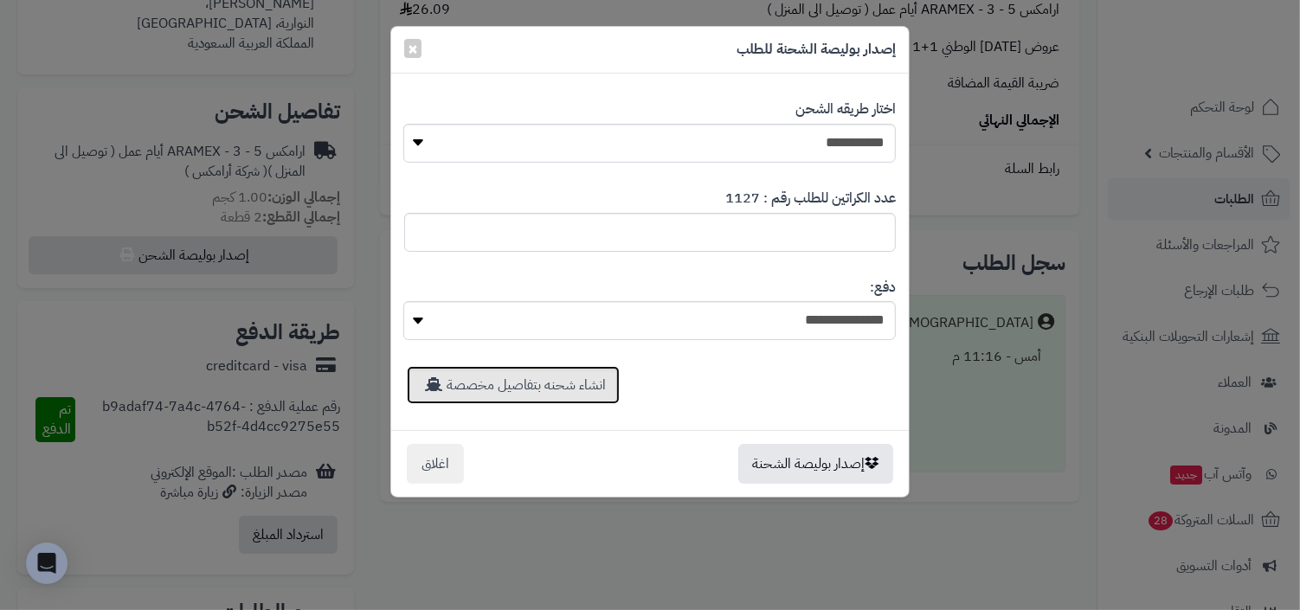
click at [538, 382] on link "انشاء شحنه بتفاصيل مخصصة" at bounding box center [513, 385] width 213 height 38
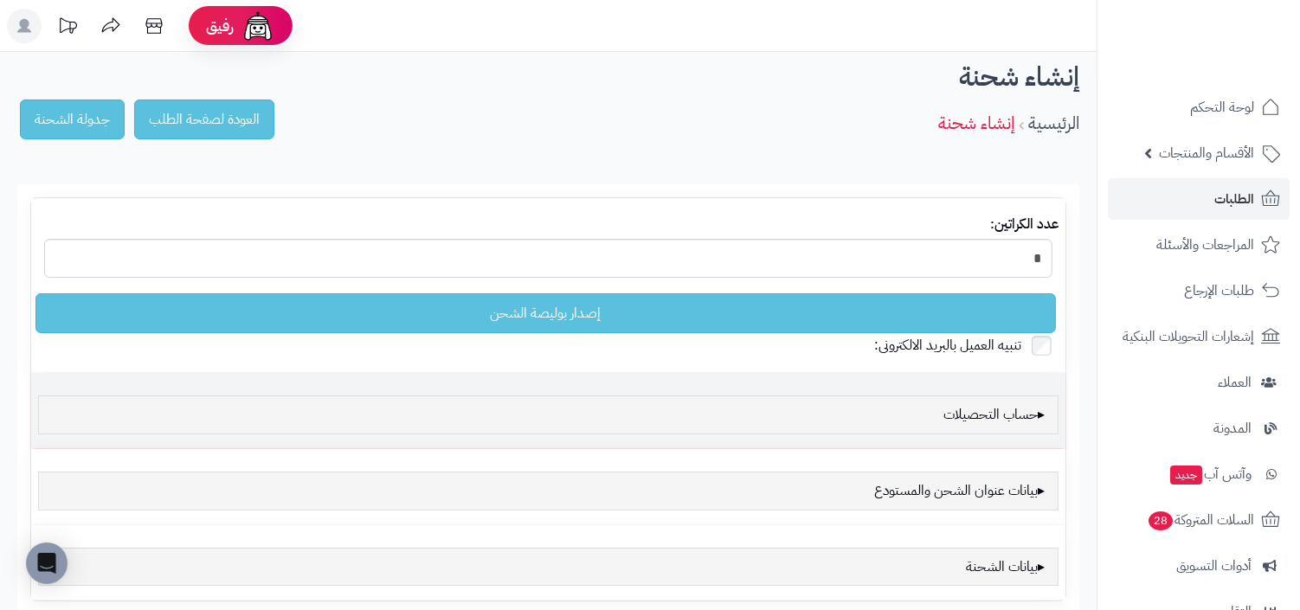
scroll to position [148, 0]
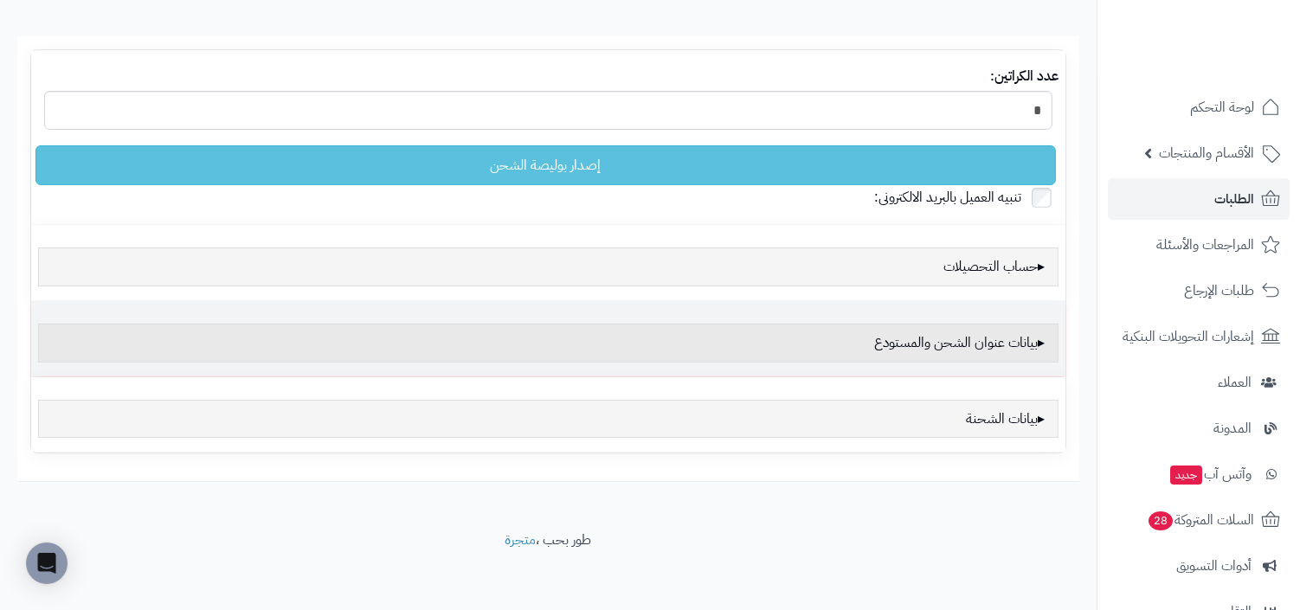
click at [944, 348] on div "بيانات عنوان الشحن والمستودع" at bounding box center [548, 343] width 1021 height 39
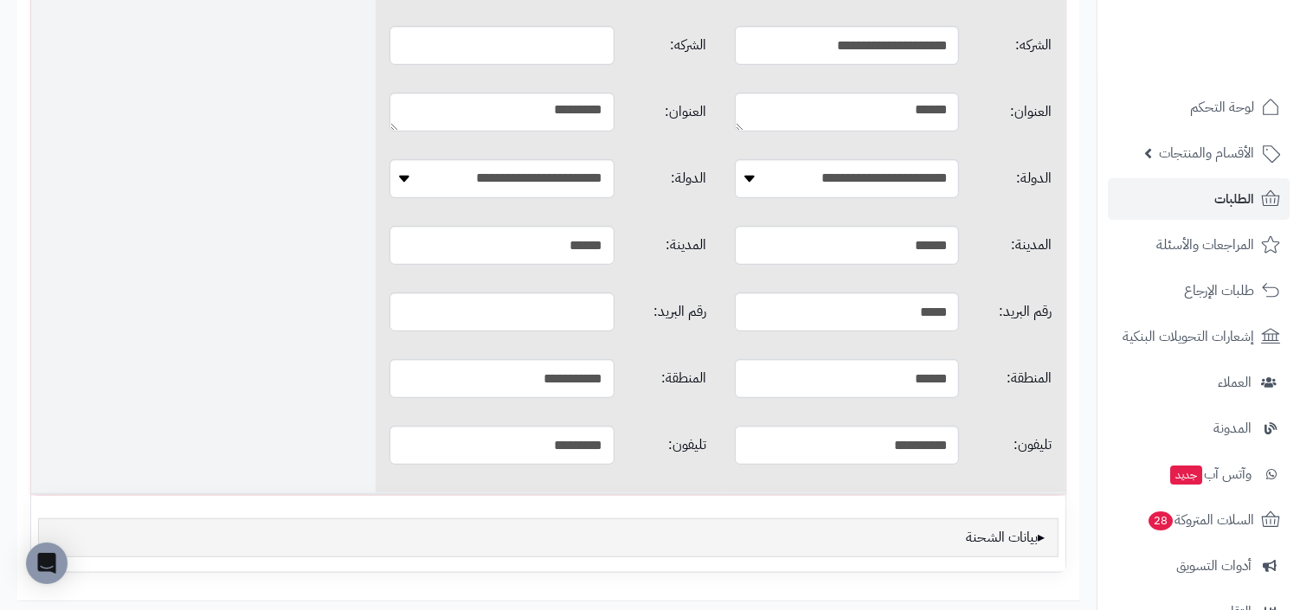
scroll to position [890, 0]
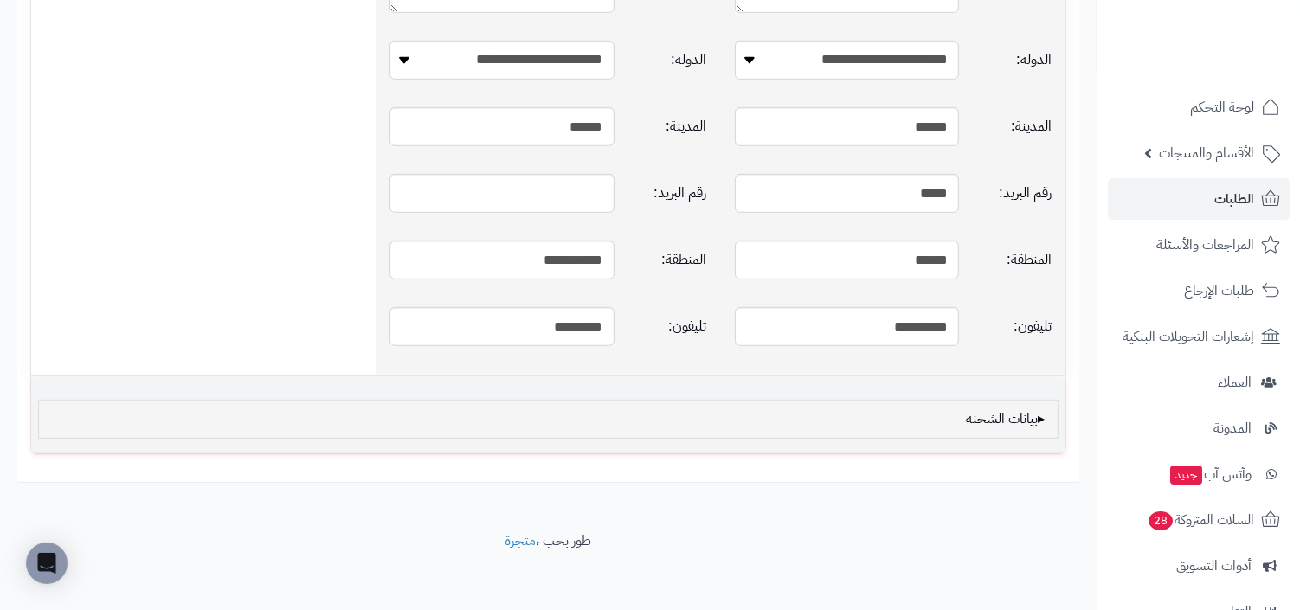
click at [1014, 388] on td "بيانات الشحنة" at bounding box center [548, 414] width 1034 height 75
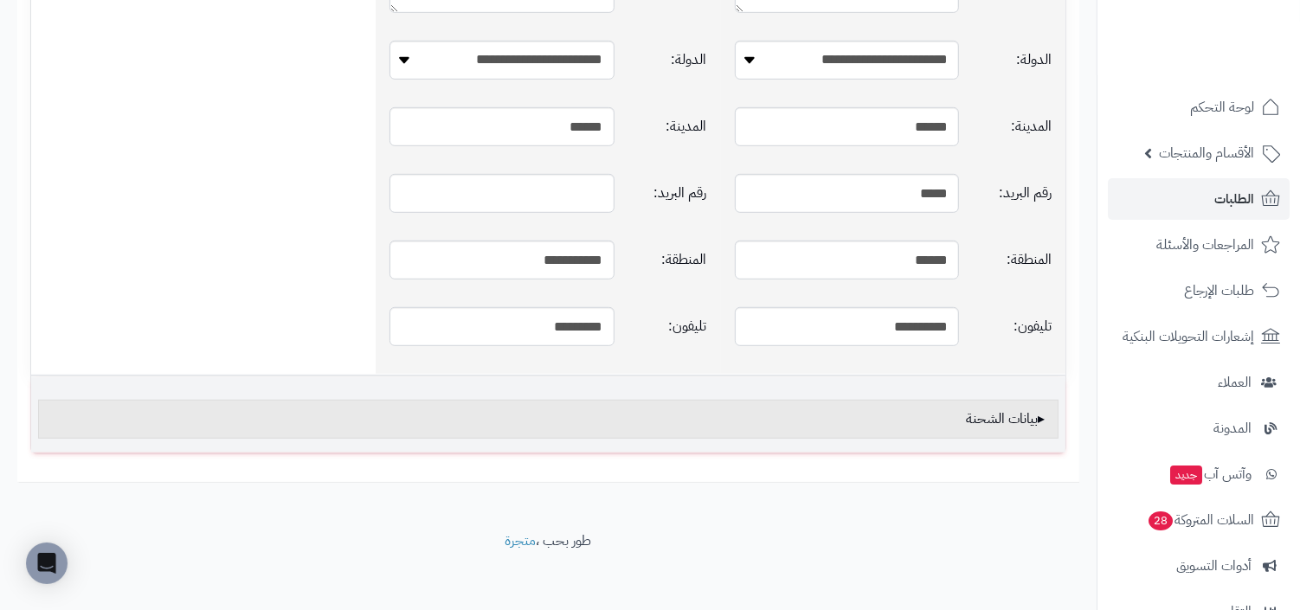
click at [1009, 415] on div "بيانات الشحنة" at bounding box center [548, 419] width 1021 height 39
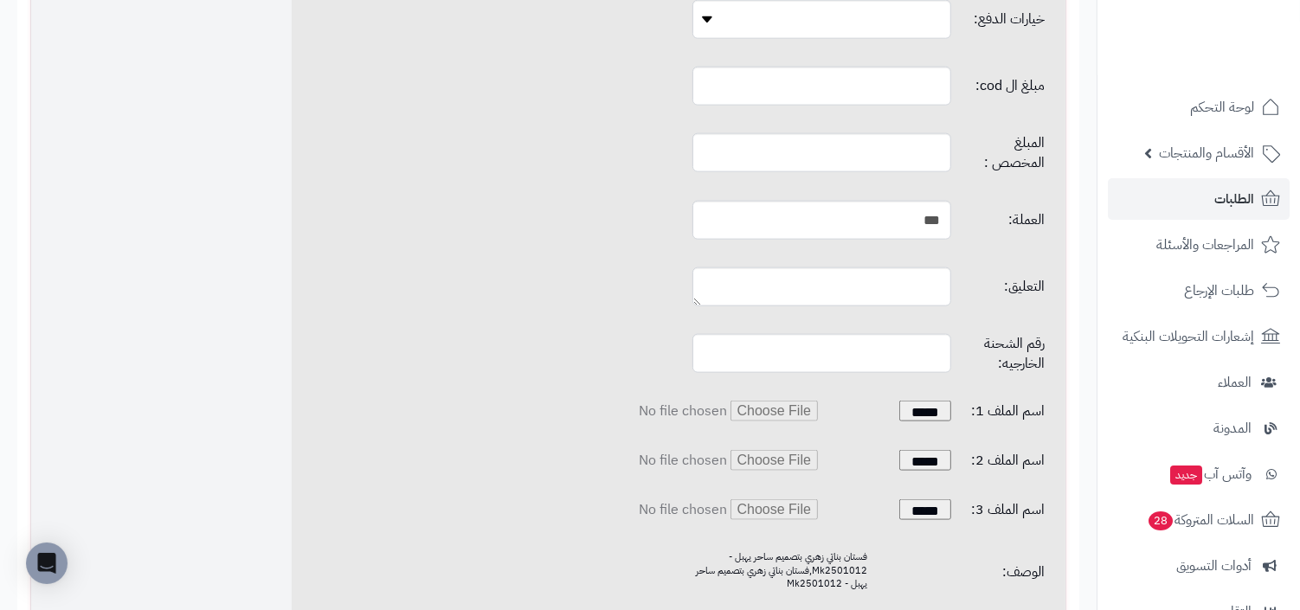
scroll to position [2122, 0]
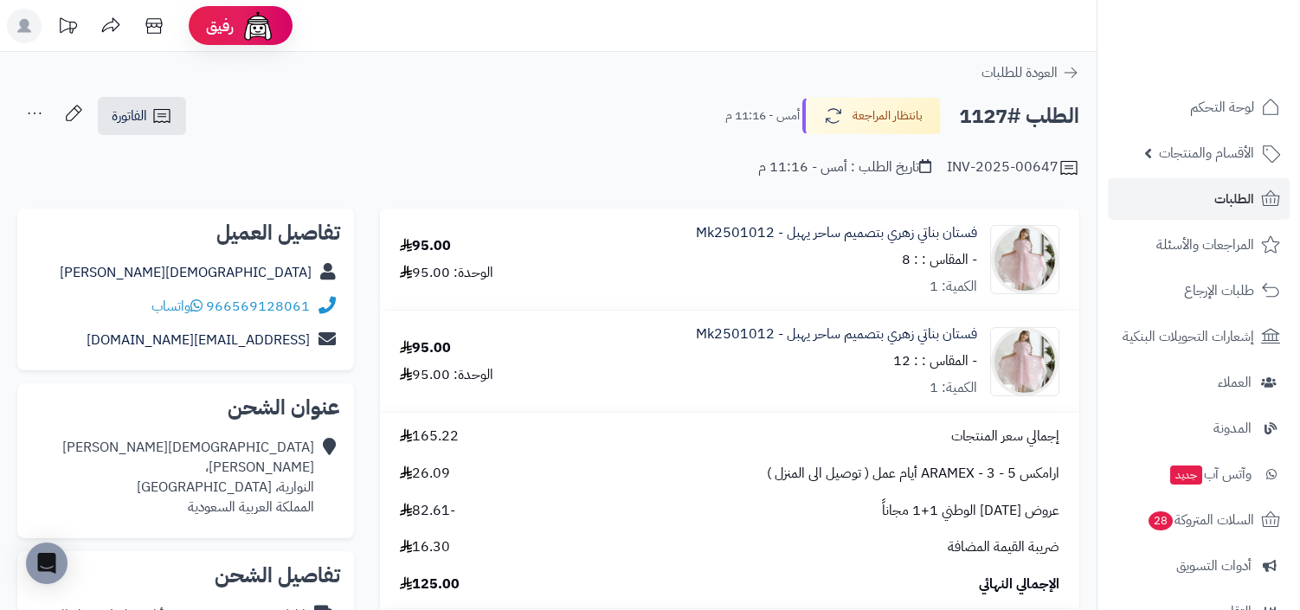
scroll to position [465, 0]
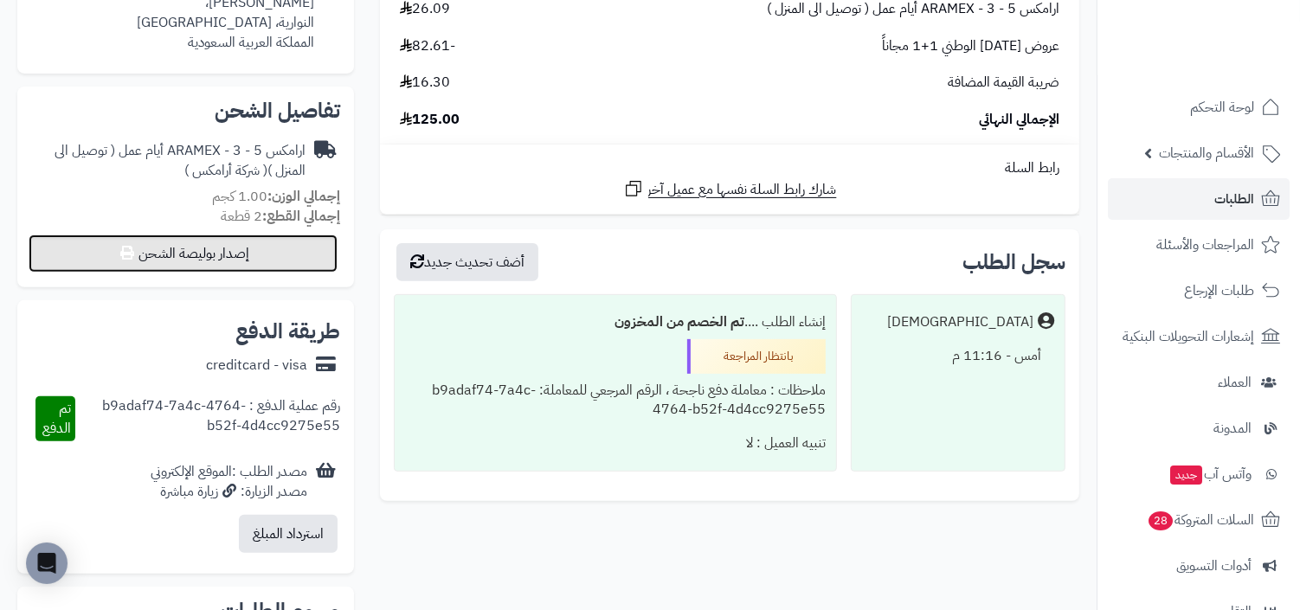
click at [261, 269] on button "إصدار بوليصة الشحن" at bounding box center [183, 254] width 309 height 38
select select "******"
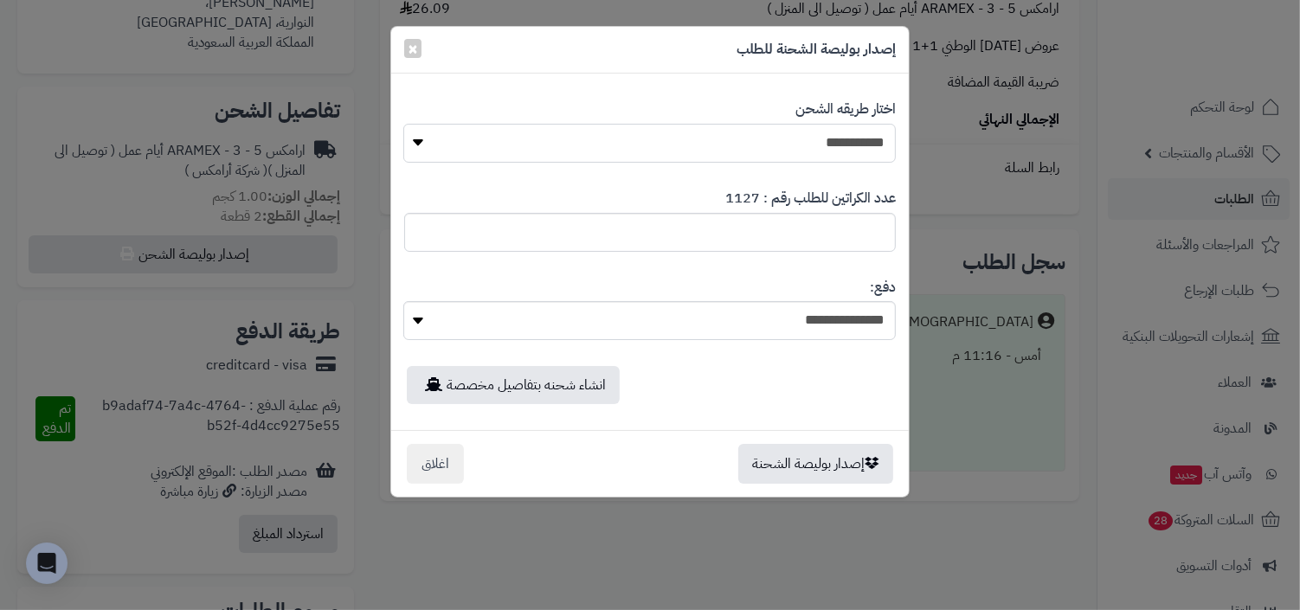
click at [802, 133] on select "**********" at bounding box center [649, 143] width 493 height 39
click at [428, 463] on button "اغلاق" at bounding box center [435, 463] width 57 height 40
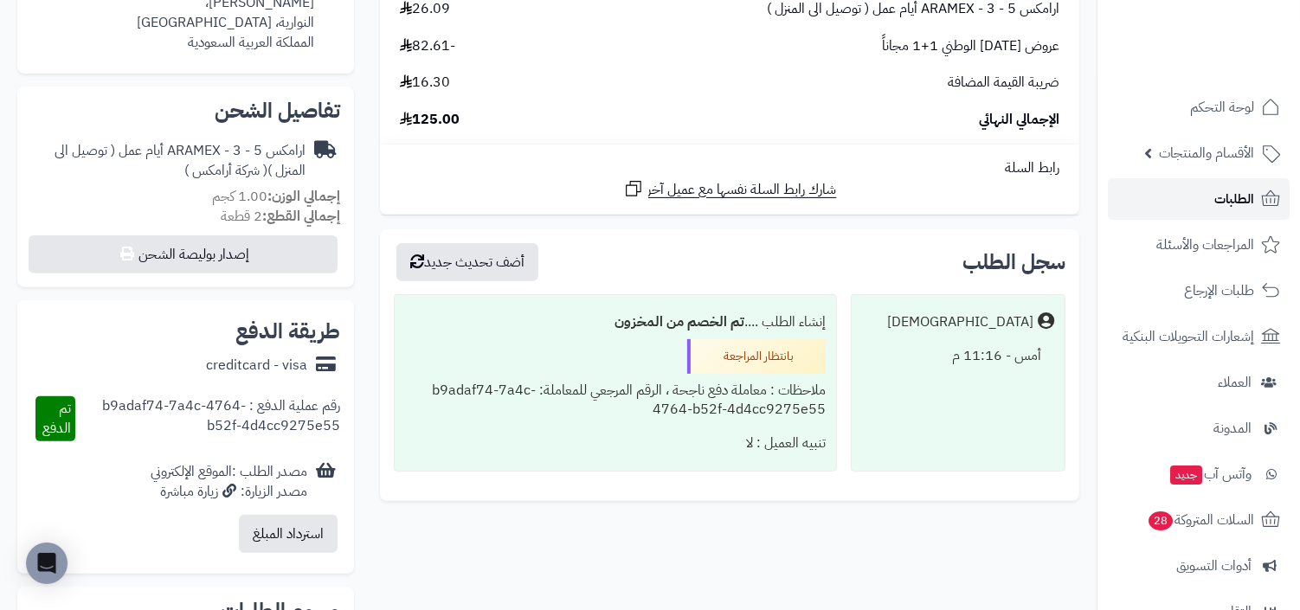
click at [1215, 196] on span "الطلبات" at bounding box center [1234, 199] width 40 height 24
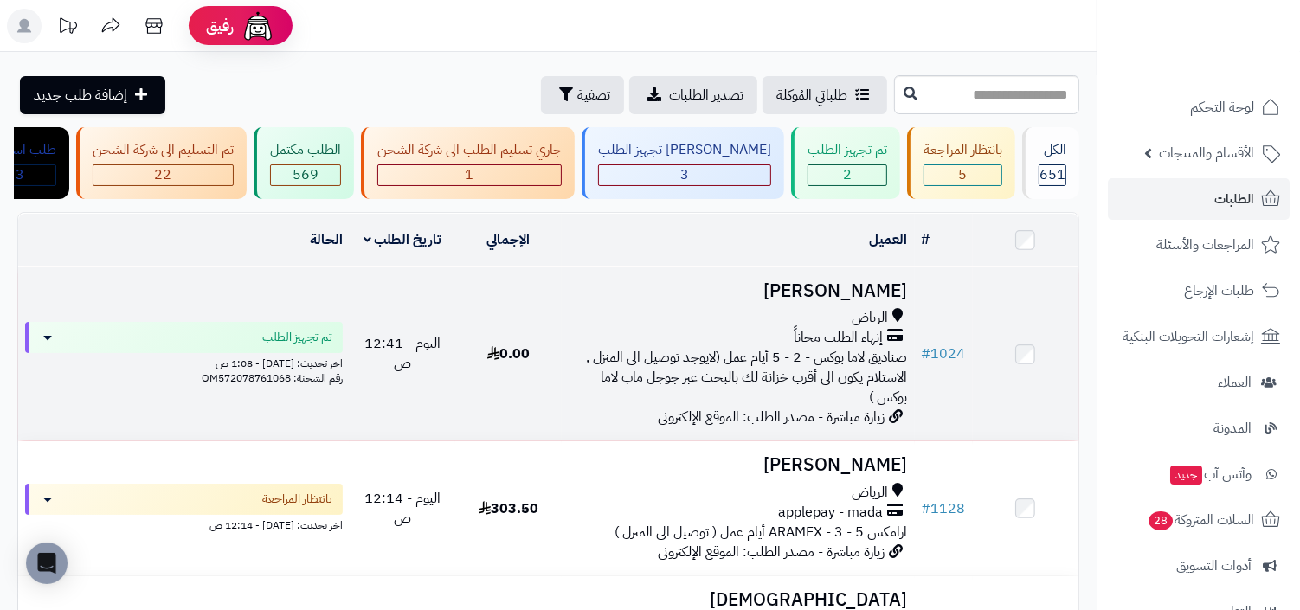
click at [867, 371] on span "صناديق لاما بوكس - 2 - 5 أيام عمل (لايوجد توصيل الى المنزل , الاستلام يكون الى …" at bounding box center [747, 377] width 321 height 61
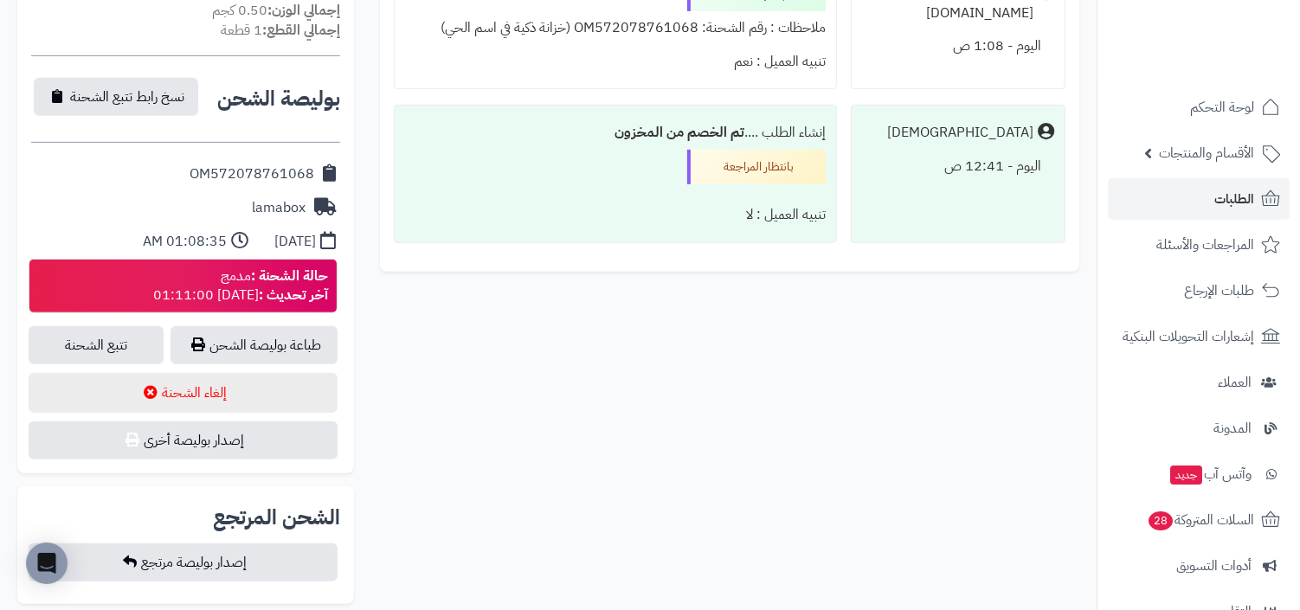
scroll to position [558, 0]
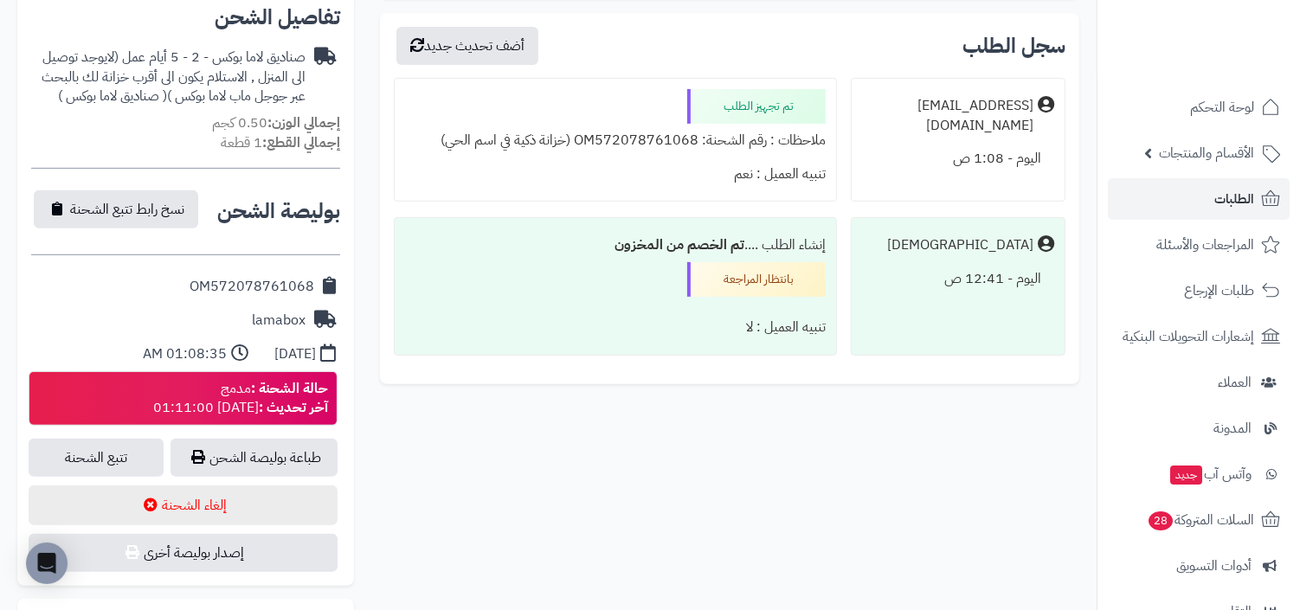
click at [1233, 196] on span "الطلبات" at bounding box center [1234, 199] width 40 height 24
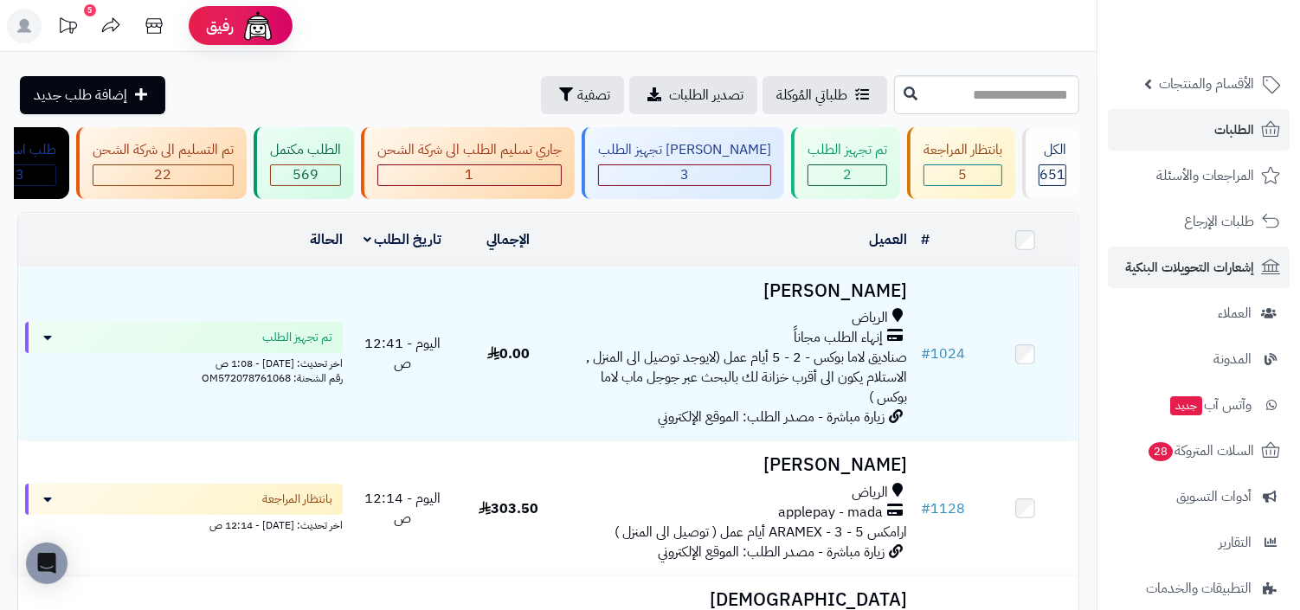
scroll to position [206, 0]
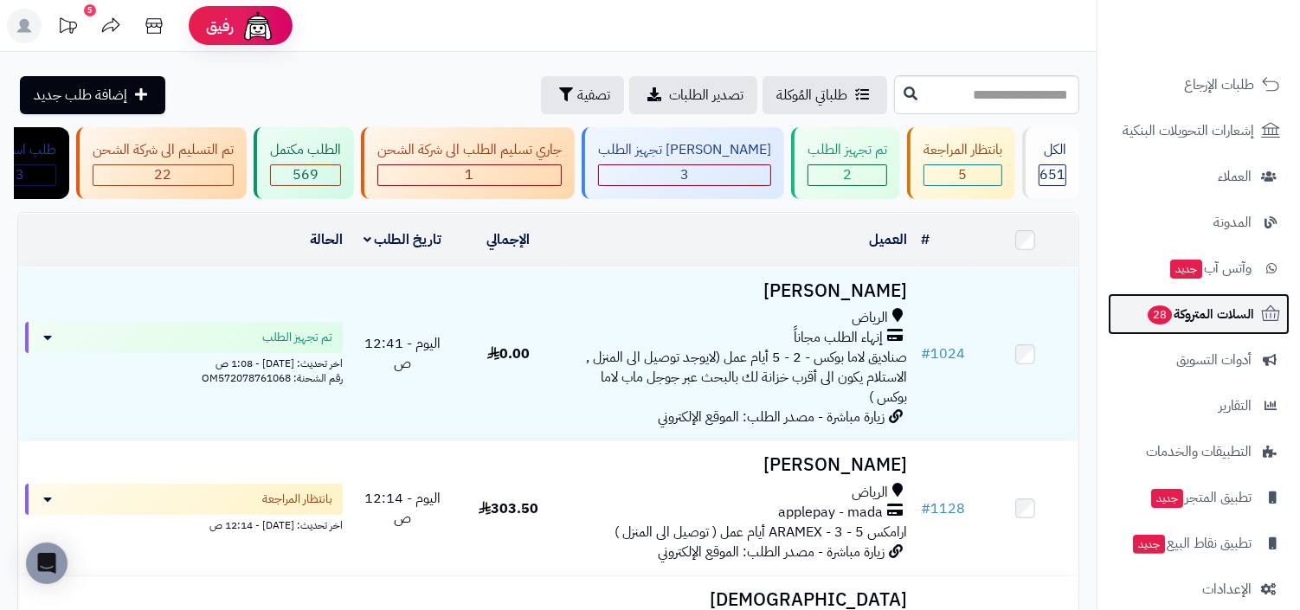
click at [1232, 331] on link "السلات المتروكة 28" at bounding box center [1199, 314] width 182 height 42
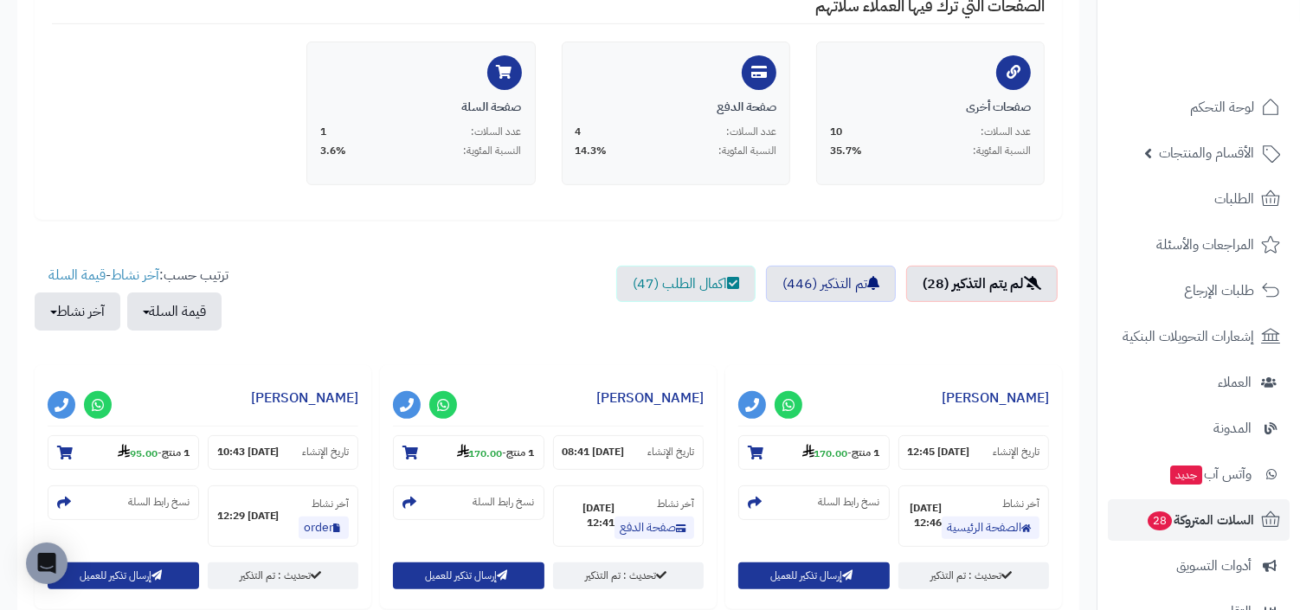
scroll to position [333, 0]
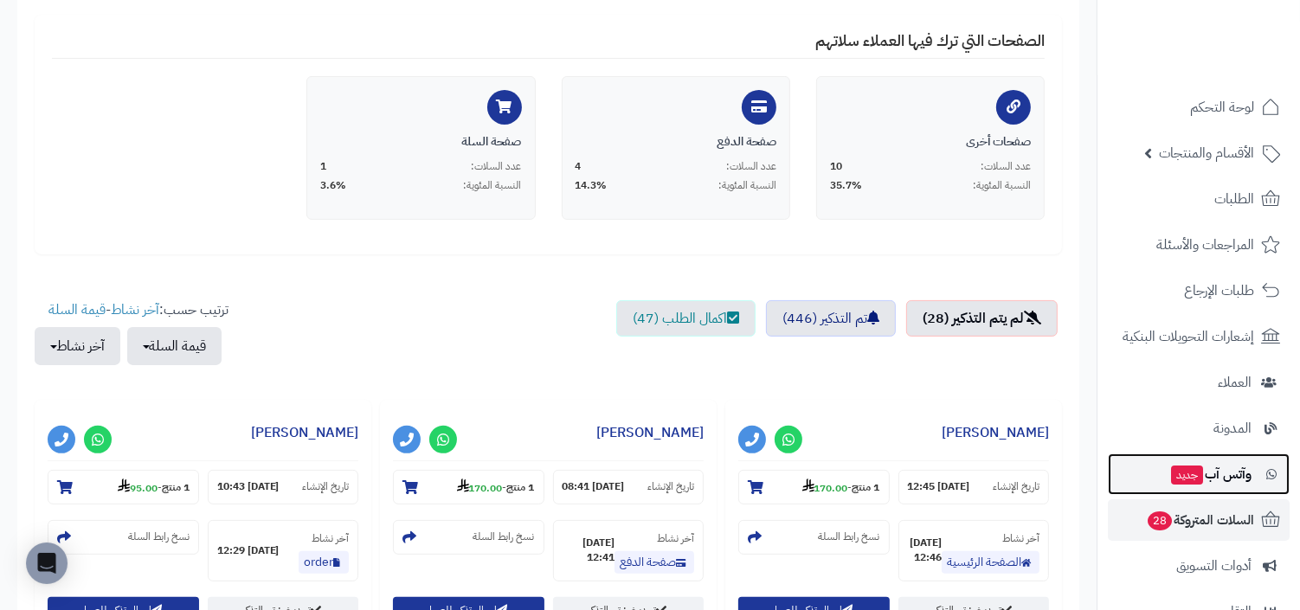
click at [1206, 455] on link "وآتس آب جديد" at bounding box center [1199, 475] width 182 height 42
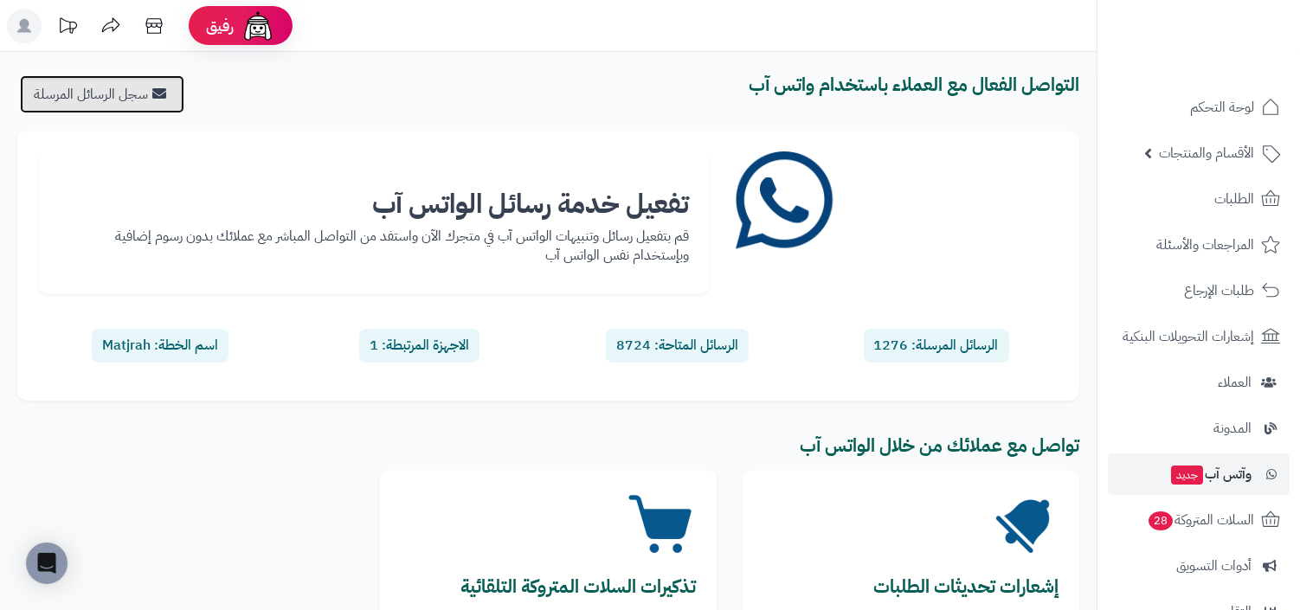
click at [127, 95] on link "سجل الرسائل المرسلة" at bounding box center [102, 94] width 164 height 38
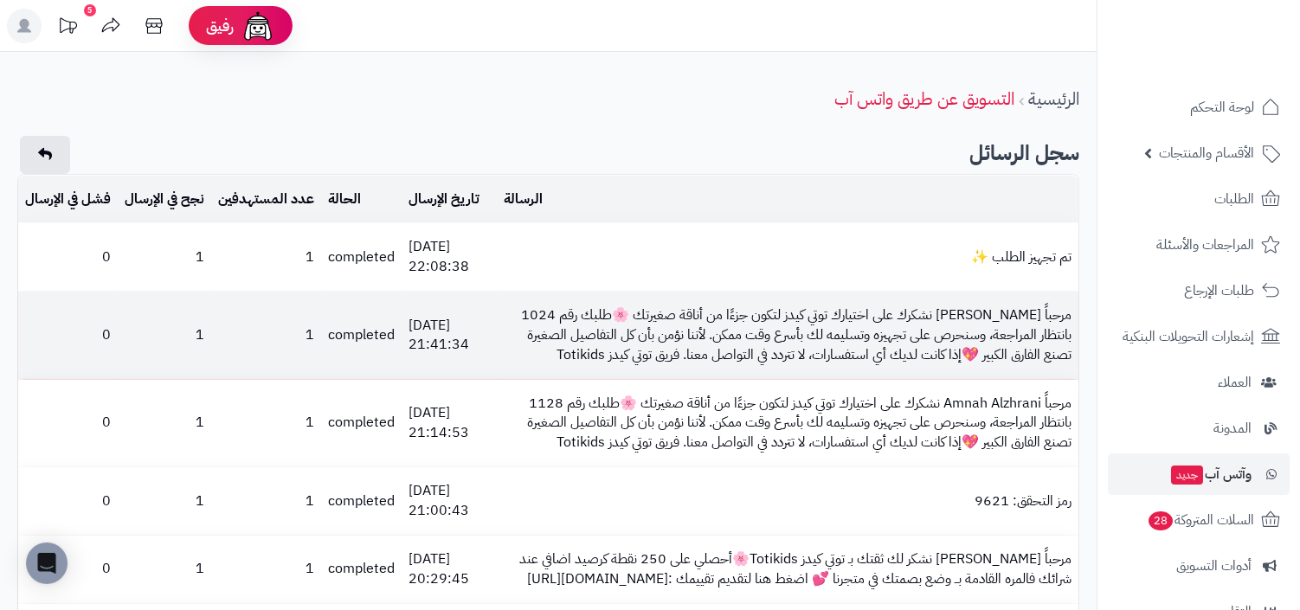
click at [706, 311] on td "مرحباً دحيم اليافعي نشكرك على اختيارك توتي كيدز لتكون جزءًا من أناقة صغيرتك 🌸طل…" at bounding box center [788, 335] width 582 height 87
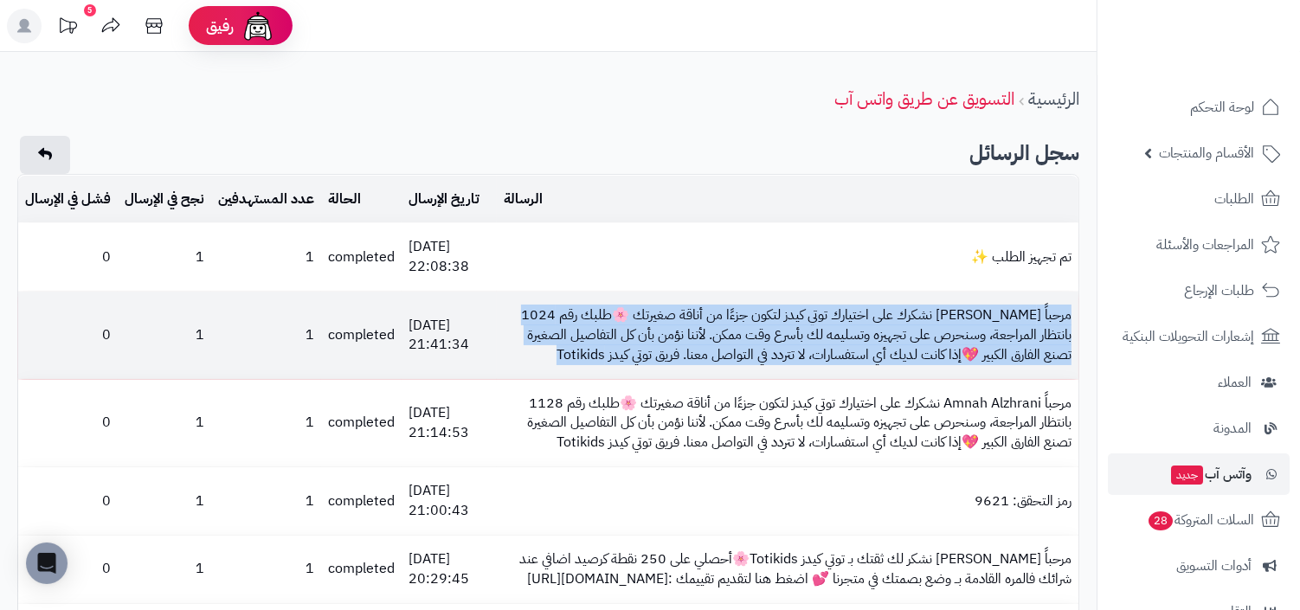
click at [717, 330] on td "مرحباً دحيم اليافعي نشكرك على اختيارك توتي كيدز لتكون جزءًا من أناقة صغيرتك 🌸طل…" at bounding box center [788, 335] width 582 height 87
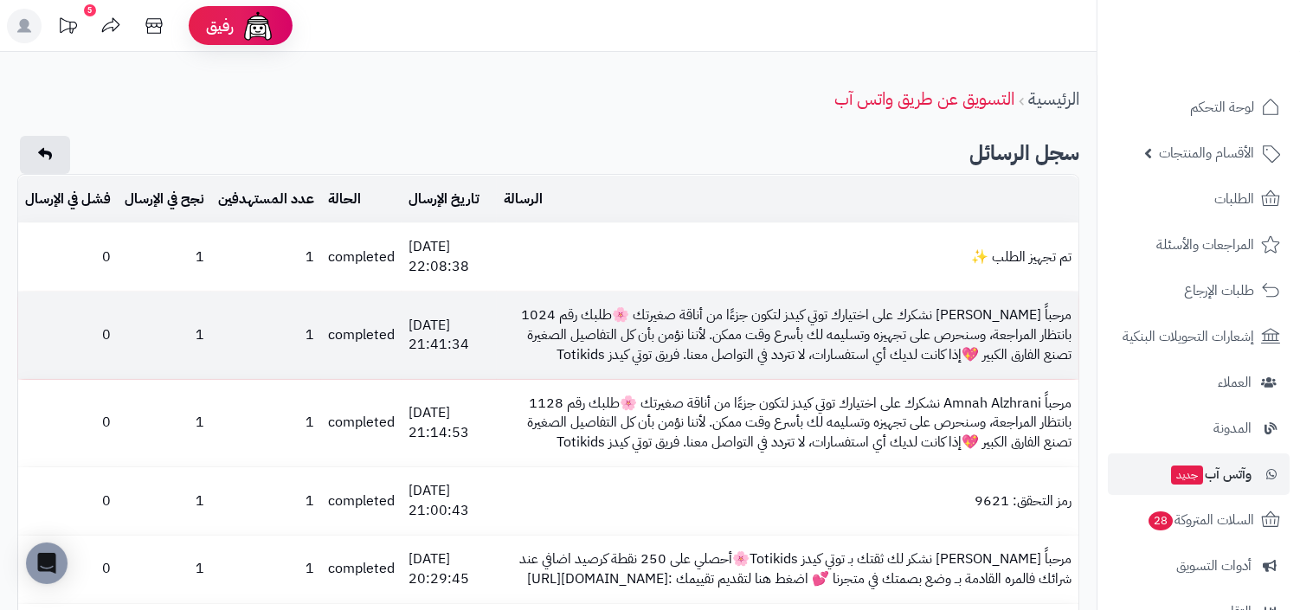
click at [717, 330] on td "مرحباً دحيم اليافعي نشكرك على اختيارك توتي كيدز لتكون جزءًا من أناقة صغيرتك 🌸طل…" at bounding box center [788, 335] width 582 height 87
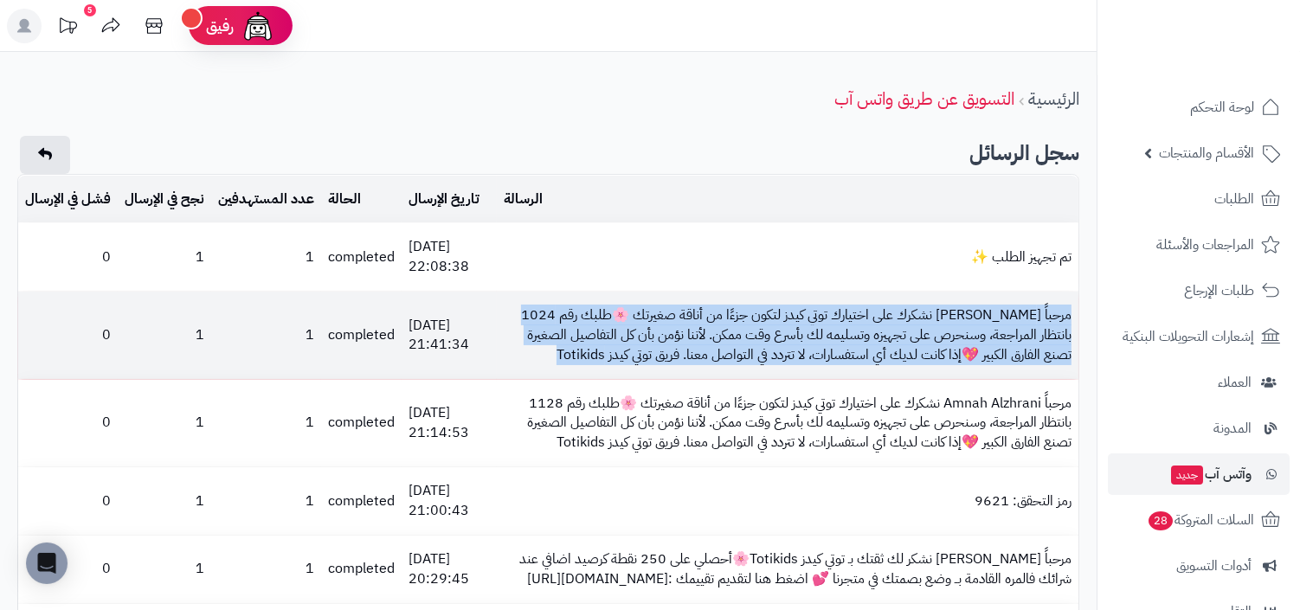
click at [725, 354] on td "مرحباً دحيم اليافعي نشكرك على اختيارك توتي كيدز لتكون جزءًا من أناقة صغيرتك 🌸طل…" at bounding box center [788, 335] width 582 height 87
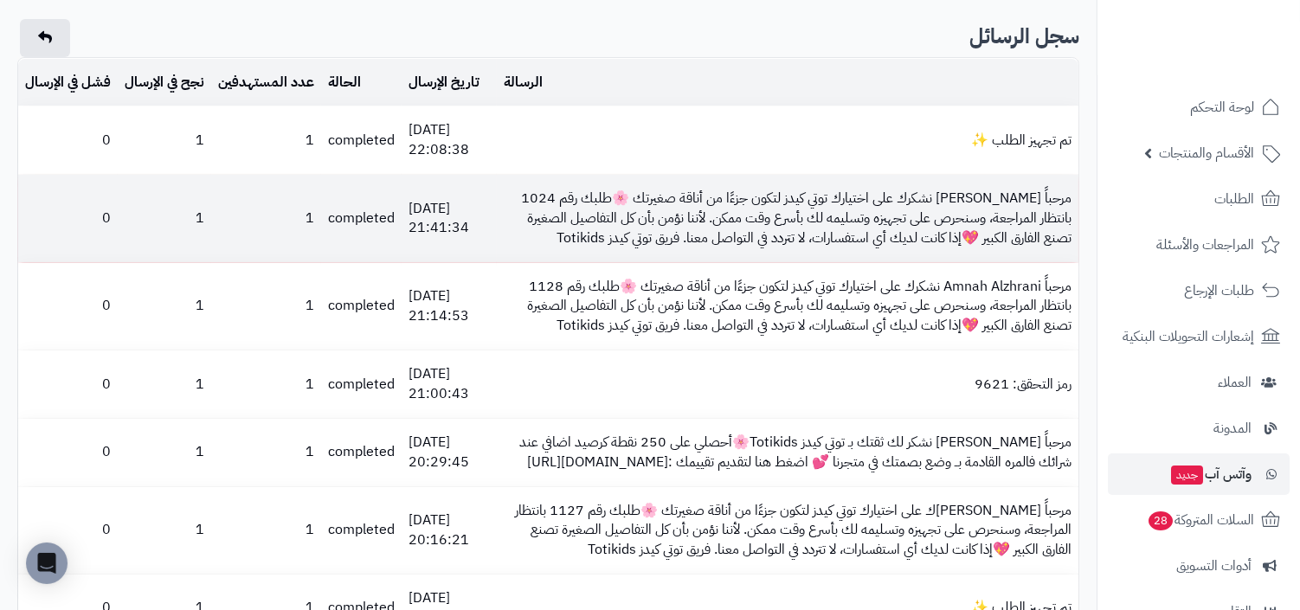
scroll to position [136, 0]
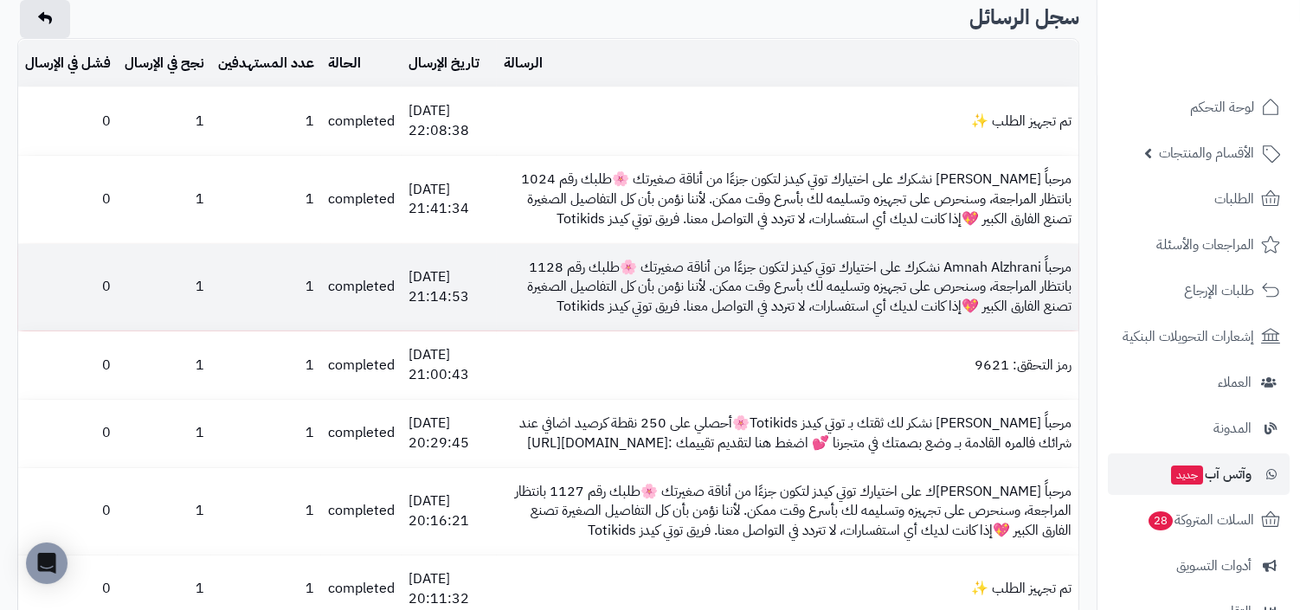
click at [834, 268] on td "مرحباً Amnah Alzhrani نشكرك على اختيارك توتي كيدز لتكون جزءًا من أناقة صغيرتك 🌸…" at bounding box center [788, 287] width 582 height 87
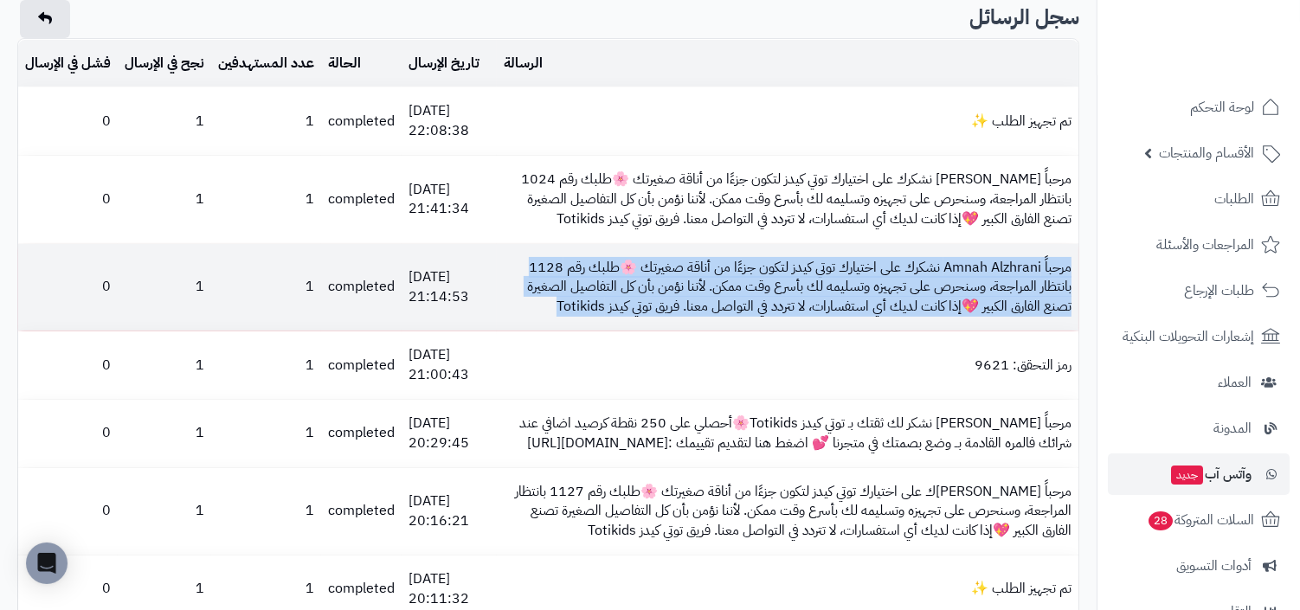
click at [826, 302] on td "مرحباً Amnah Alzhrani نشكرك على اختيارك توتي كيدز لتكون جزءًا من أناقة صغيرتك 🌸…" at bounding box center [788, 287] width 582 height 87
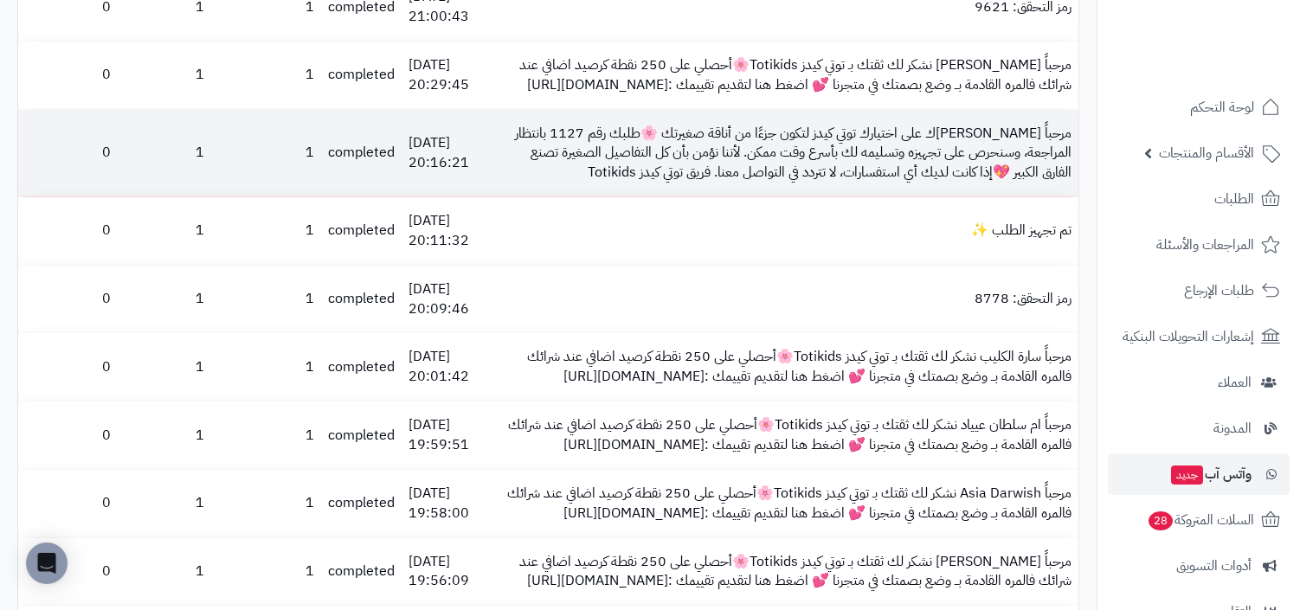
scroll to position [526, 0]
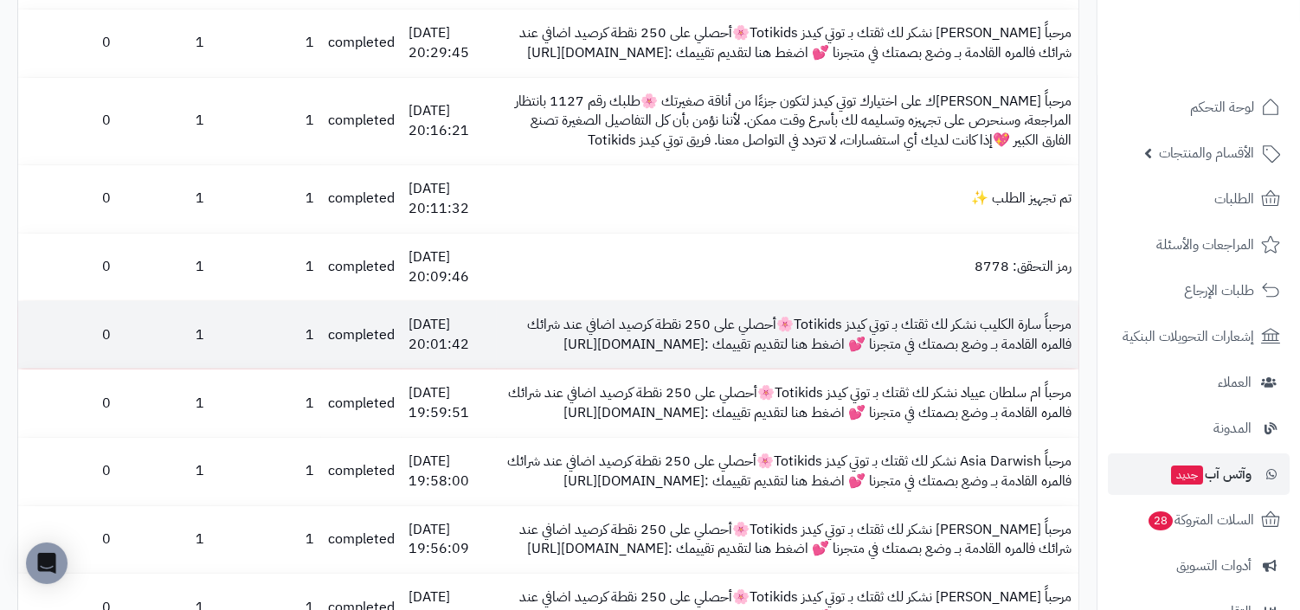
click at [911, 360] on td "مرحباً سارة الكليب نشكر لك ثقتك بـ توتي كيدز Totikids🌸أحصلي على 250 نقطة كرصيد …" at bounding box center [788, 335] width 582 height 68
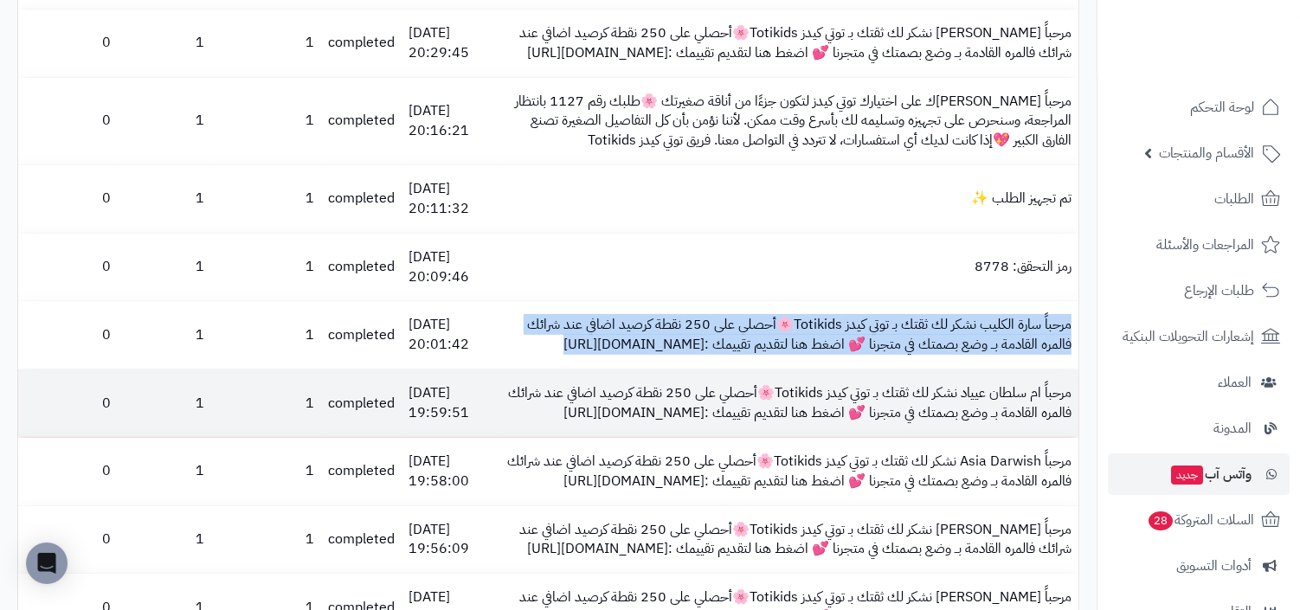
click at [897, 425] on td "مرحباً ام سلطان عيياد نشكر لك ثقتك بـ توتي كيدز Totikids🌸أحصلي على 250 نقطة كرص…" at bounding box center [788, 404] width 582 height 68
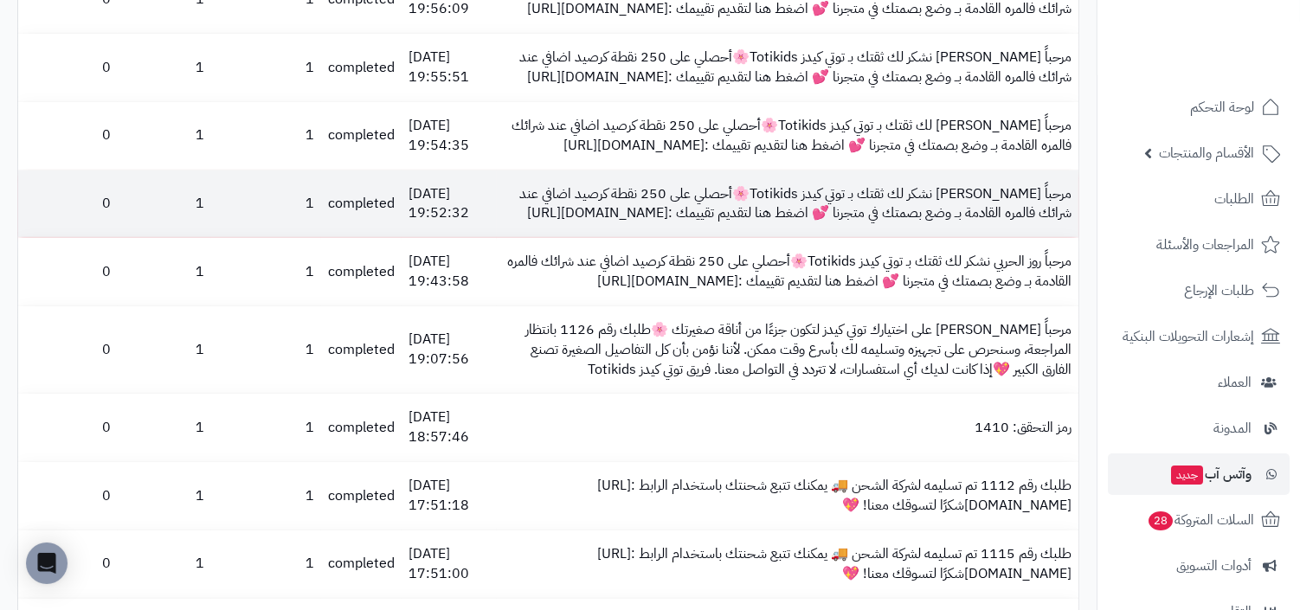
scroll to position [1130, 0]
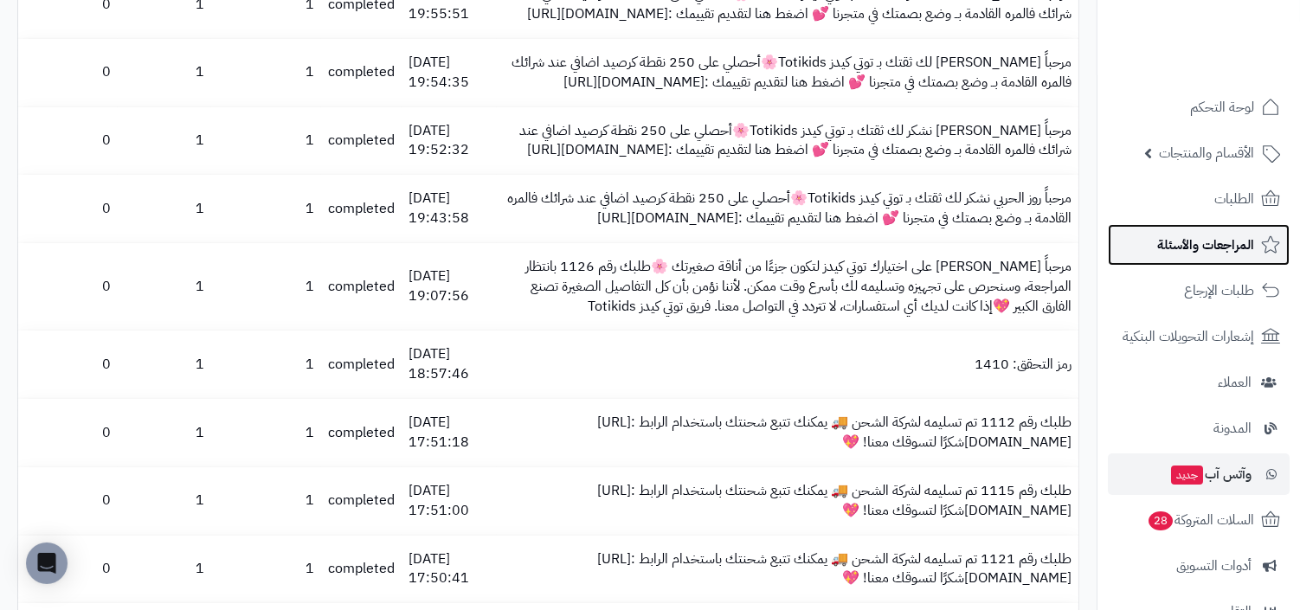
click at [1176, 254] on span "المراجعات والأسئلة" at bounding box center [1205, 245] width 97 height 24
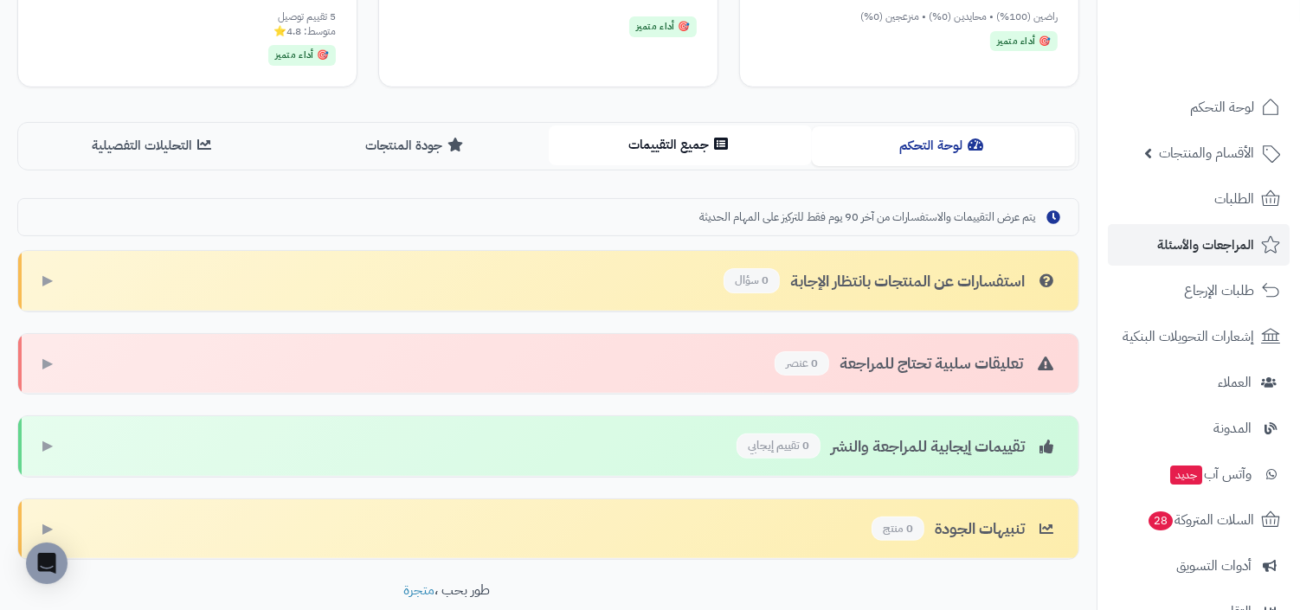
click at [628, 154] on button "جميع التقييمات" at bounding box center [680, 145] width 263 height 39
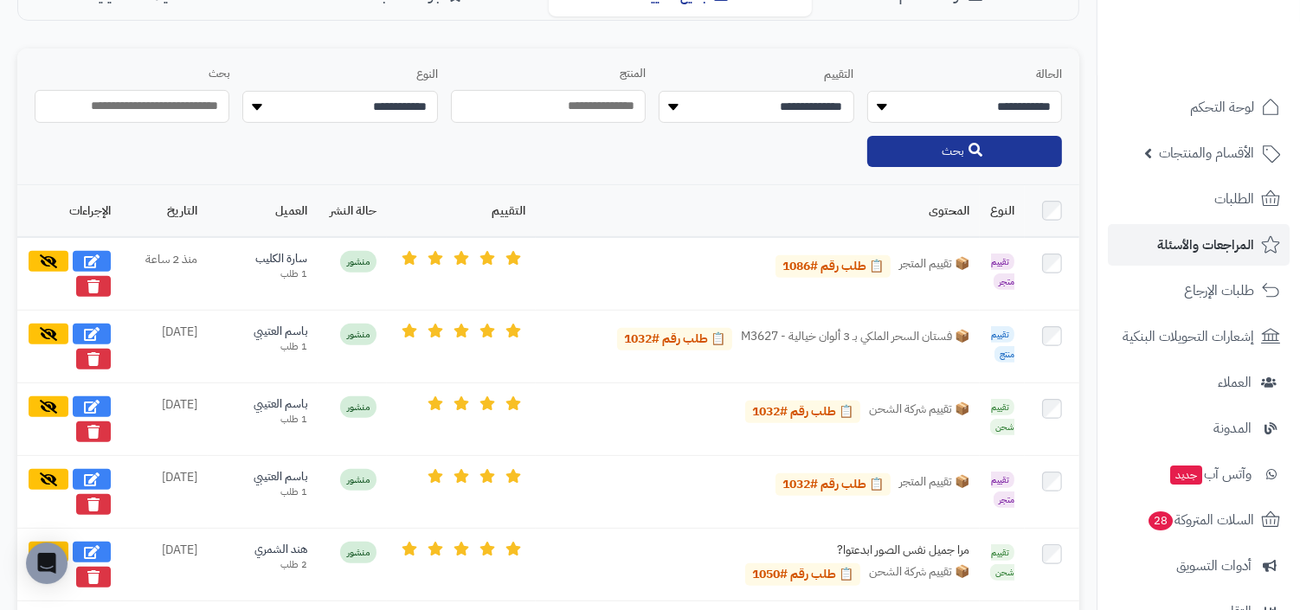
scroll to position [507, 0]
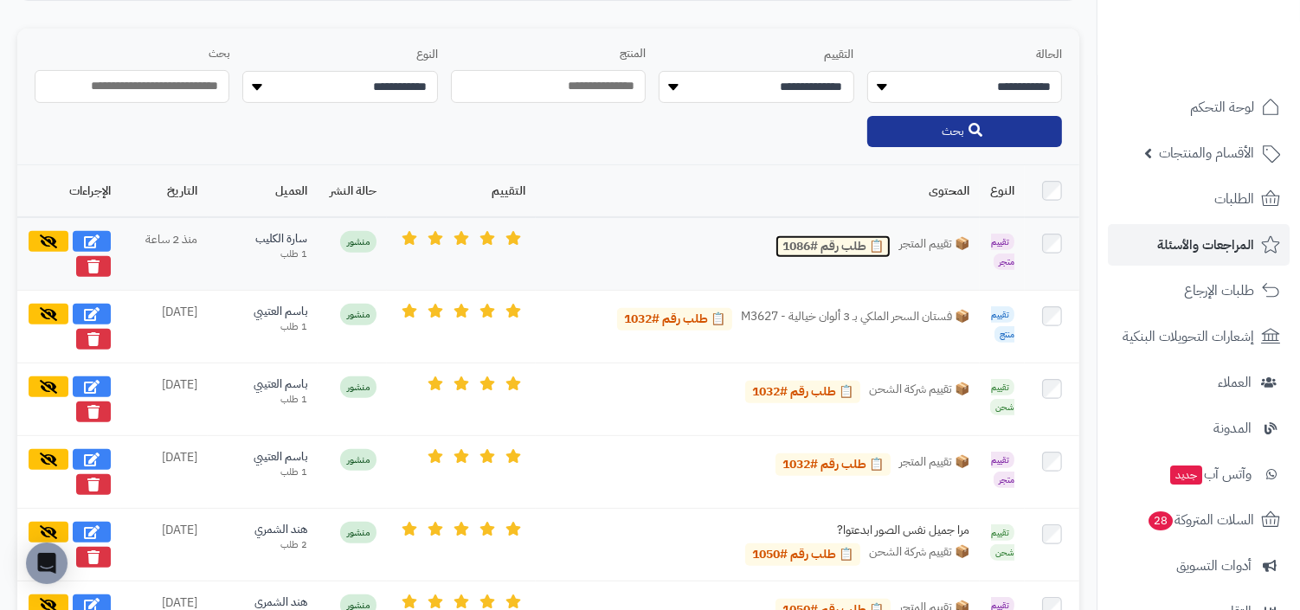
click at [837, 249] on link "📋 طلب رقم #1086" at bounding box center [833, 246] width 115 height 23
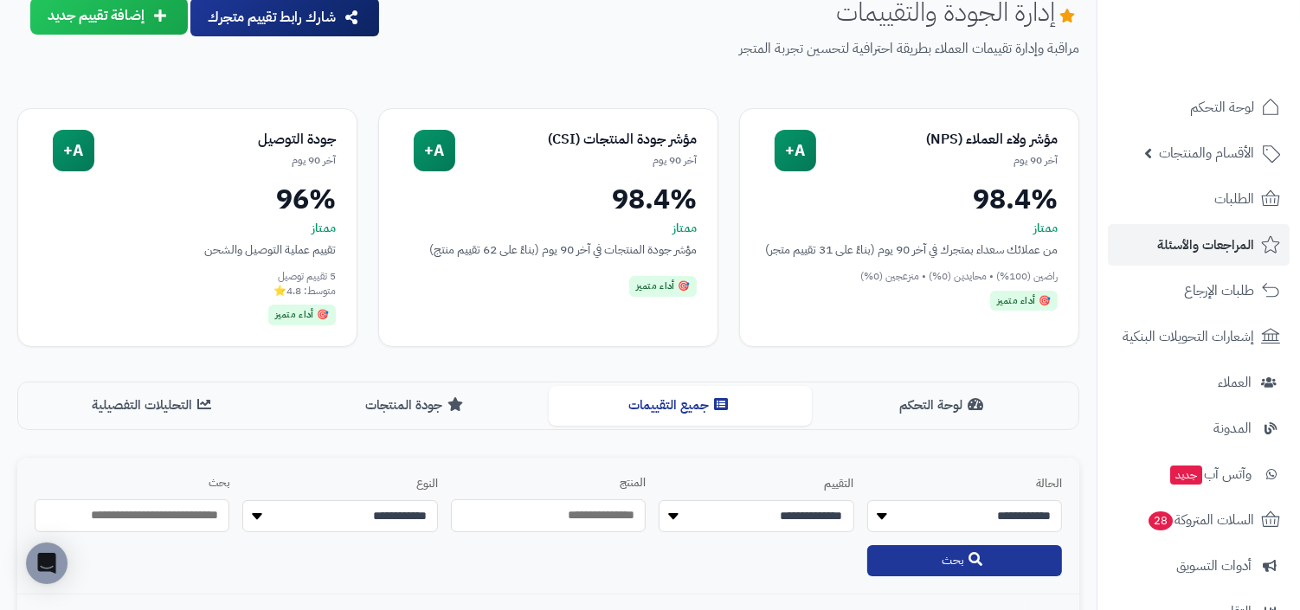
scroll to position [81, 0]
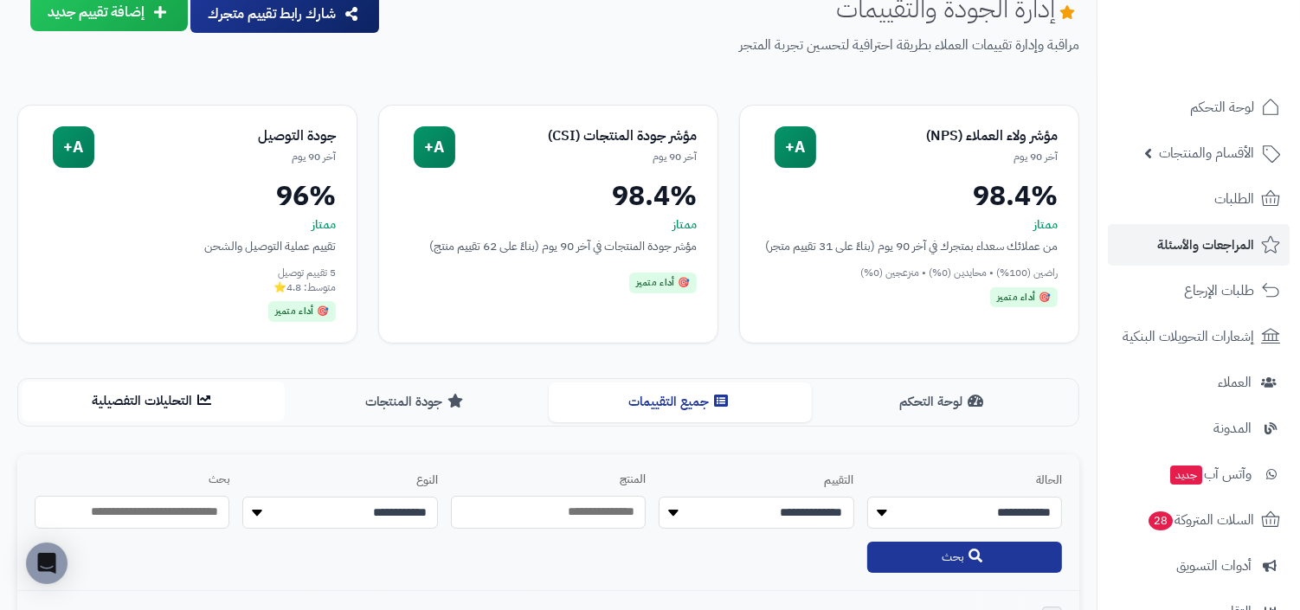
click at [180, 407] on button "التحليلات التفصيلية" at bounding box center [153, 401] width 263 height 39
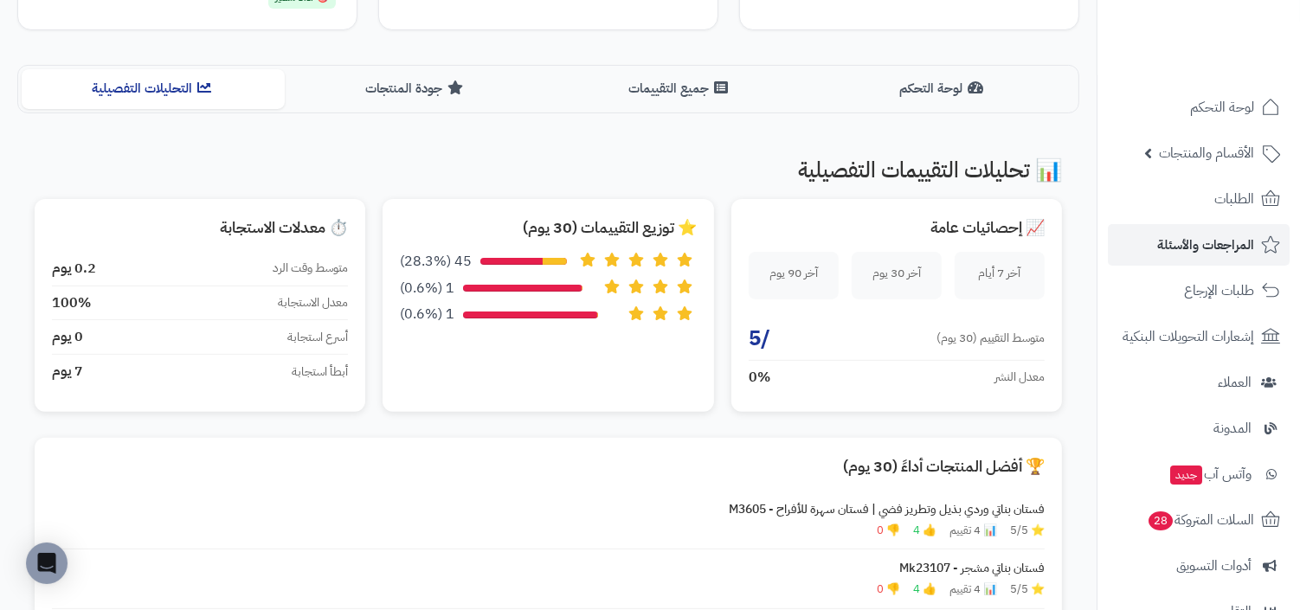
scroll to position [408, 0]
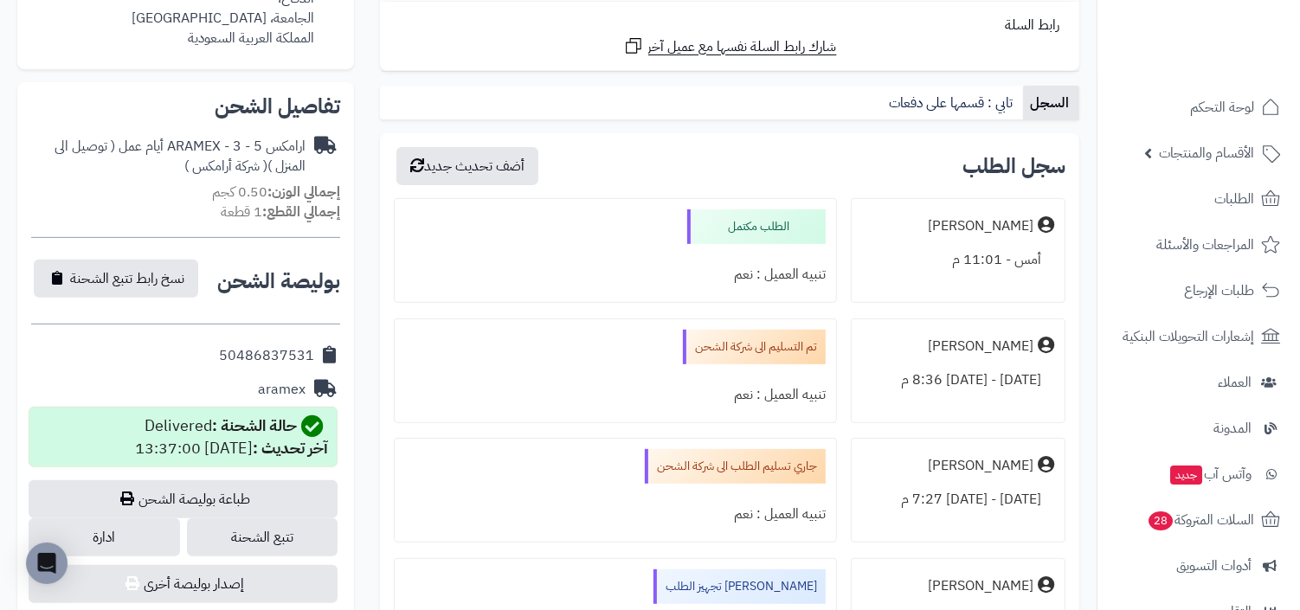
scroll to position [557, 0]
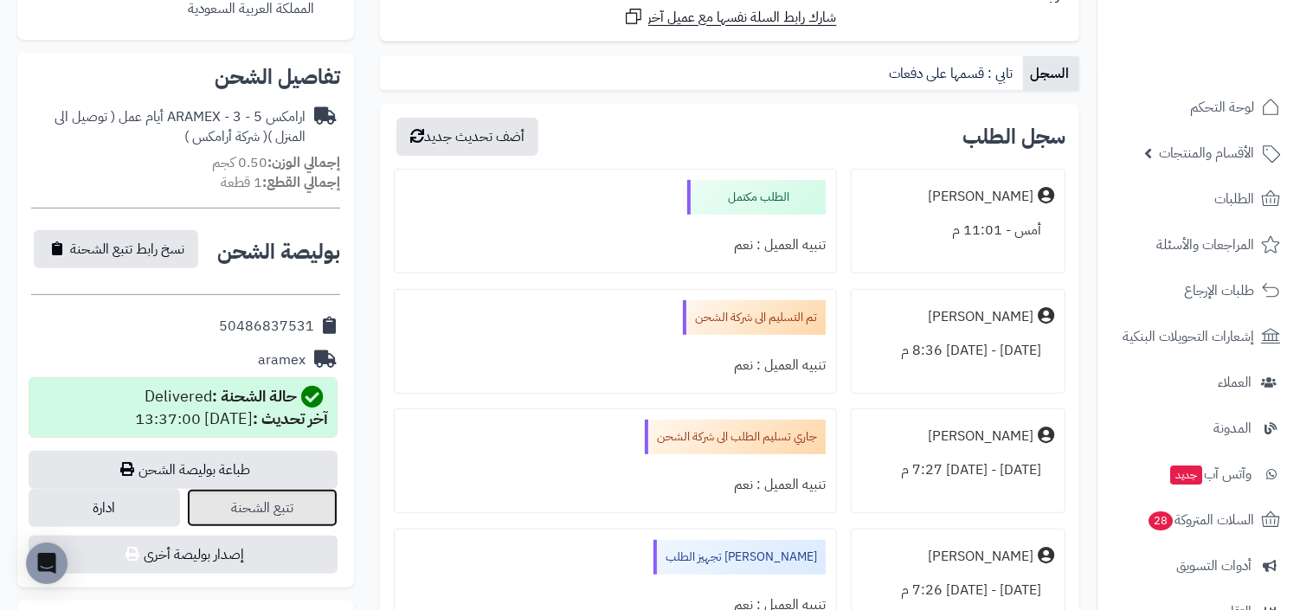
click at [289, 506] on link "تتبع الشحنة" at bounding box center [262, 508] width 151 height 38
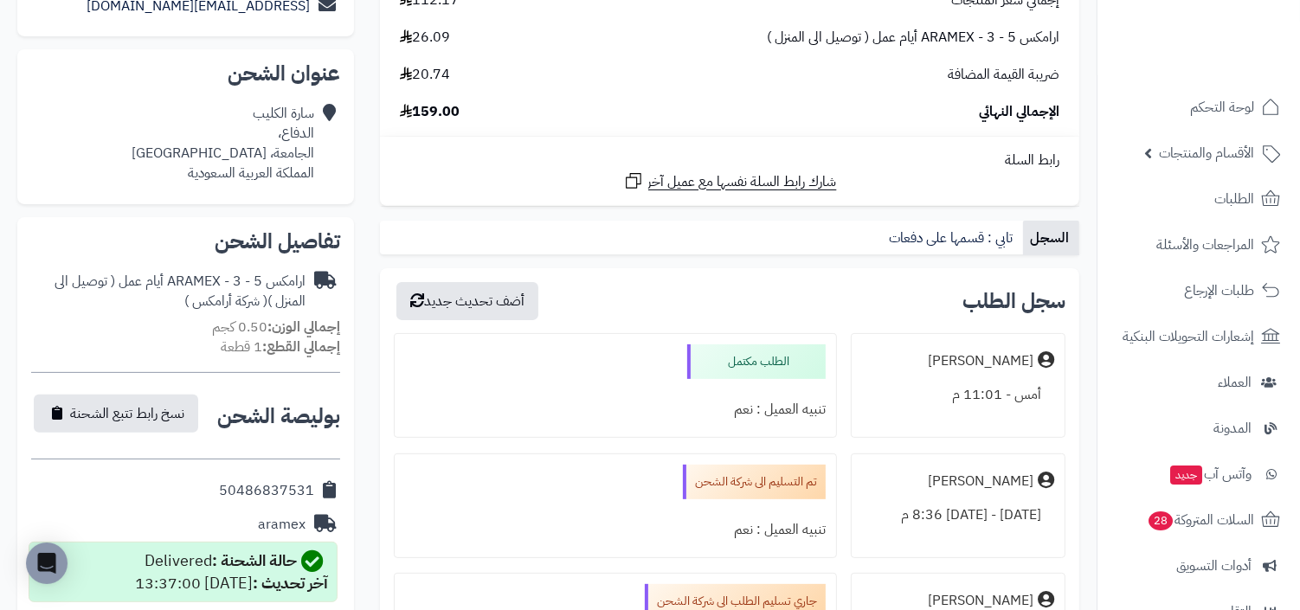
scroll to position [331, 0]
